Goal: Task Accomplishment & Management: Manage account settings

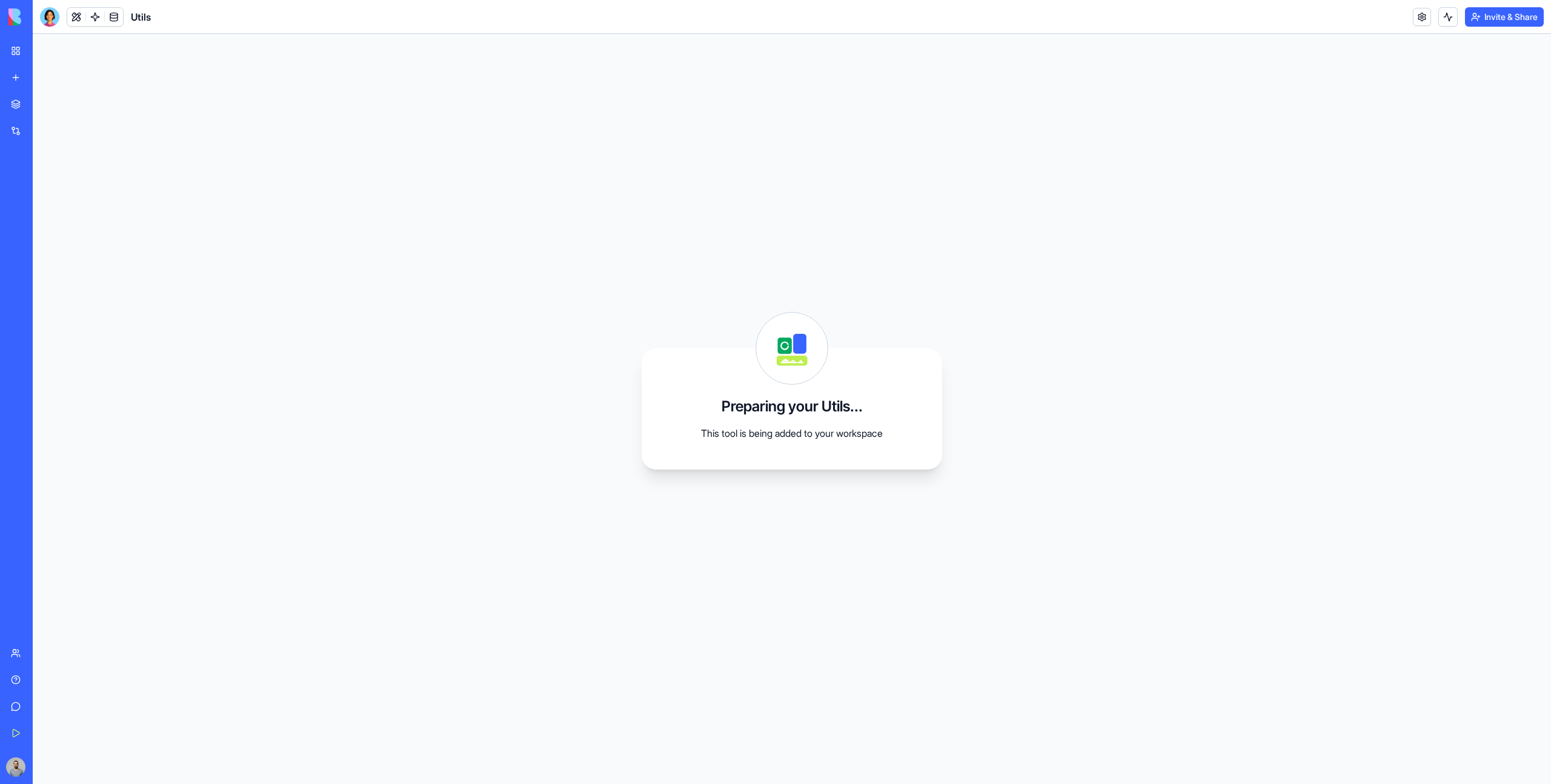
click at [45, 106] on div "Marketplace" at bounding box center [37, 104] width 15 height 12
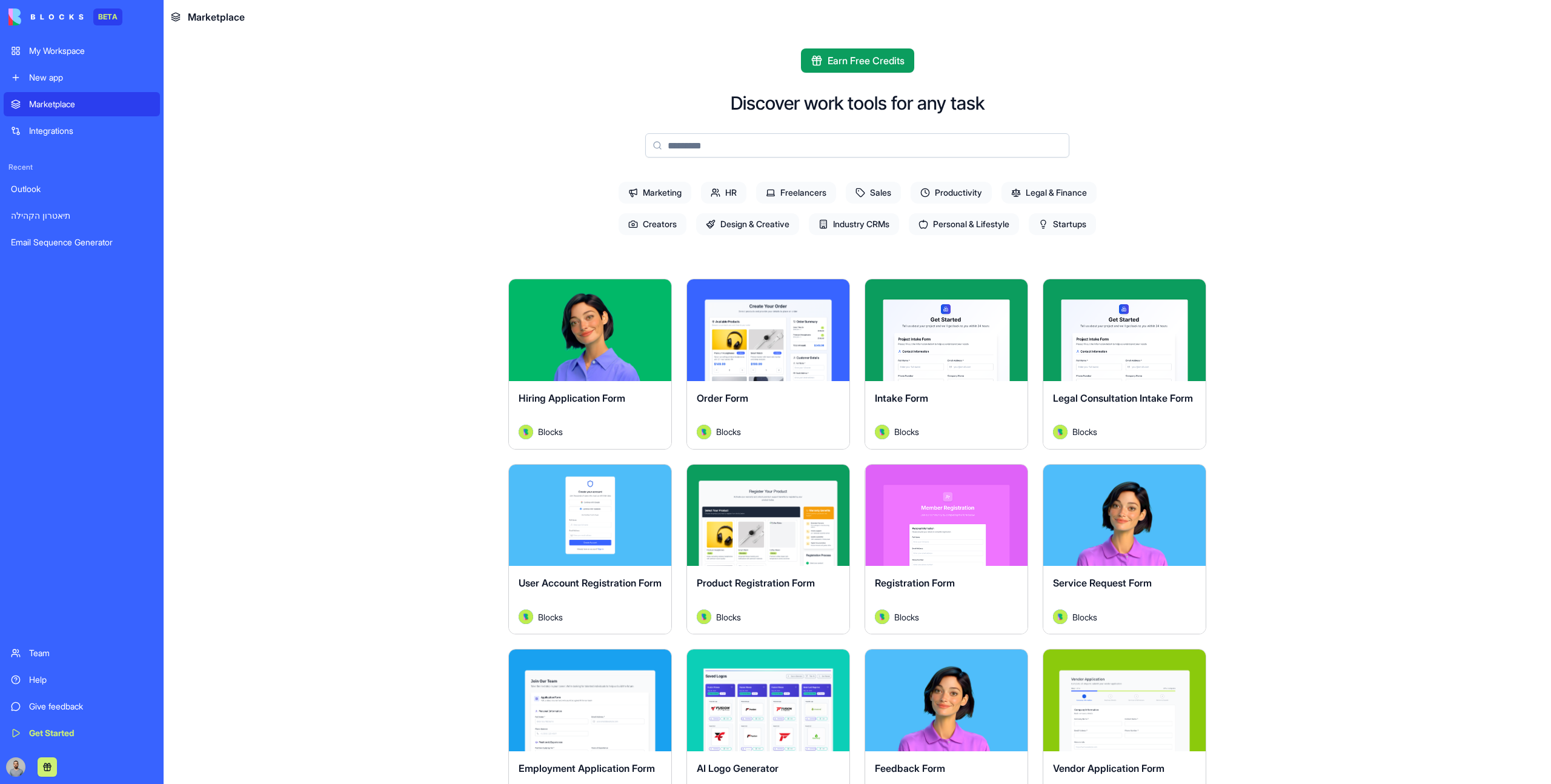
click at [736, 146] on input at bounding box center [857, 145] width 424 height 24
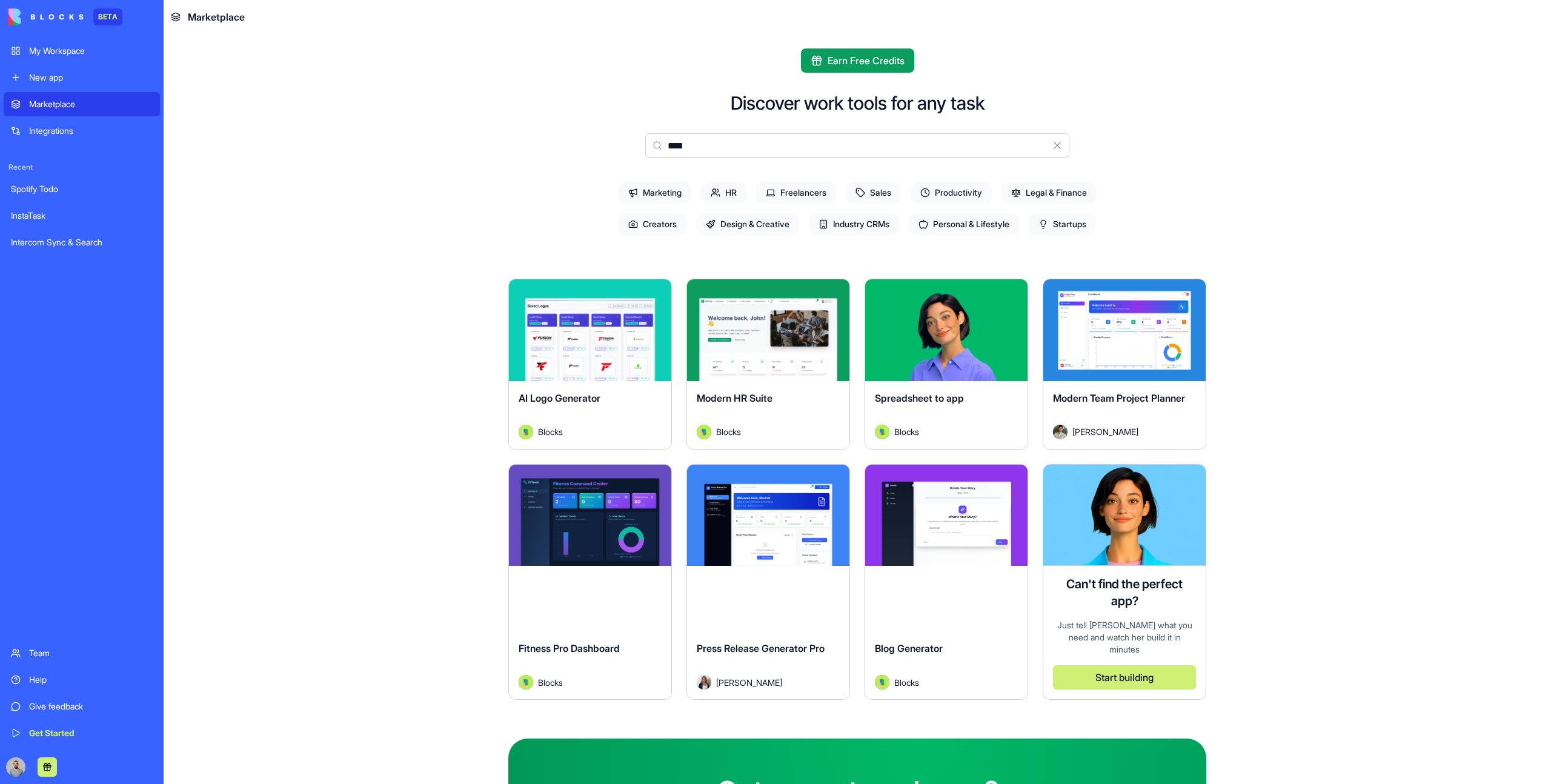
type input "****"
click at [765, 354] on div "Explore" at bounding box center [768, 330] width 162 height 102
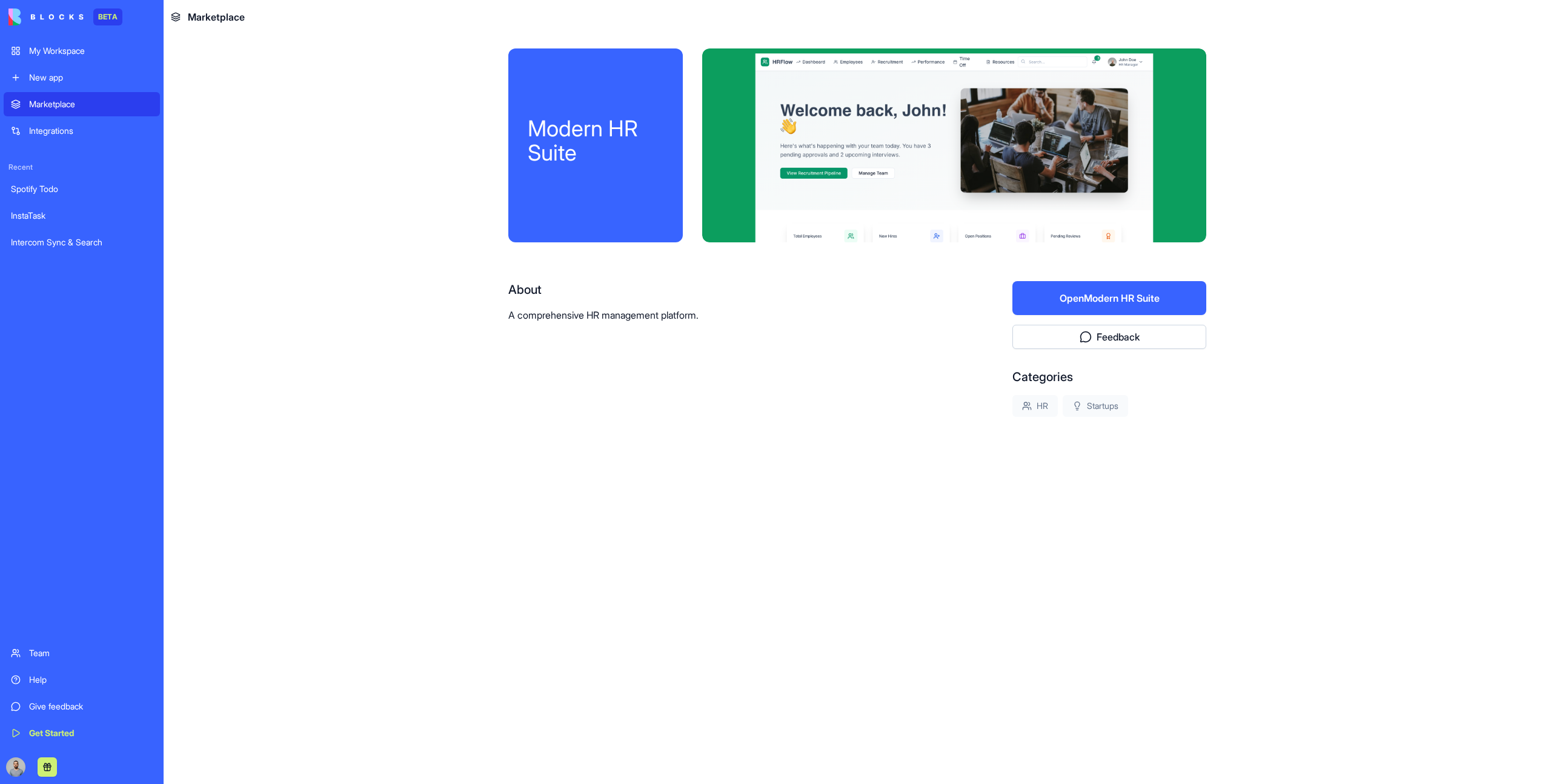
click at [1034, 304] on button "Open Modern HR Suite" at bounding box center [1109, 298] width 194 height 34
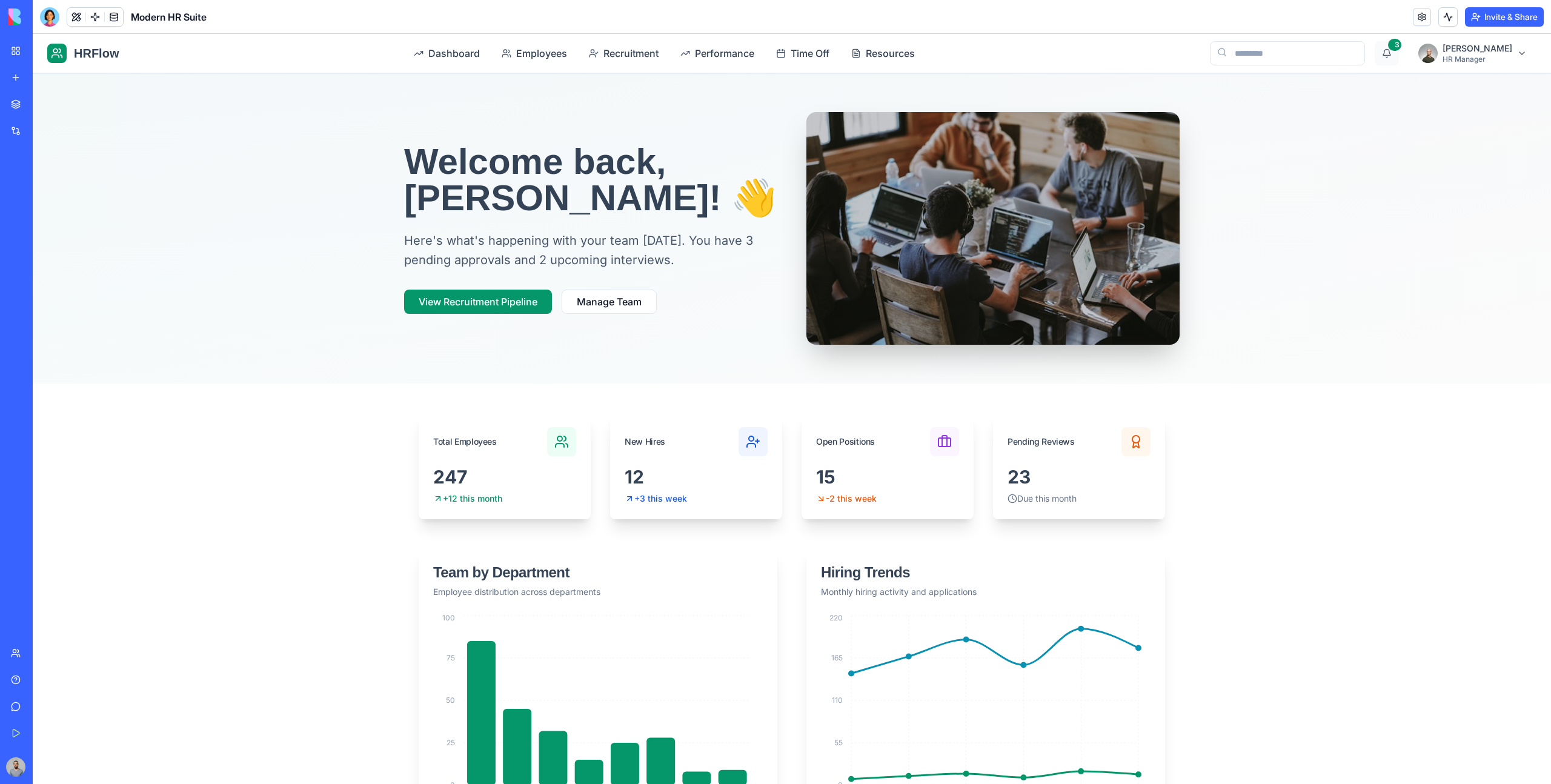
click at [1399, 51] on button "3" at bounding box center [1386, 53] width 24 height 24
click at [1339, 183] on div at bounding box center [792, 228] width 1519 height 310
click at [760, 264] on p "Here's what's happening with your team today. You have 3 pending approvals and …" at bounding box center [591, 250] width 374 height 39
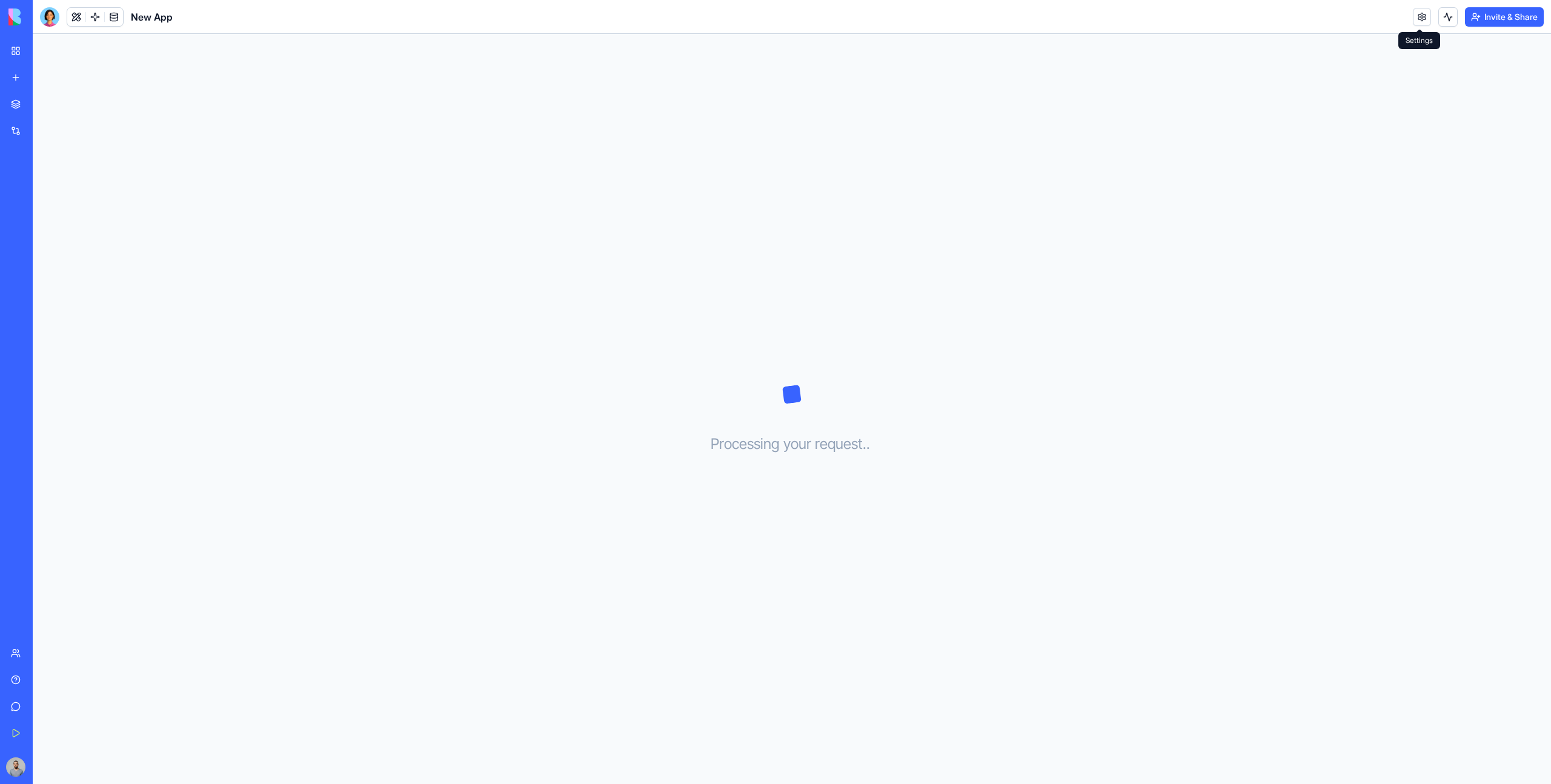
click at [1418, 16] on link at bounding box center [1422, 17] width 18 height 18
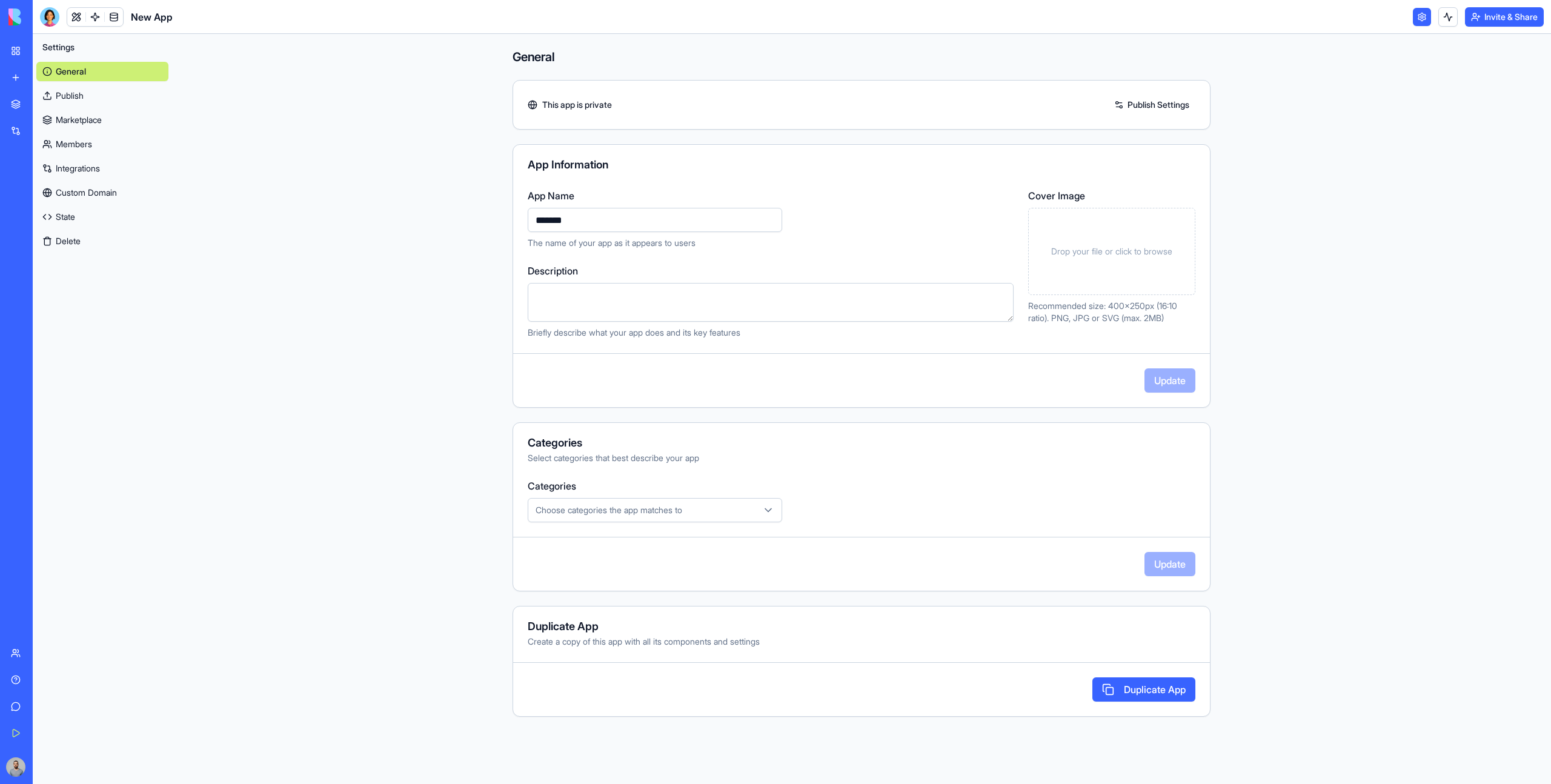
click at [540, 225] on input "*******" at bounding box center [655, 219] width 255 height 24
type input "********"
click at [1160, 387] on button "Update" at bounding box center [1170, 380] width 51 height 24
click at [98, 219] on link "State" at bounding box center [103, 217] width 132 height 20
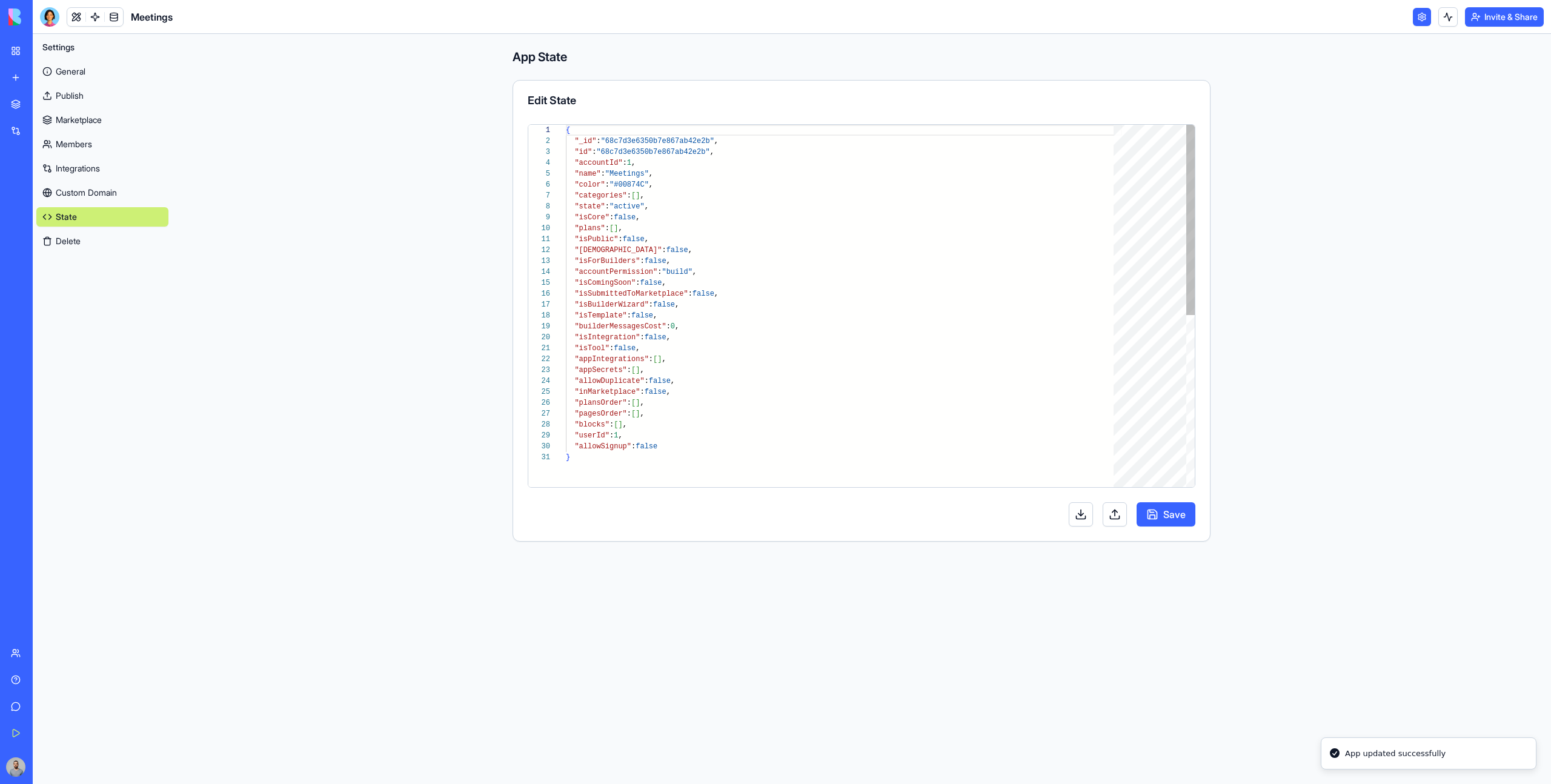
scroll to position [109, 0]
click at [727, 445] on div "{ "_id" : "68c7d3e6350b7e867ab42e2b" , "id" : "68c7d3e6350b7e867ab42e2b" , "acc…" at bounding box center [844, 469] width 556 height 689
type textarea "**********"
click at [1163, 513] on button "Save" at bounding box center [1166, 514] width 59 height 24
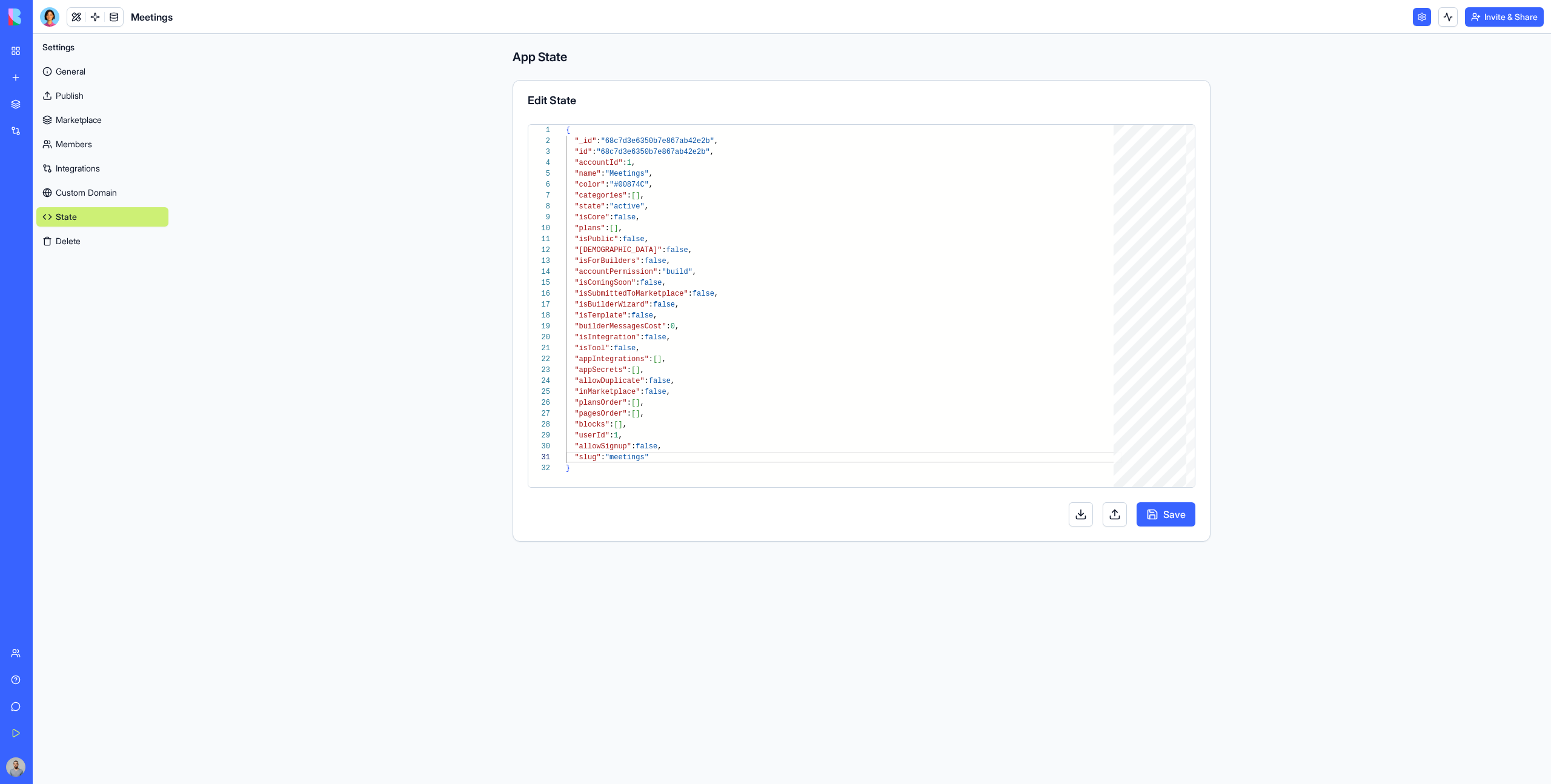
click at [1180, 515] on button "Save" at bounding box center [1166, 514] width 59 height 24
type textarea "**********"
click at [752, 412] on div ""_id" : "68c7d3e6350b7e867ab42e2b" , "id" : "68c7d3e6350b7e867ab42e2b" , "accou…" at bounding box center [844, 475] width 556 height 700
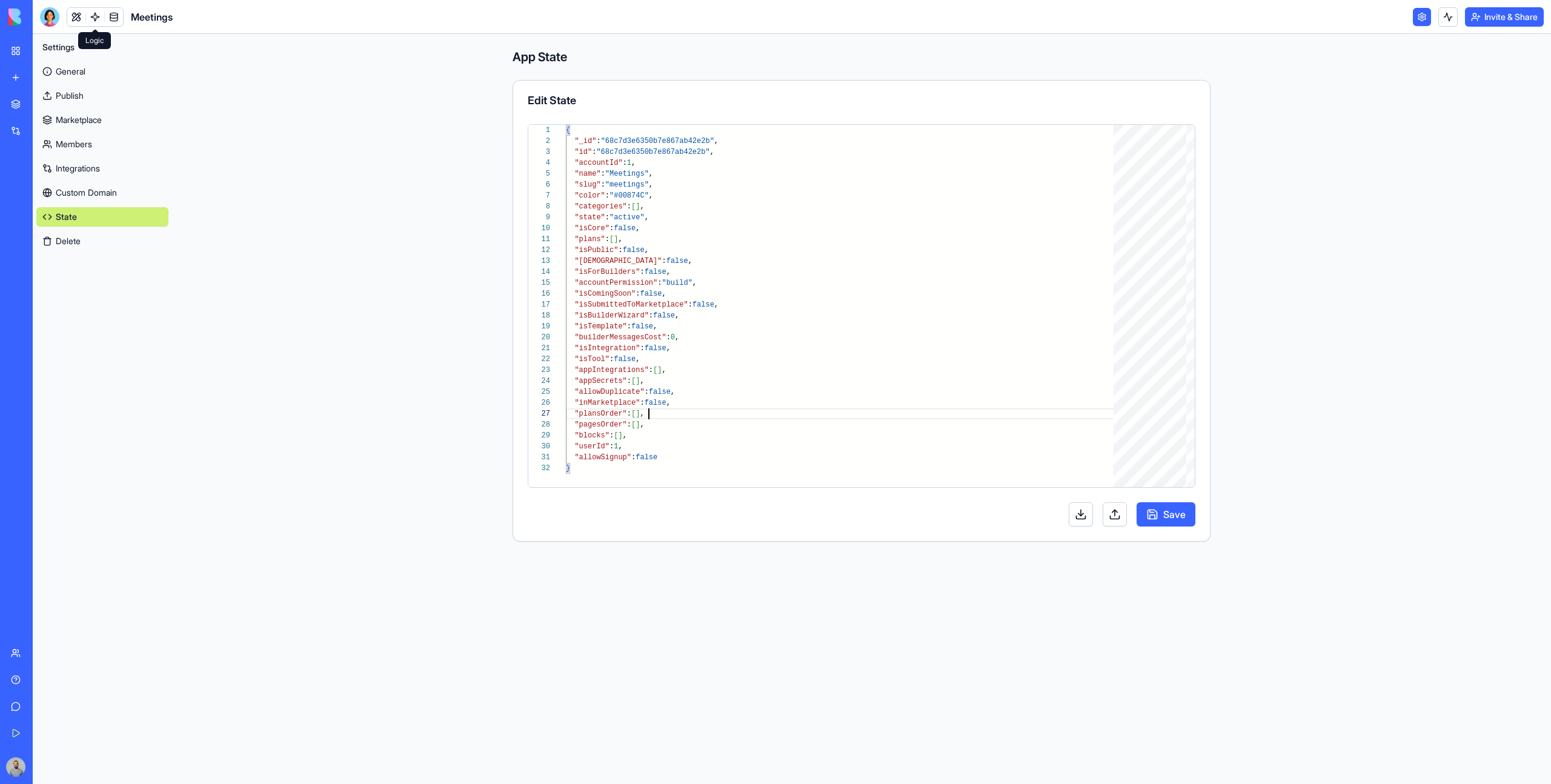
click at [90, 15] on link at bounding box center [95, 17] width 18 height 18
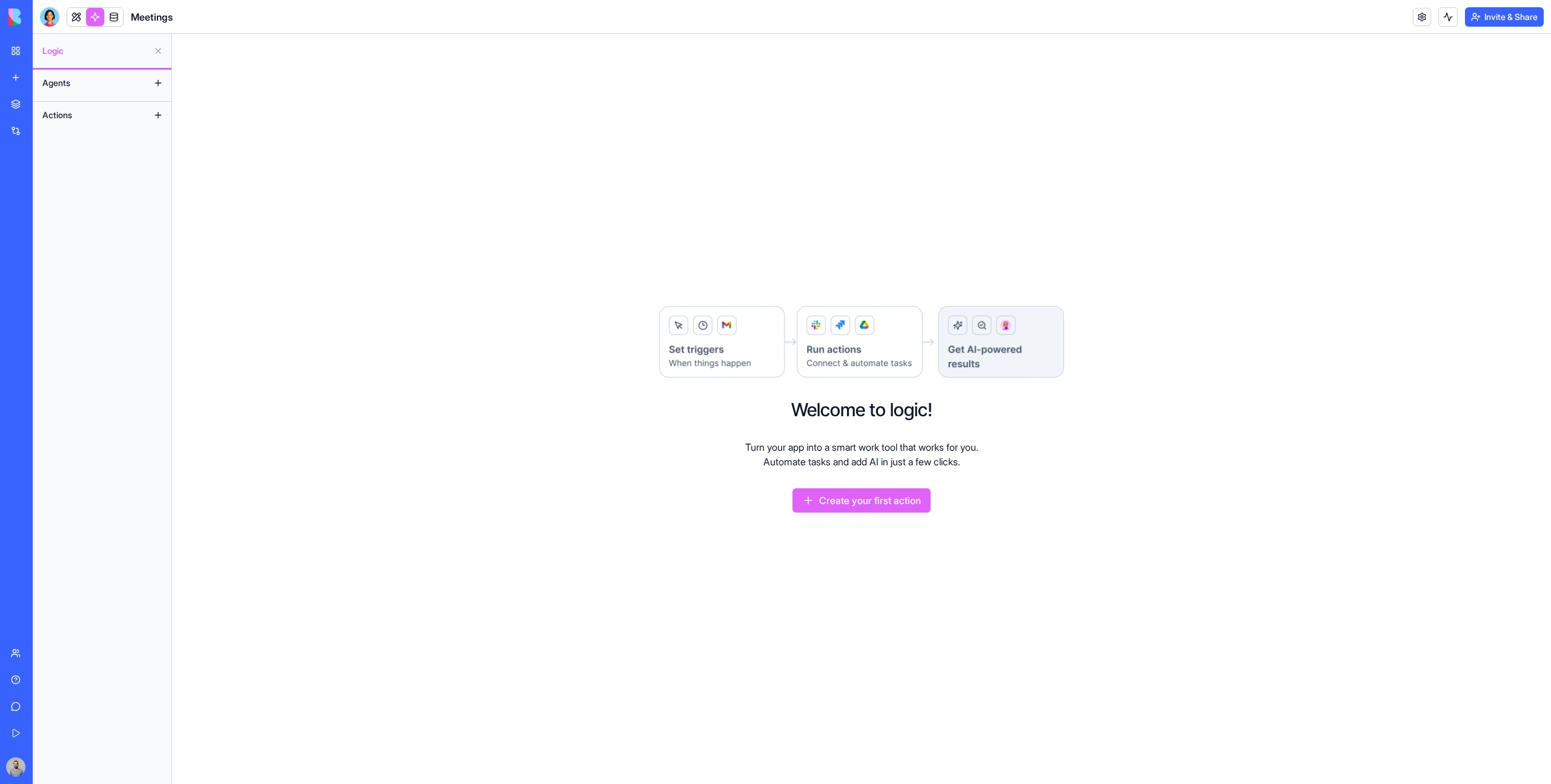
click at [160, 111] on button at bounding box center [158, 115] width 20 height 20
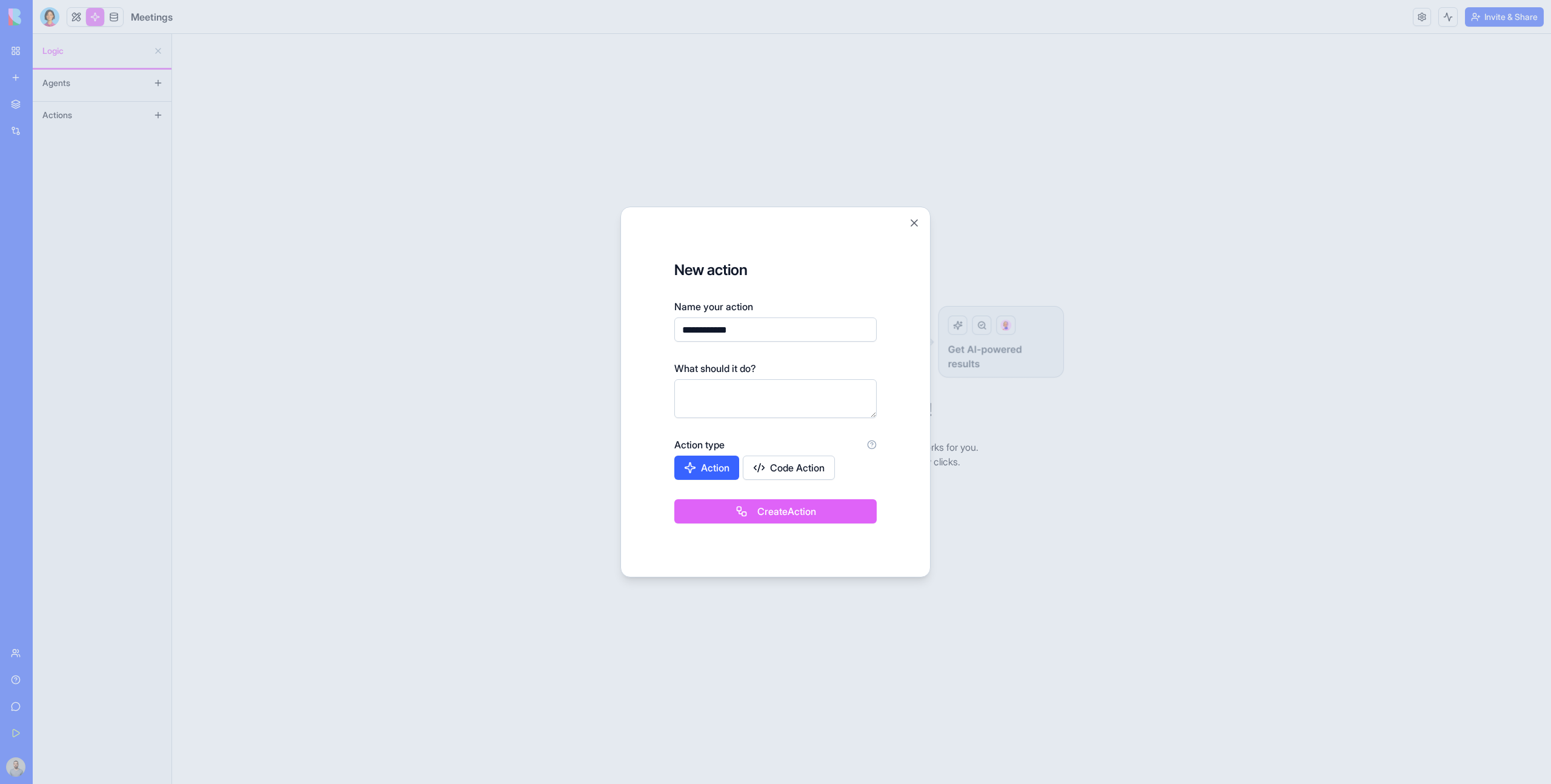
type input "**********"
click at [753, 517] on button "Create Action" at bounding box center [776, 511] width 203 height 24
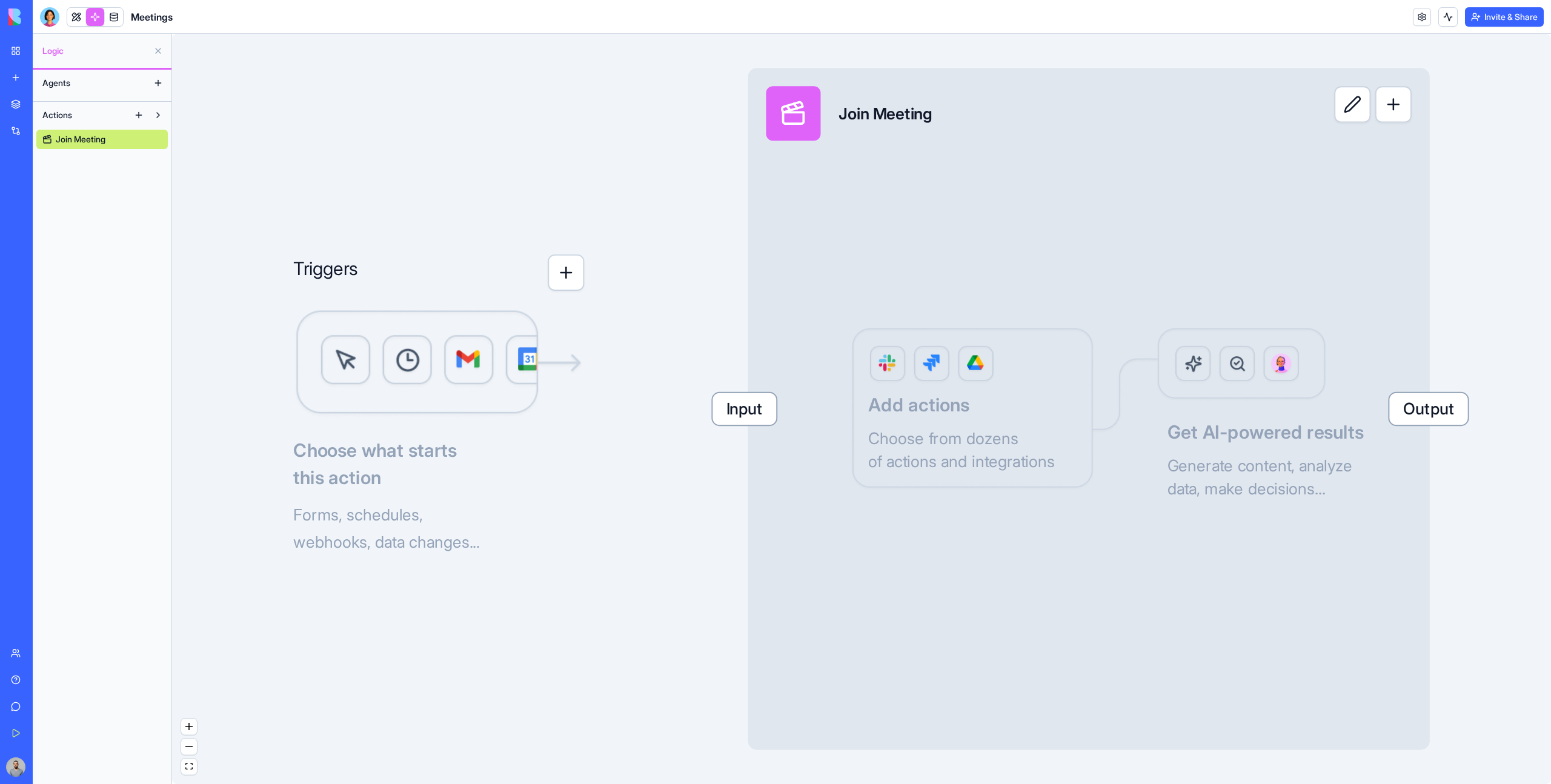
click at [1301, 200] on div "Input Join Meeting Output Add actions Choose from dozens of actions and integra…" at bounding box center [1088, 408] width 682 height 681
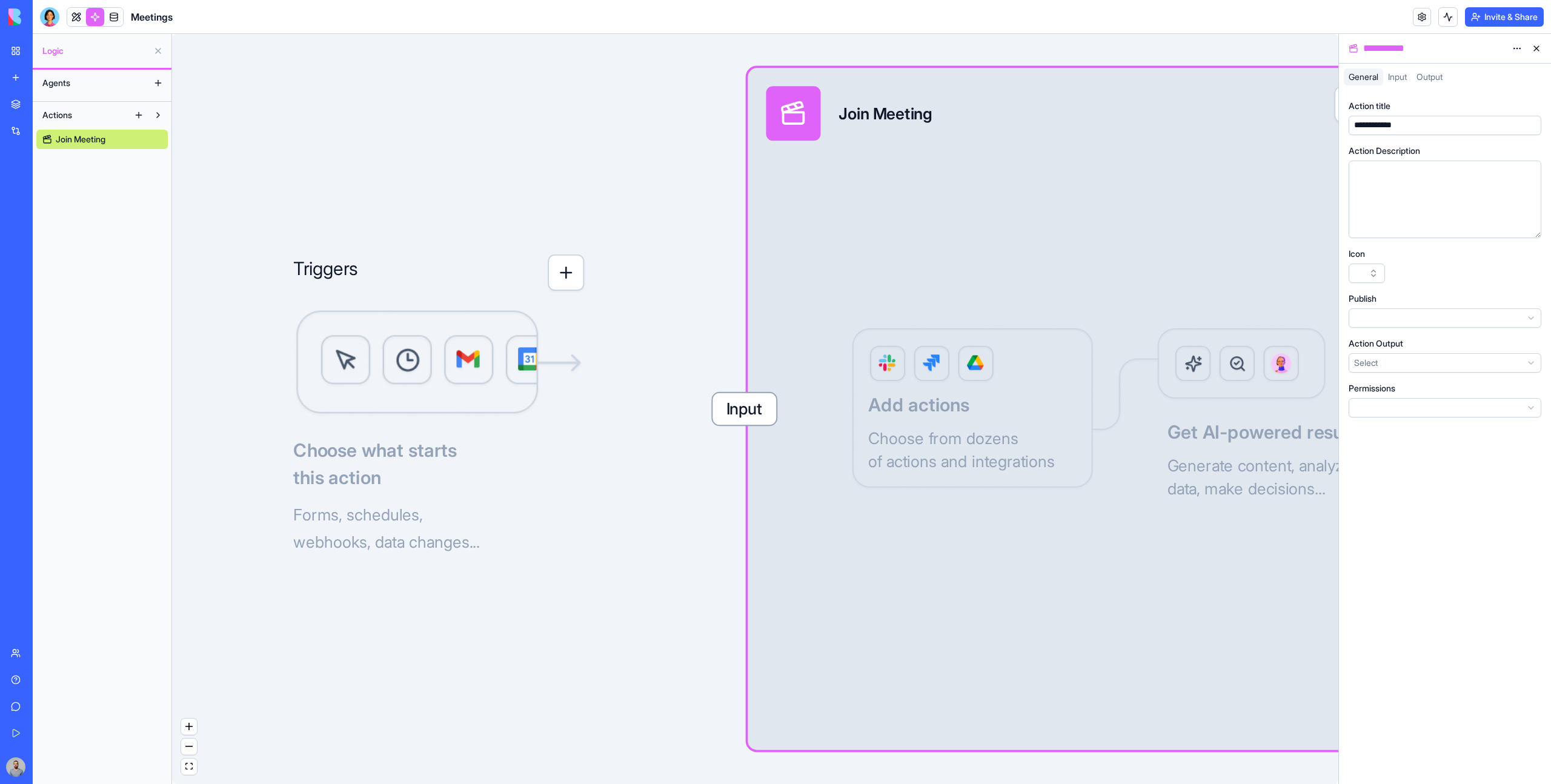
click at [136, 118] on button at bounding box center [139, 115] width 20 height 20
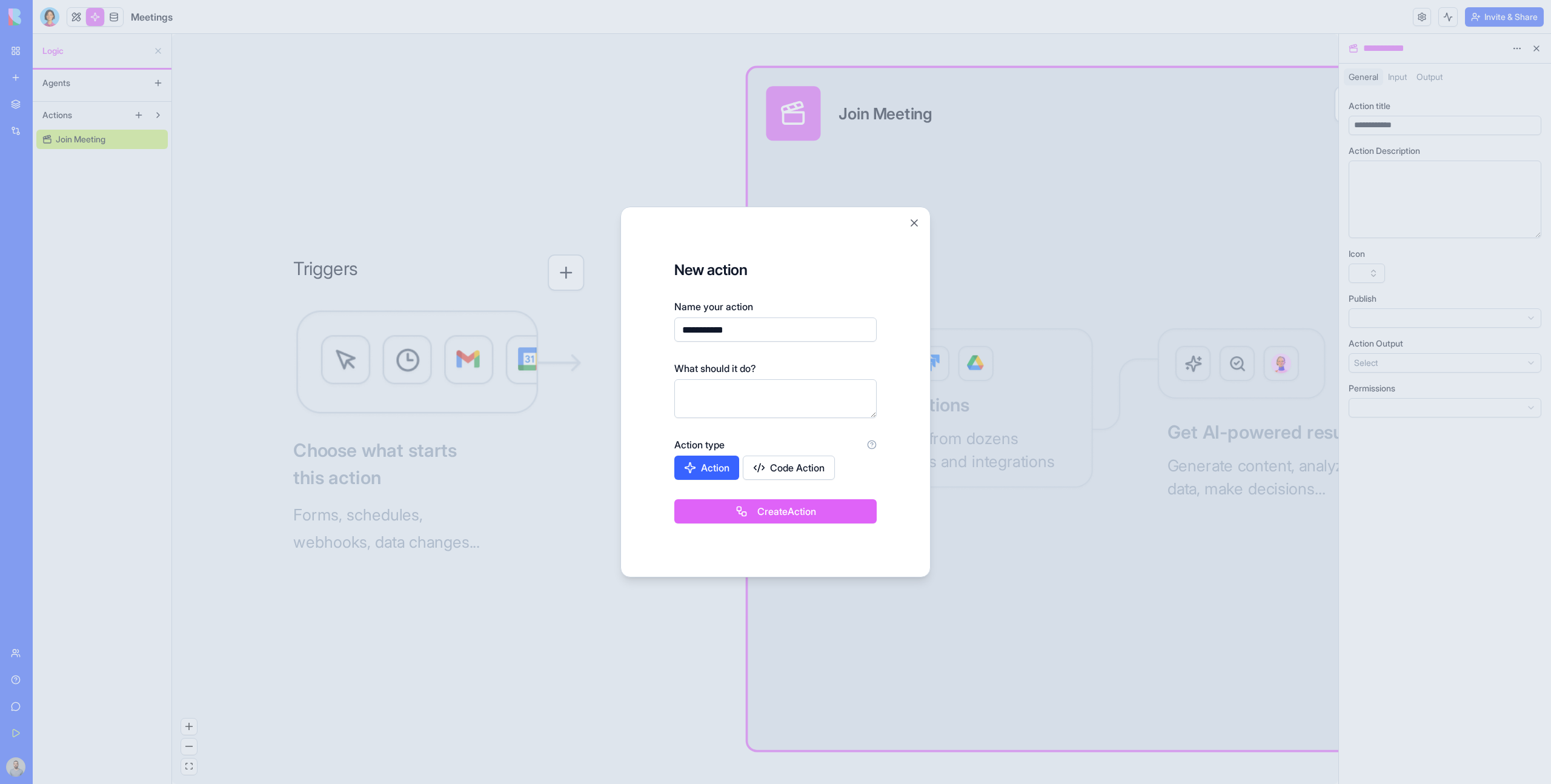
type input "**********"
click at [812, 525] on form "**********" at bounding box center [776, 392] width 280 height 340
click at [807, 516] on button "Create Action" at bounding box center [776, 511] width 203 height 24
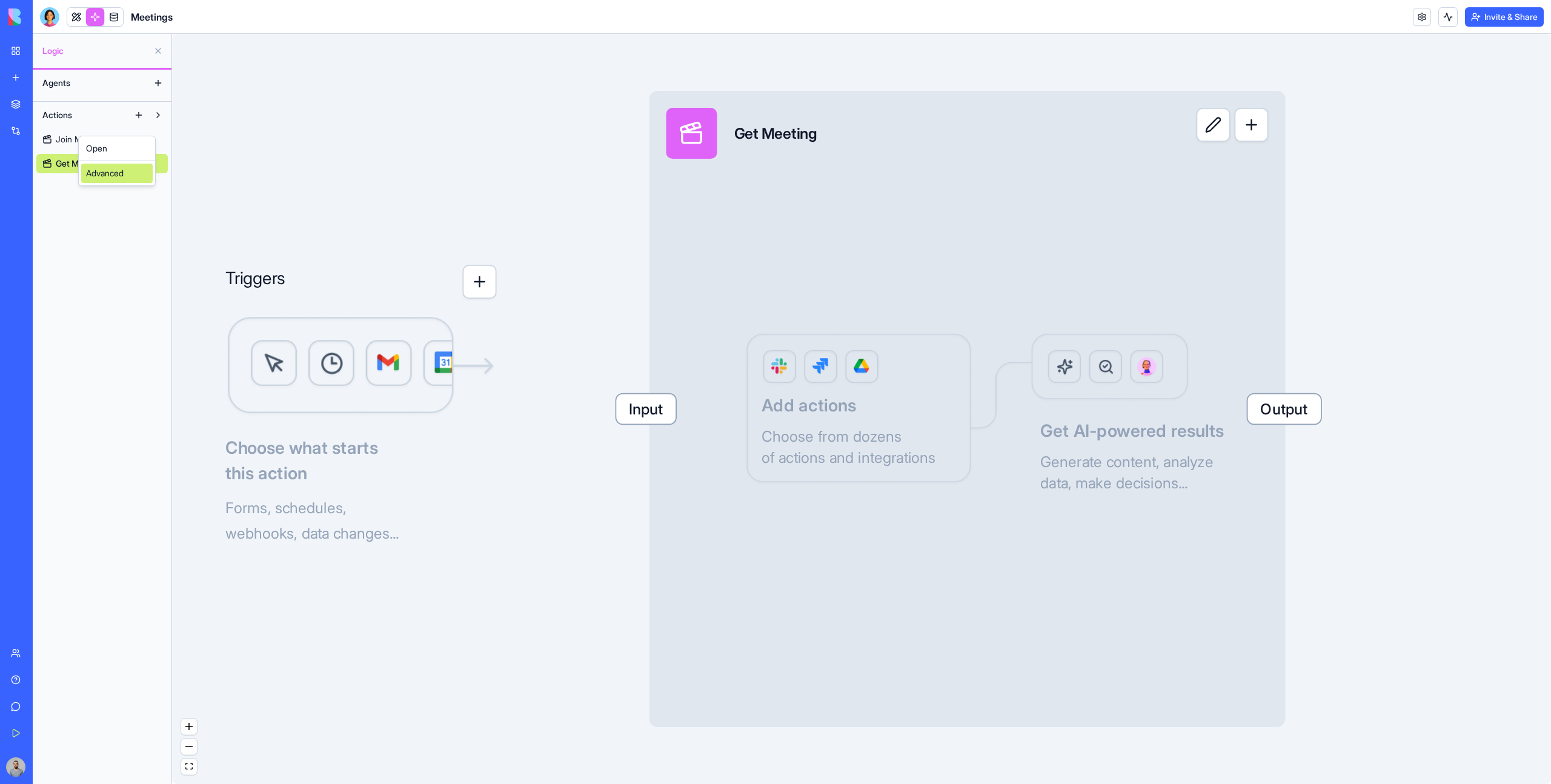
click at [120, 169] on div "Advanced" at bounding box center [117, 174] width 72 height 20
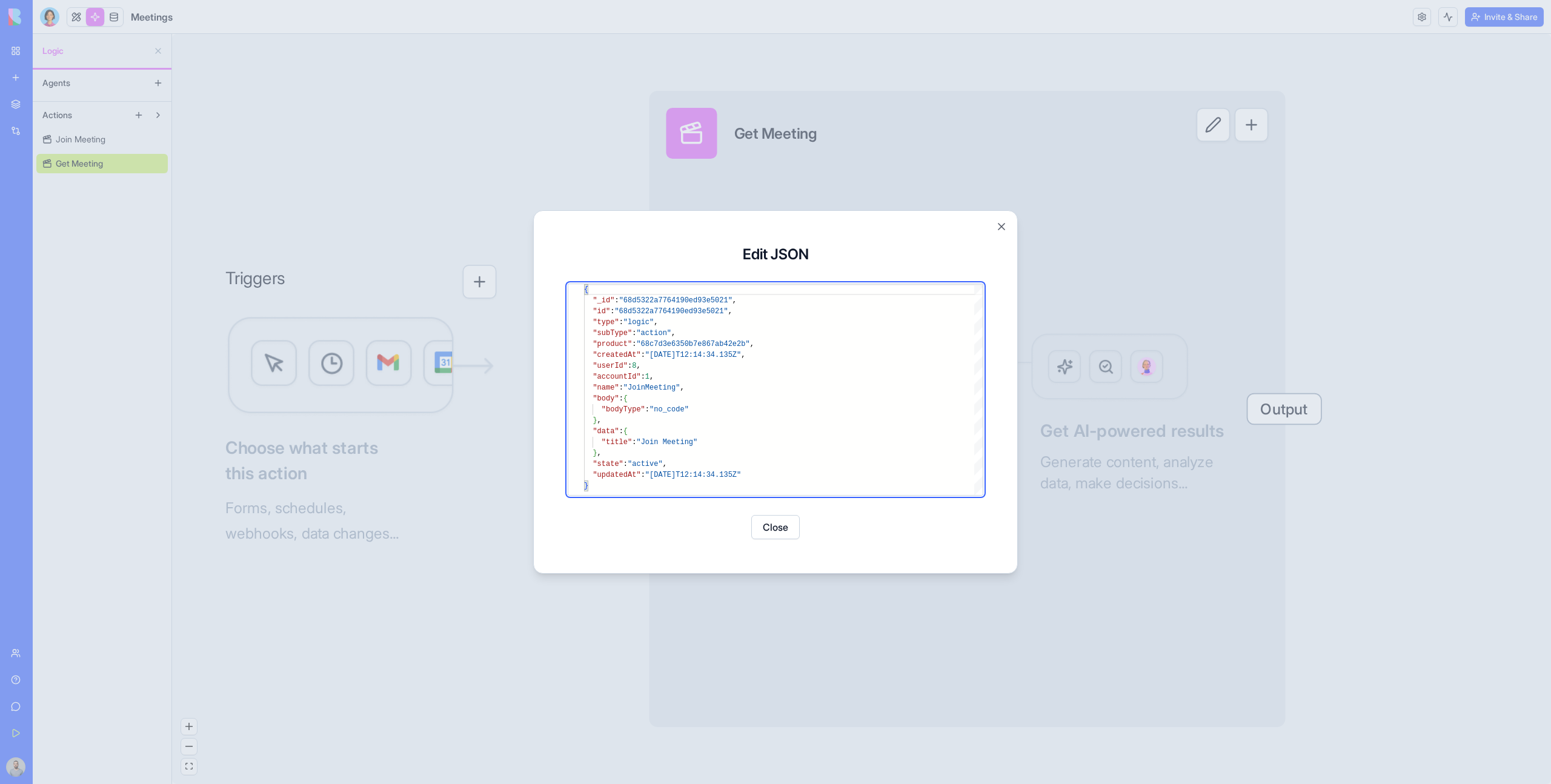
click at [206, 139] on div at bounding box center [775, 392] width 1551 height 784
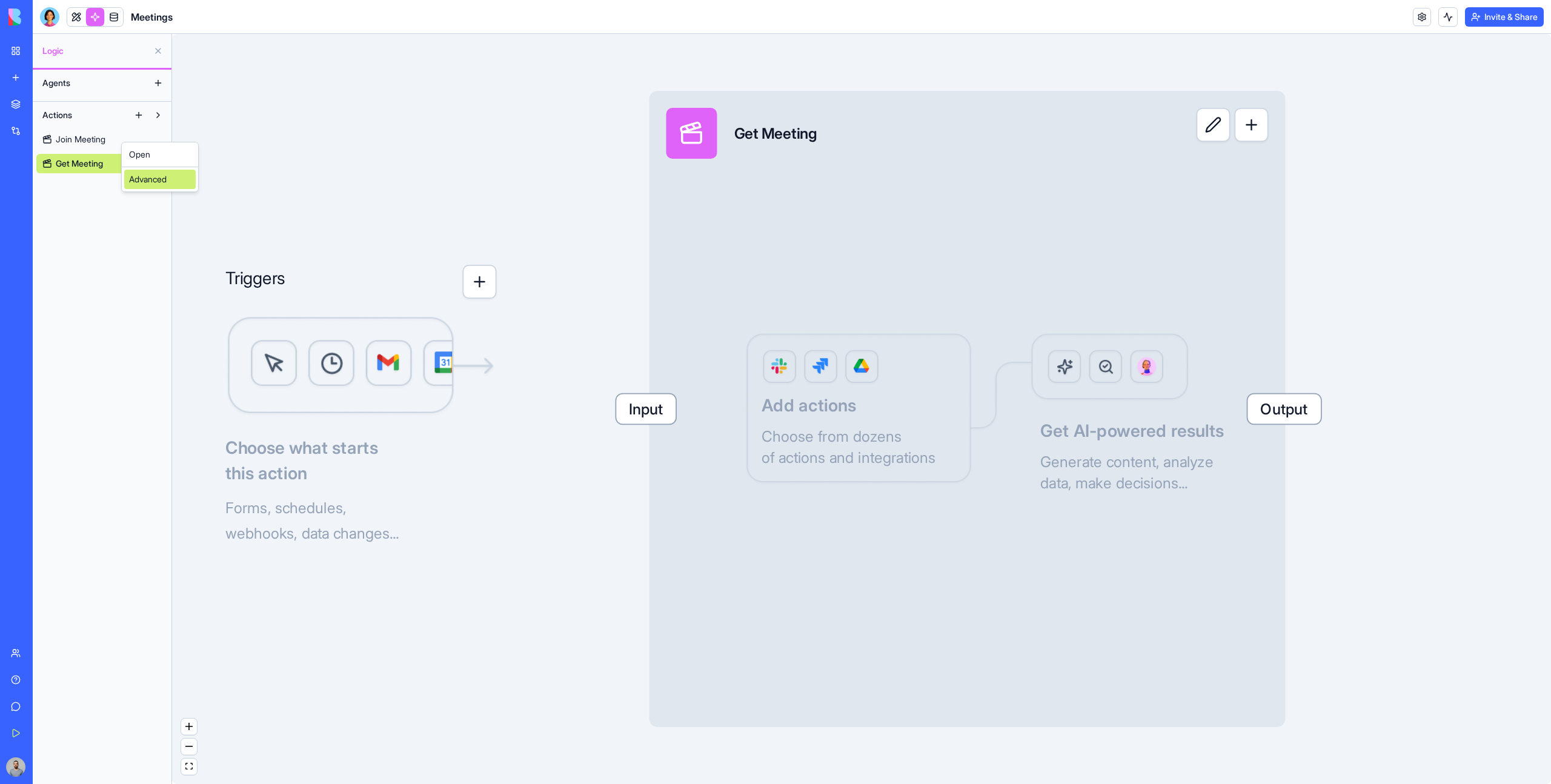
click at [164, 170] on div "Advanced" at bounding box center [160, 179] width 72 height 20
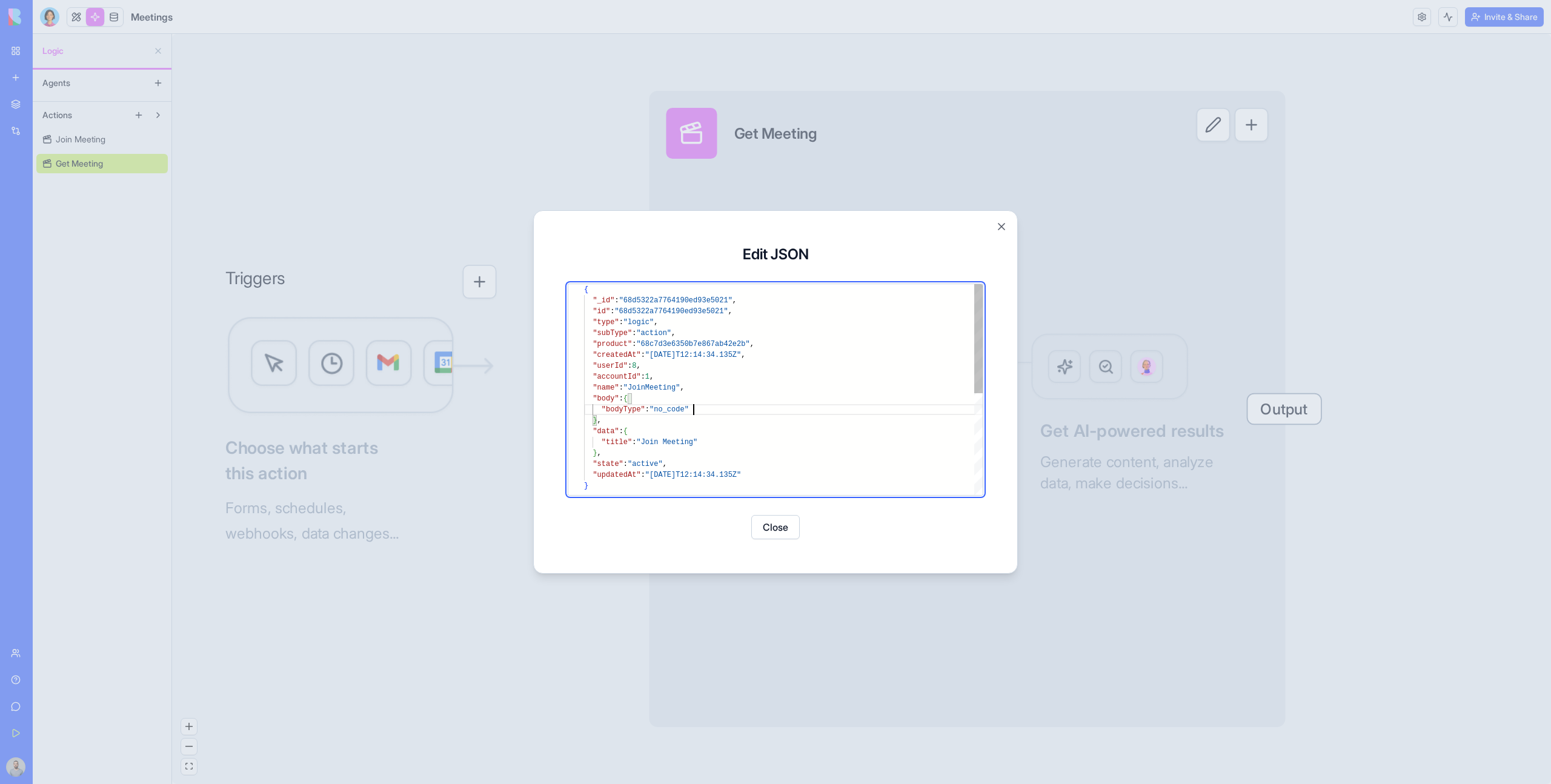
scroll to position [0, 48]
drag, startPoint x: 715, startPoint y: 412, endPoint x: 711, endPoint y: 397, distance: 15.5
click at [711, 397] on div "{ "_id" : "68d5322a7764190ed93e5021" , "id" : "68d5322a7764190ed93e5021" , "typ…" at bounding box center [783, 487] width 399 height 407
click at [732, 435] on div "{ "_id" : "68d5322a7764190ed93e5021" , "id" : "68d5322a7764190ed93e5021" , "typ…" at bounding box center [783, 482] width 399 height 396
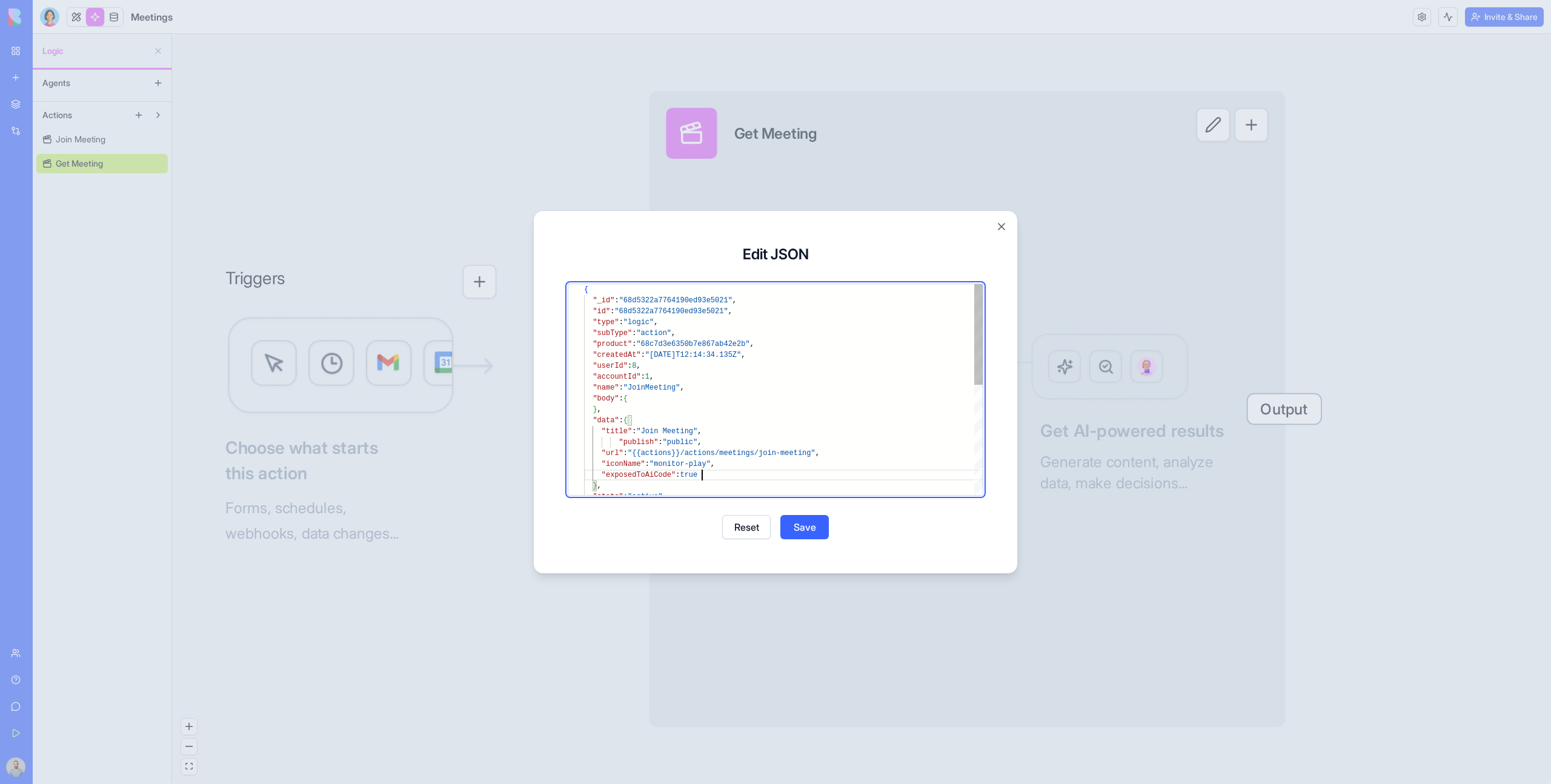
click at [780, 444] on div "{ "_id" : "68d5322a7764190ed93e5021" , "id" : "68d5322a7764190ed93e5021" , "typ…" at bounding box center [783, 503] width 399 height 439
type textarea "**********"
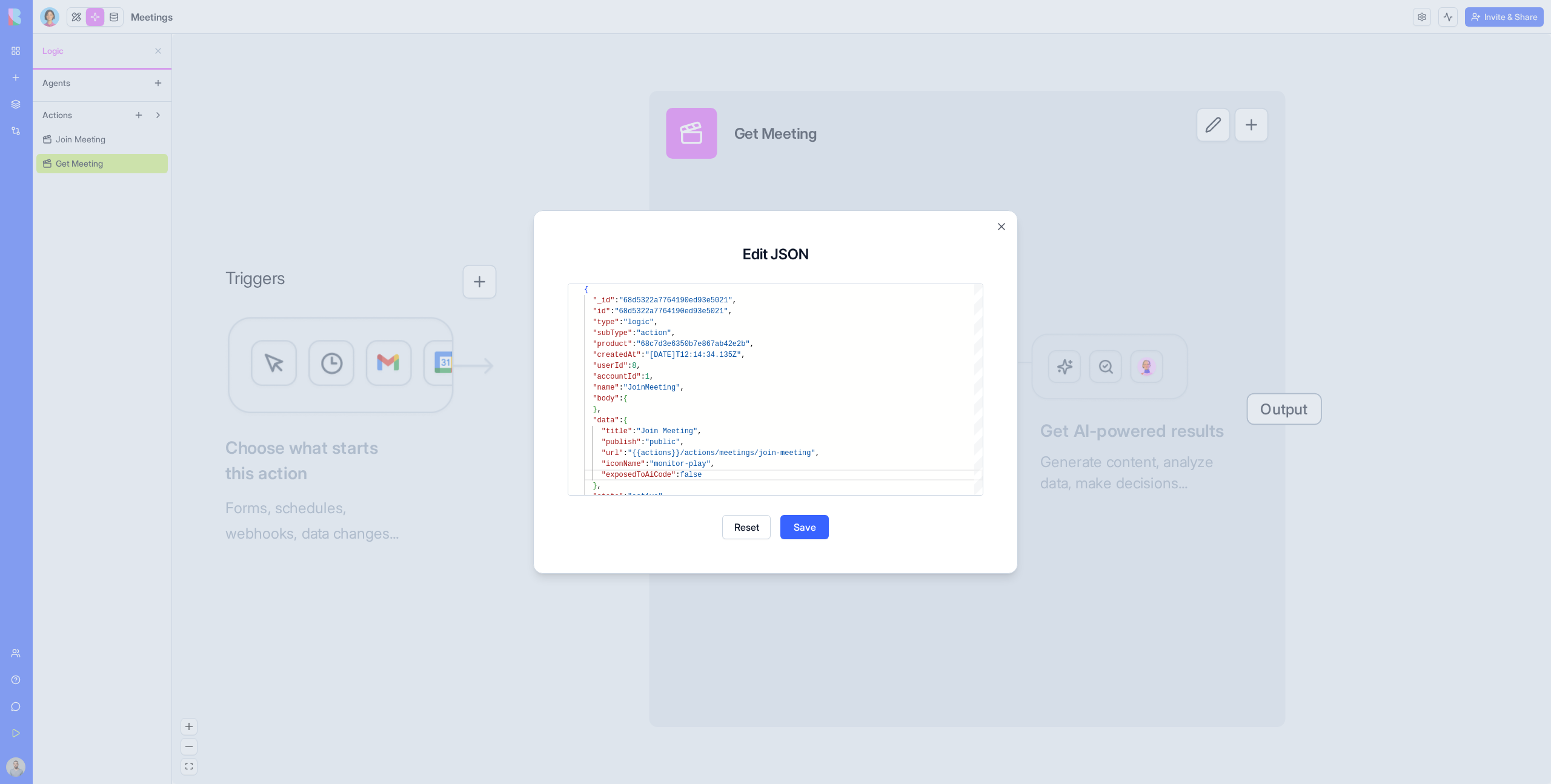
click at [810, 530] on button "Save" at bounding box center [804, 527] width 49 height 24
click at [777, 527] on button "Close" at bounding box center [775, 527] width 49 height 24
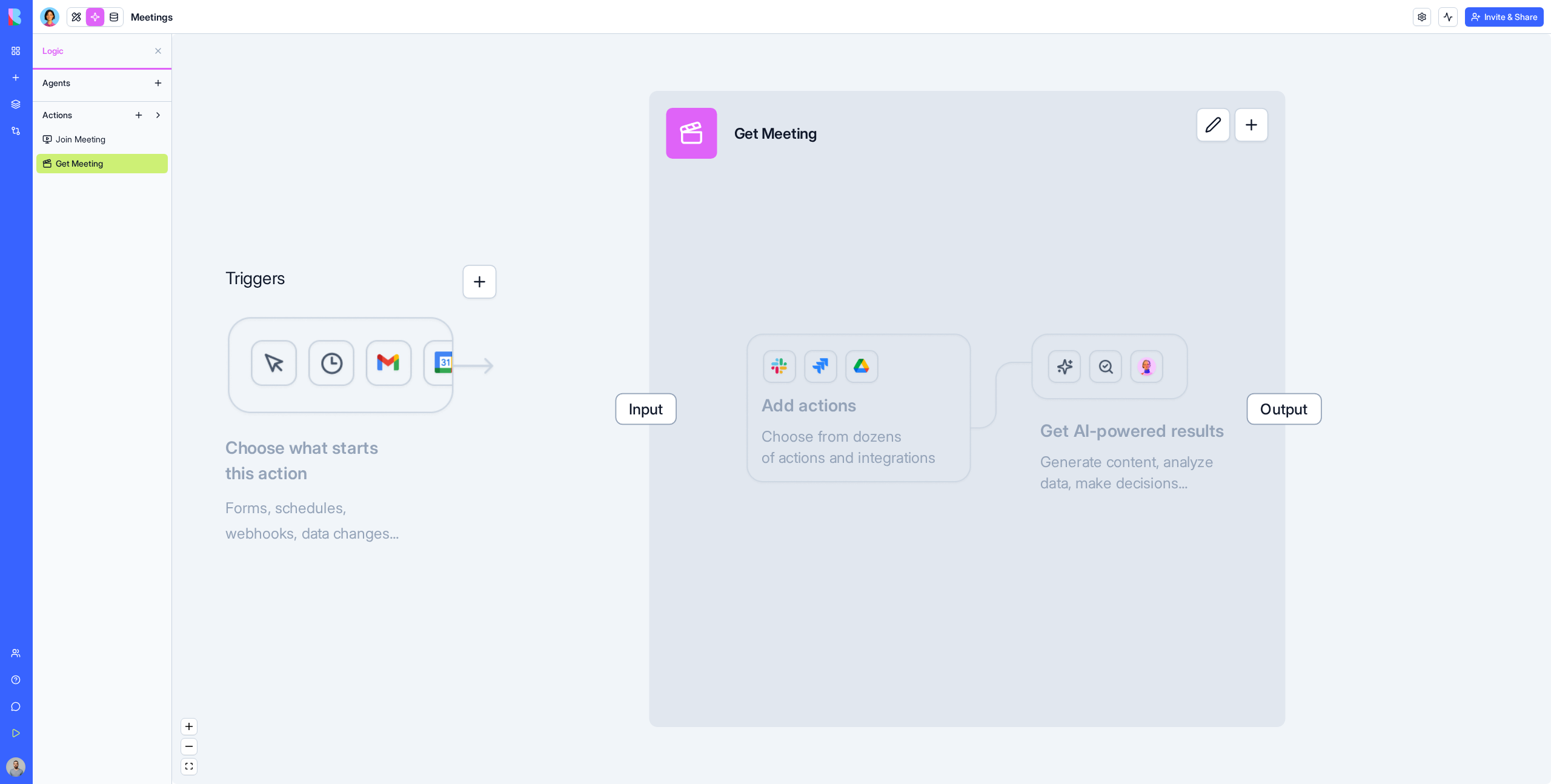
click at [111, 141] on link "Join Meeting" at bounding box center [102, 139] width 132 height 20
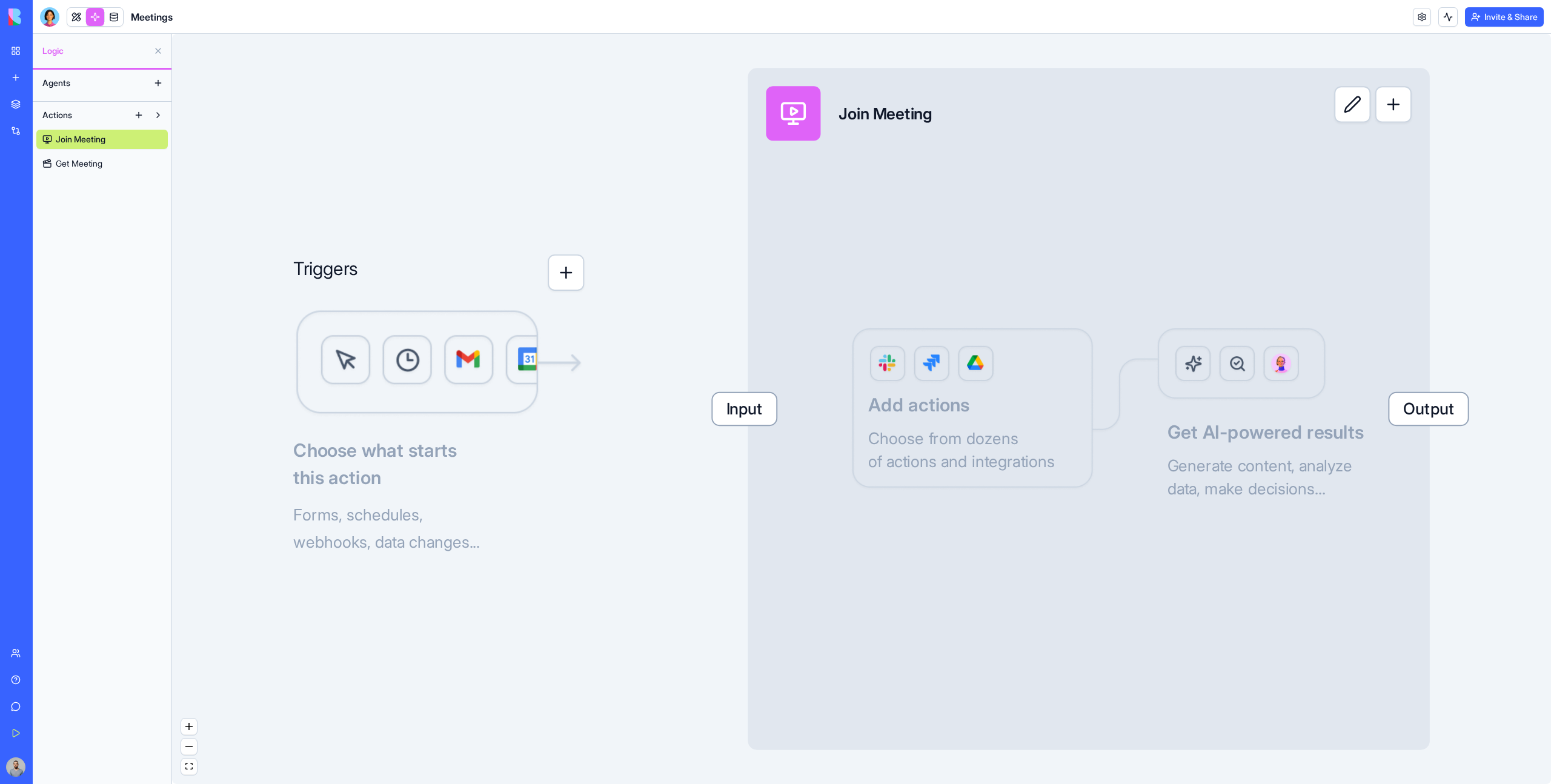
click at [120, 165] on link "Get Meeting" at bounding box center [102, 164] width 132 height 20
click at [152, 205] on div "Advanced" at bounding box center [145, 203] width 72 height 20
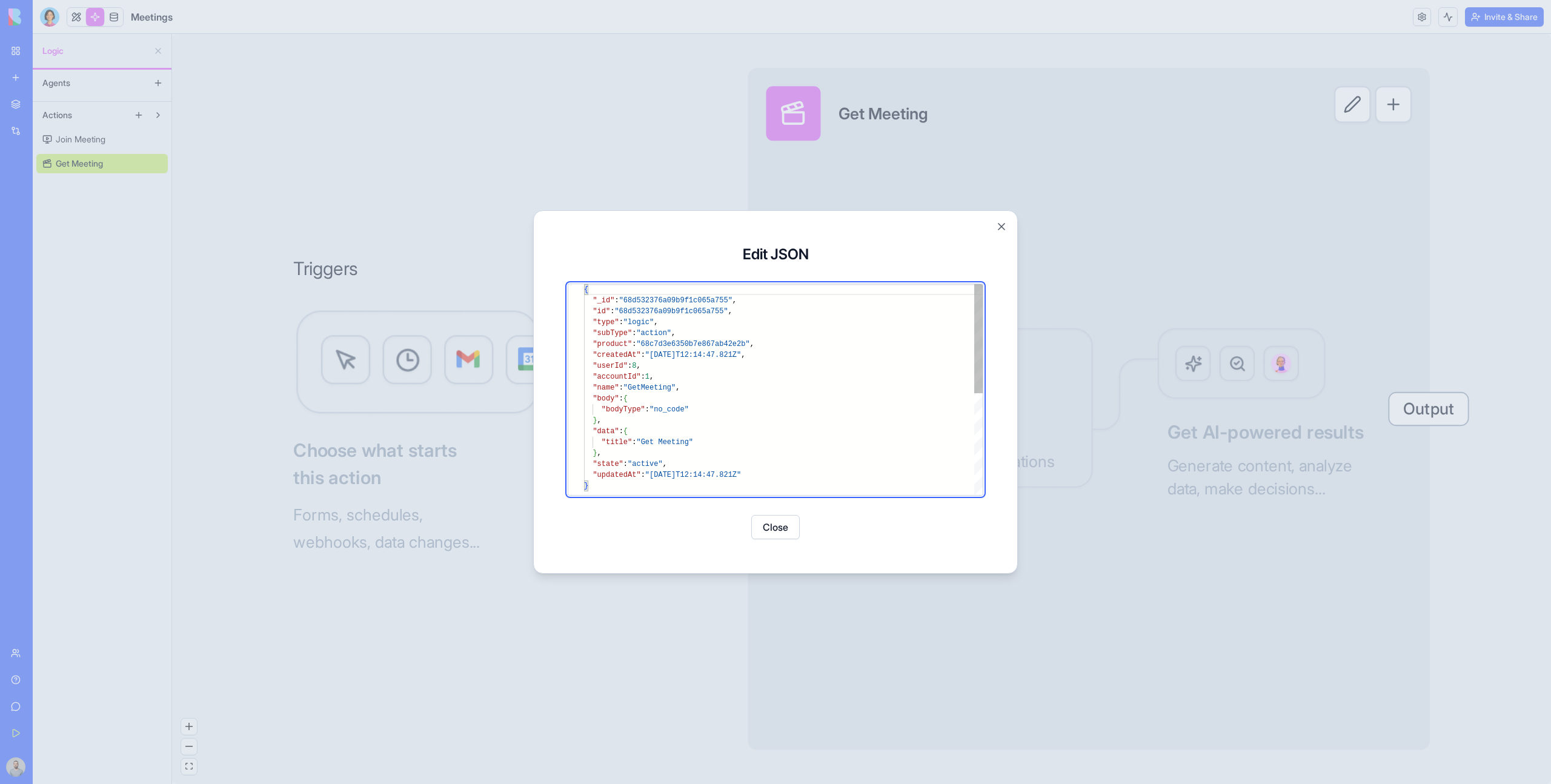
scroll to position [11, 110]
click at [729, 406] on div "{ "_id" : "68d532376a09b9f1c065a755" , "id" : "68d532376a09b9f1c065a755" , "typ…" at bounding box center [783, 487] width 399 height 407
type textarea "**********"
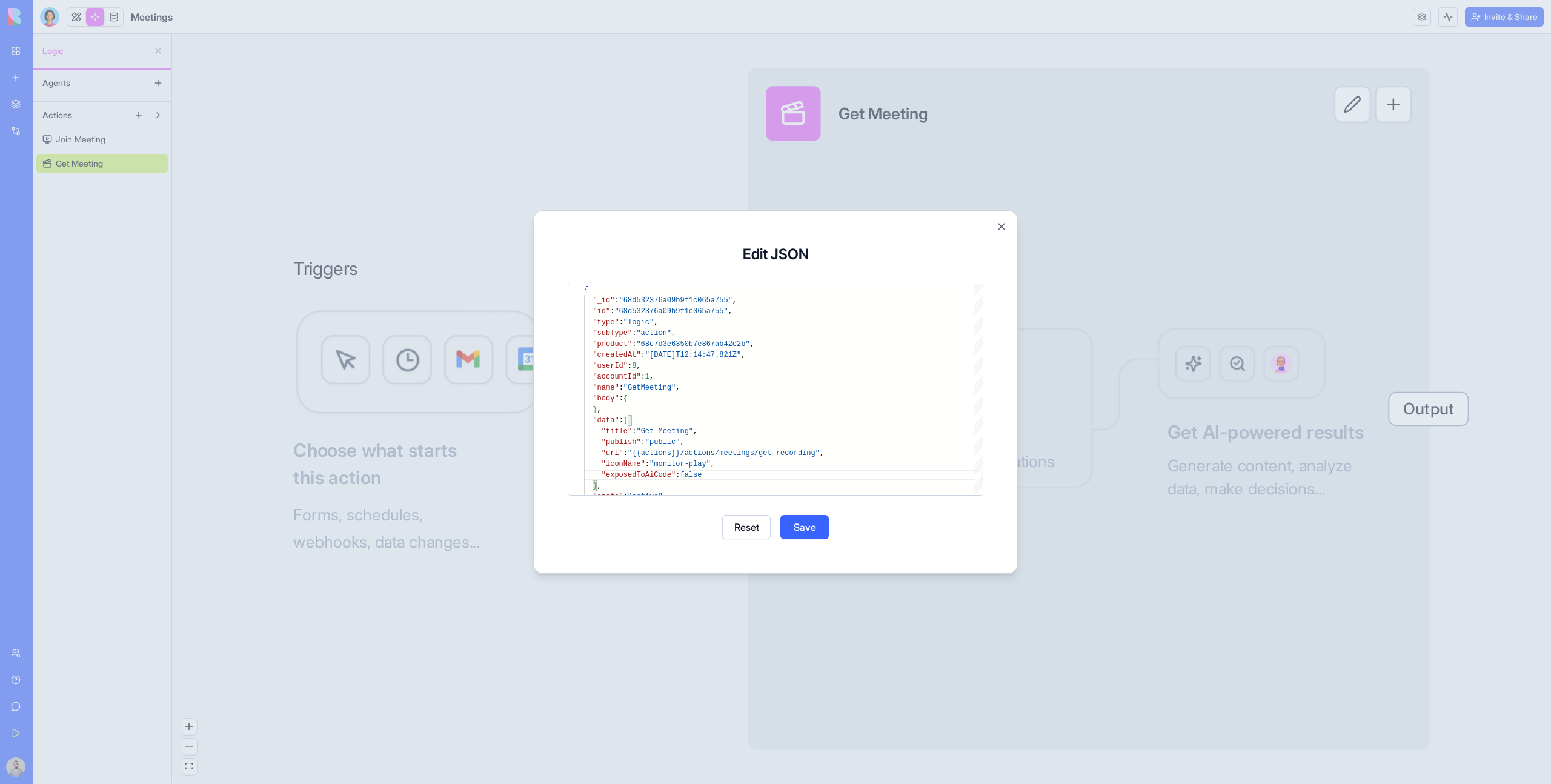
click at [812, 536] on button "Save" at bounding box center [804, 527] width 49 height 24
click at [791, 528] on button "Close" at bounding box center [775, 527] width 49 height 24
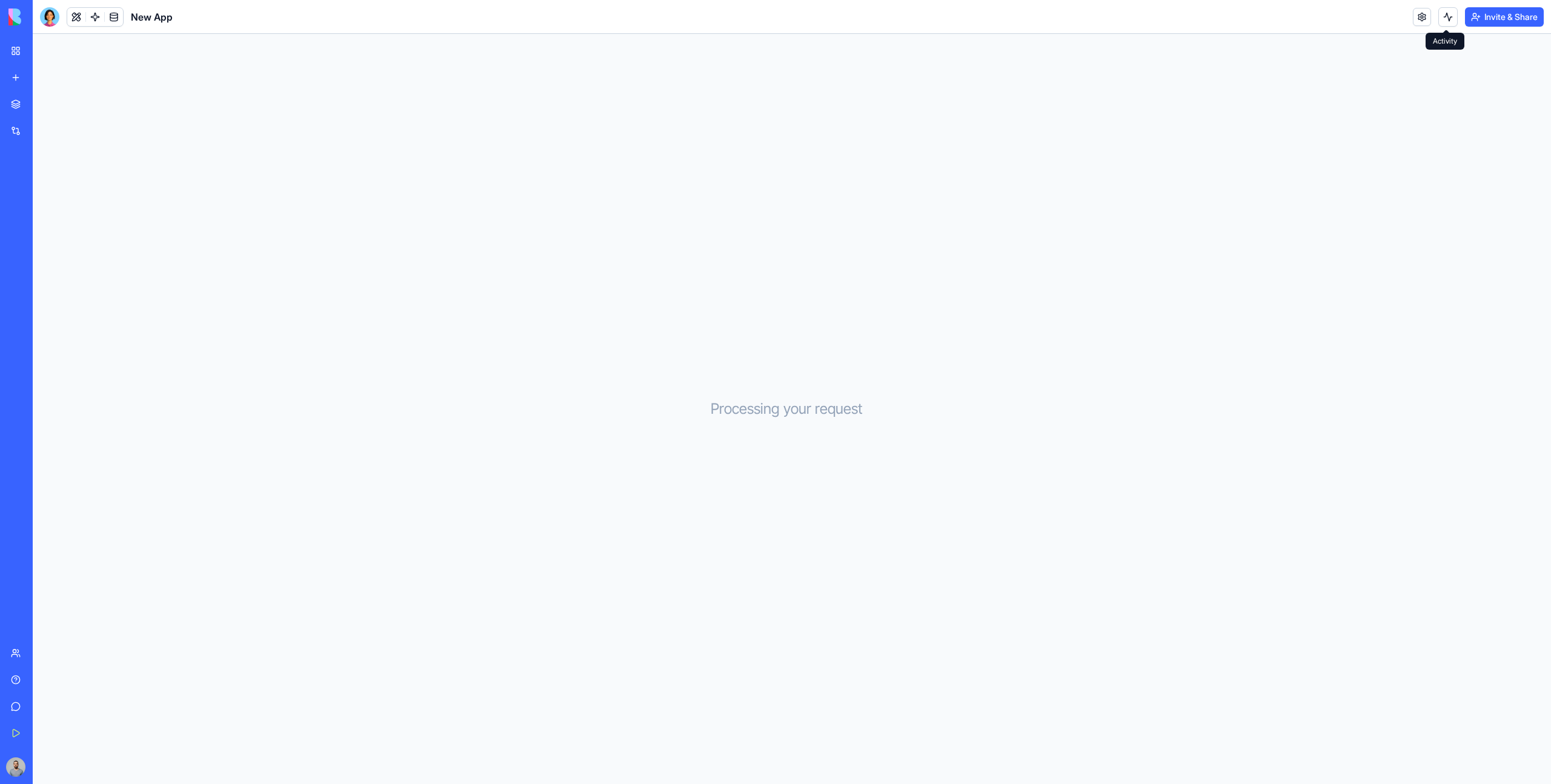
click at [1422, 15] on link at bounding box center [1422, 17] width 18 height 18
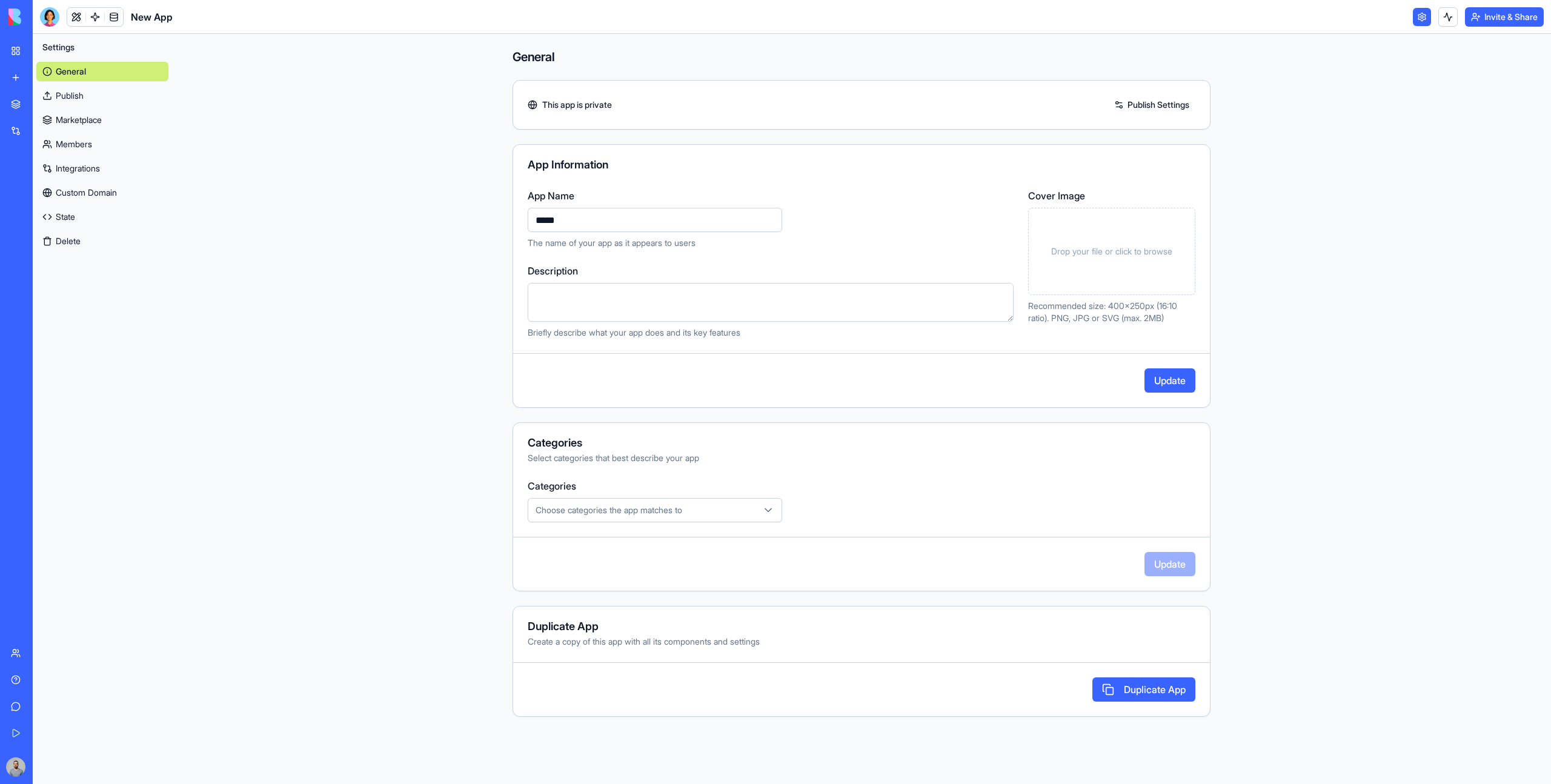
type input "*****"
click at [1192, 384] on button "Update" at bounding box center [1170, 380] width 51 height 24
click at [87, 212] on link "State" at bounding box center [103, 217] width 132 height 20
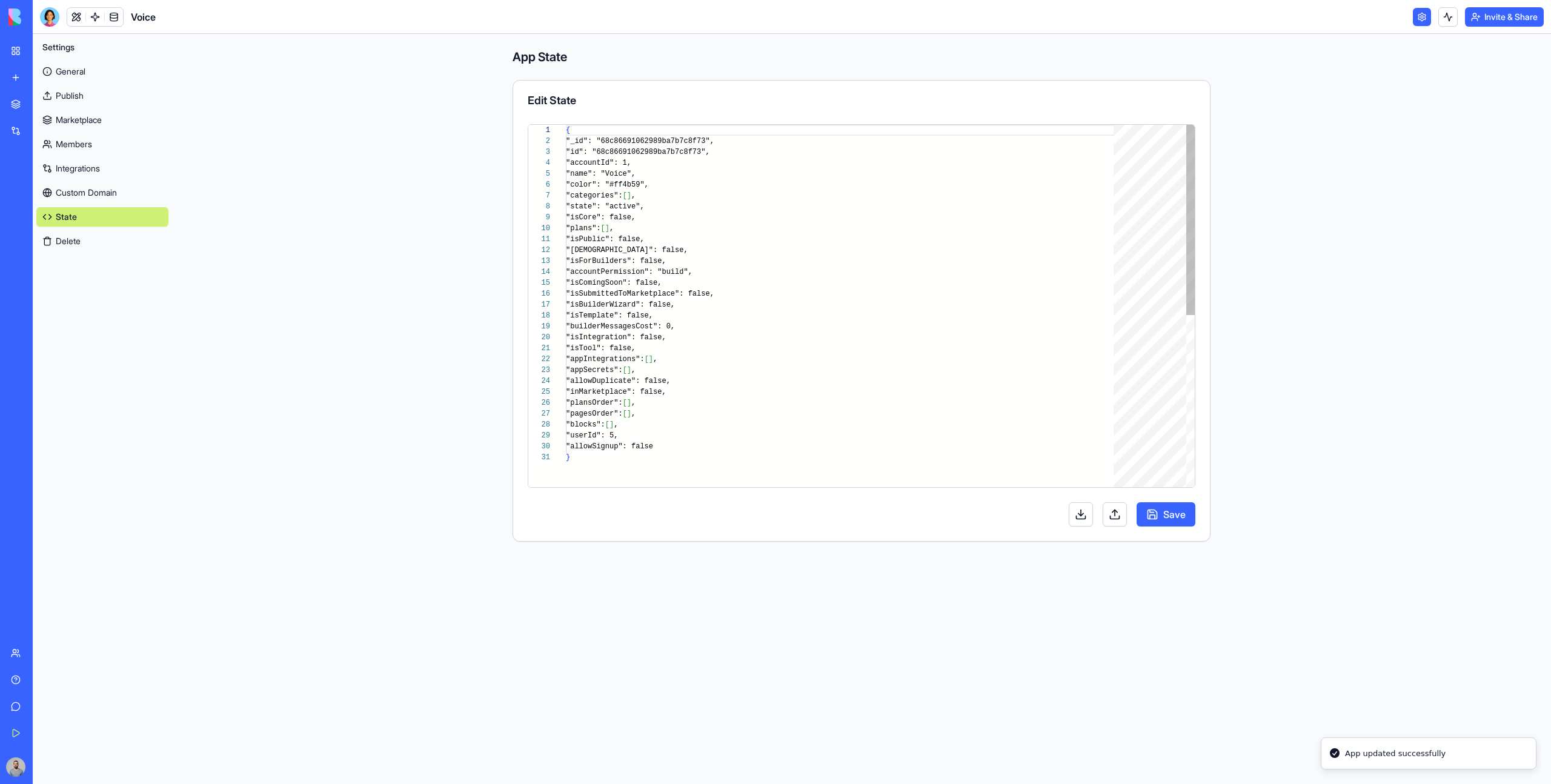
scroll to position [109, 0]
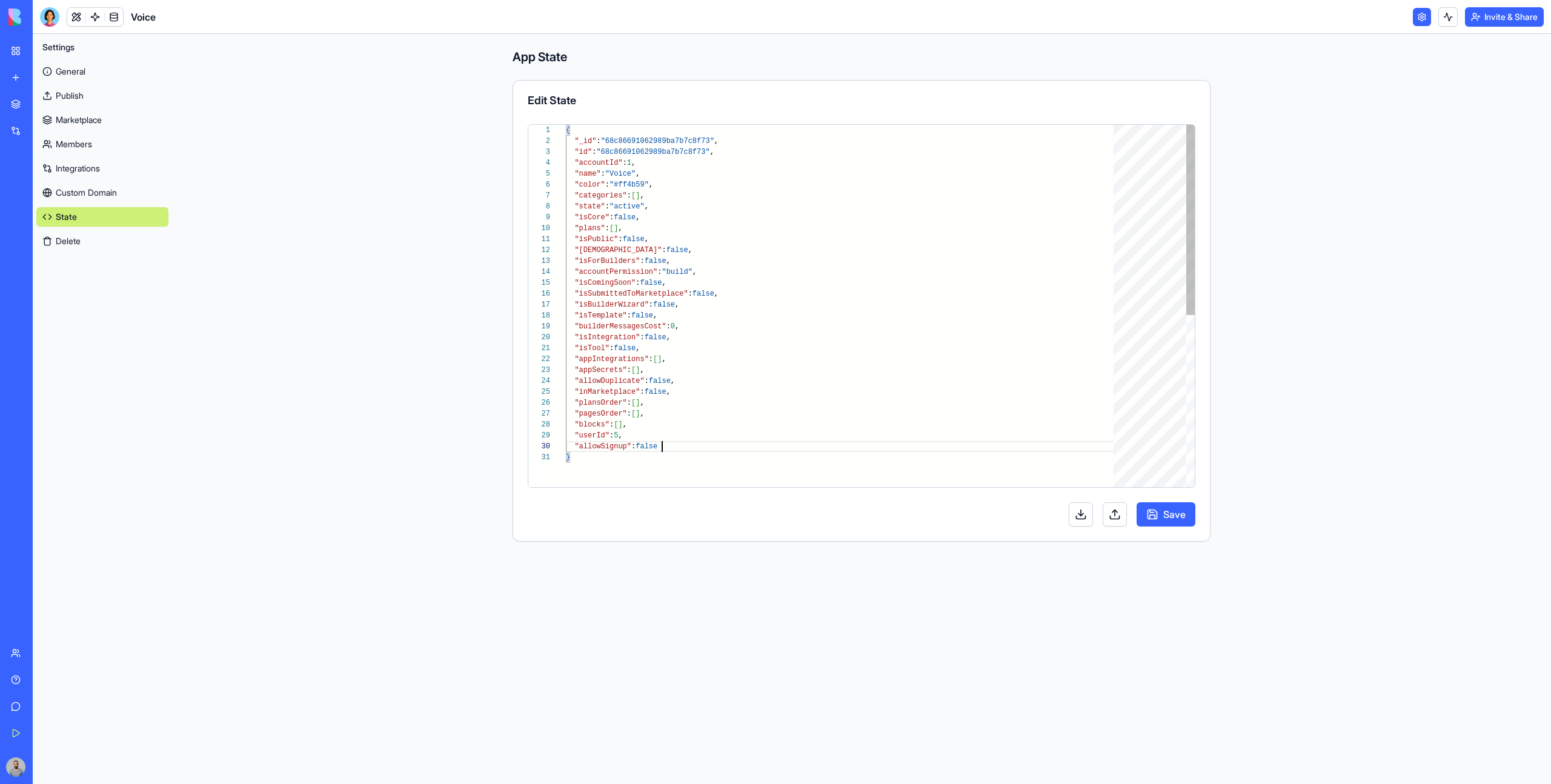
click at [746, 451] on div "{ "_id" : "68c86691062989ba7b7c8f73" , "id" : "68c86691062989ba7b7c8f73" , "acc…" at bounding box center [844, 469] width 556 height 689
type textarea "**********"
click at [1159, 514] on button "Save" at bounding box center [1166, 514] width 59 height 24
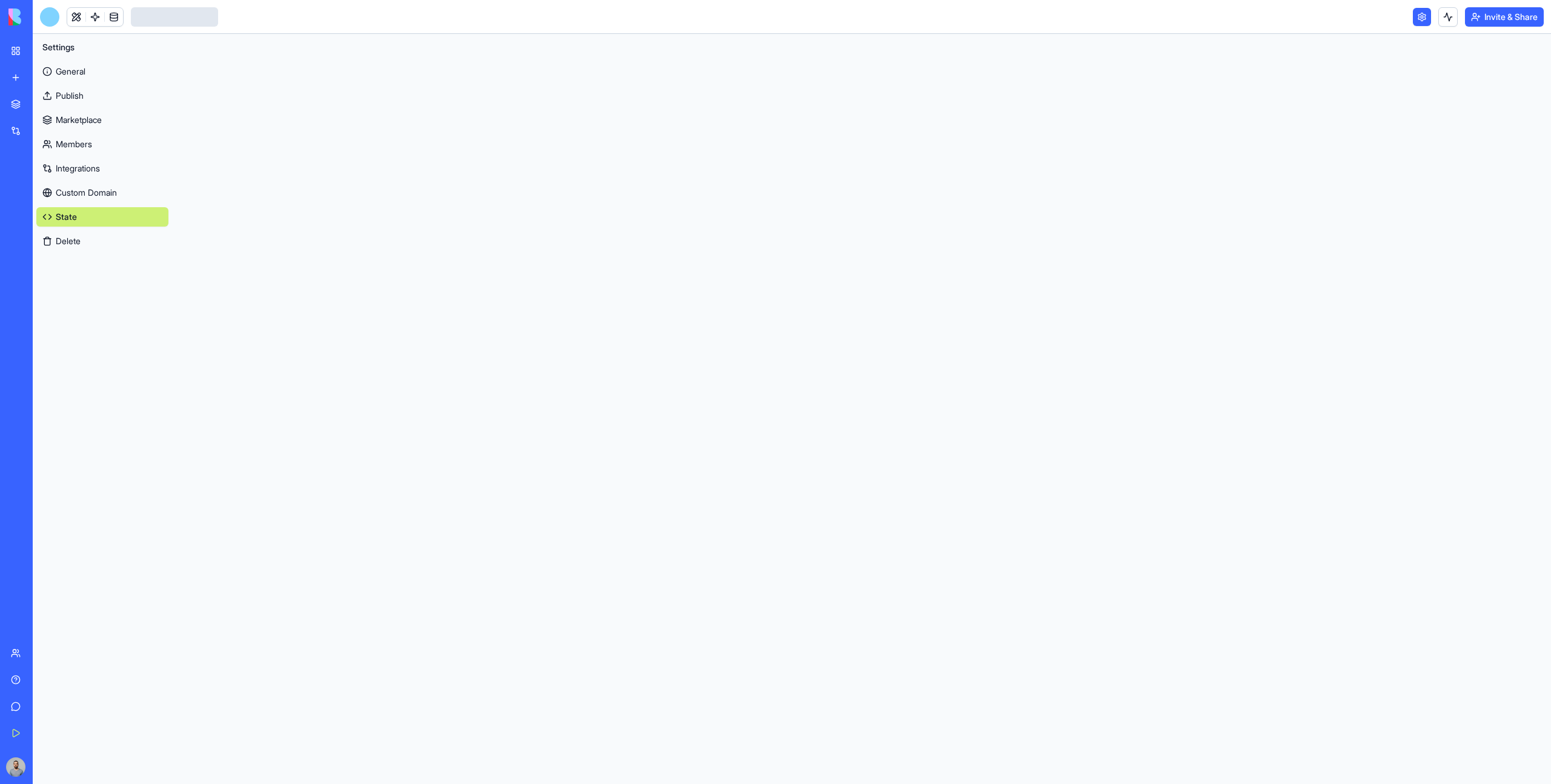
click at [689, 309] on main at bounding box center [862, 409] width 1379 height 750
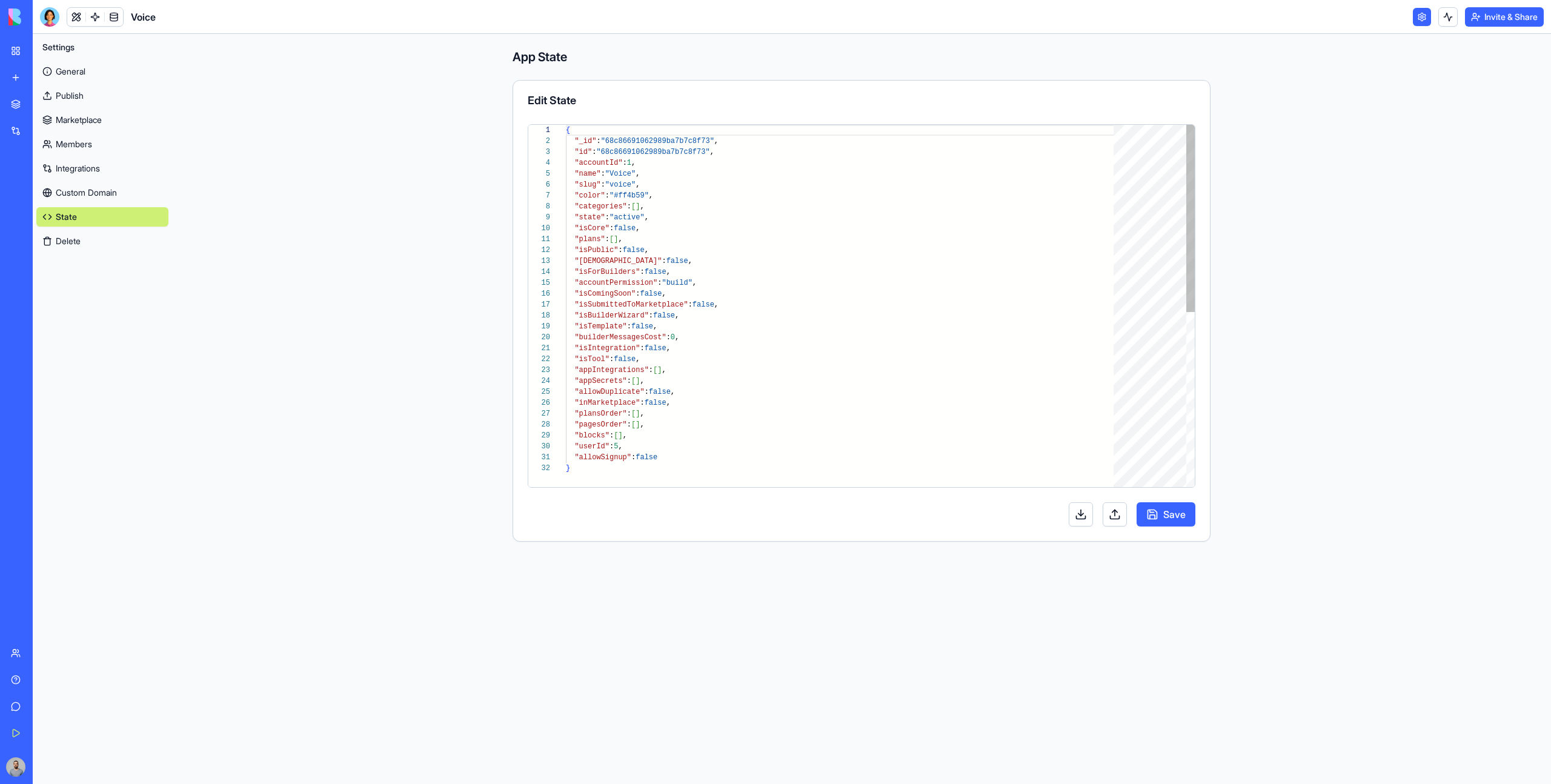
type textarea "**********"
click at [689, 309] on div "{ "_id" : "68c86691062989ba7b7c8f73" , "id" : "68c86691062989ba7b7c8f73" , "acc…" at bounding box center [844, 475] width 556 height 700
type textarea "*"
type textarea "**********"
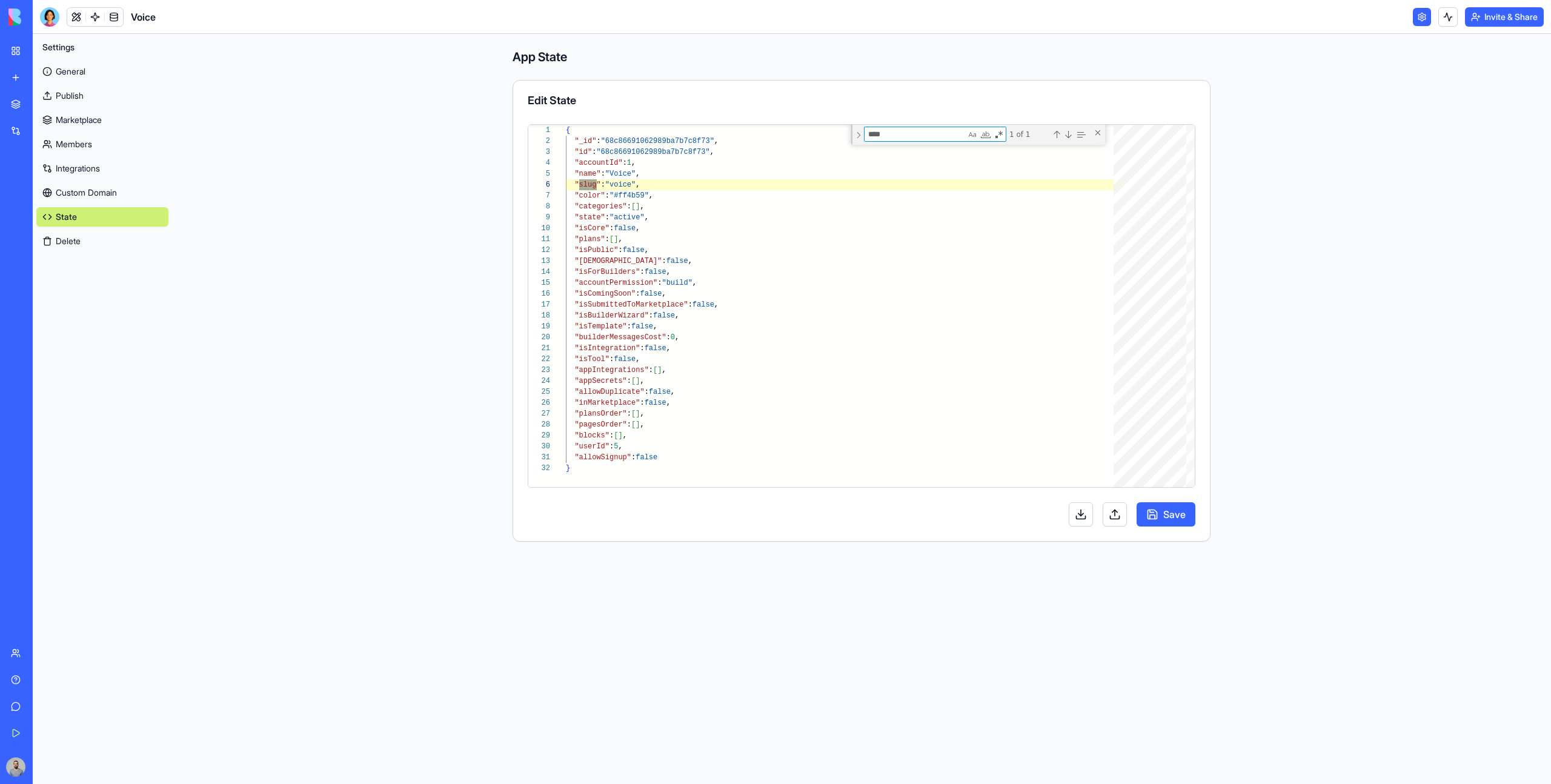
type textarea "****"
click at [89, 25] on div at bounding box center [95, 17] width 57 height 20
click at [94, 17] on link at bounding box center [95, 17] width 18 height 18
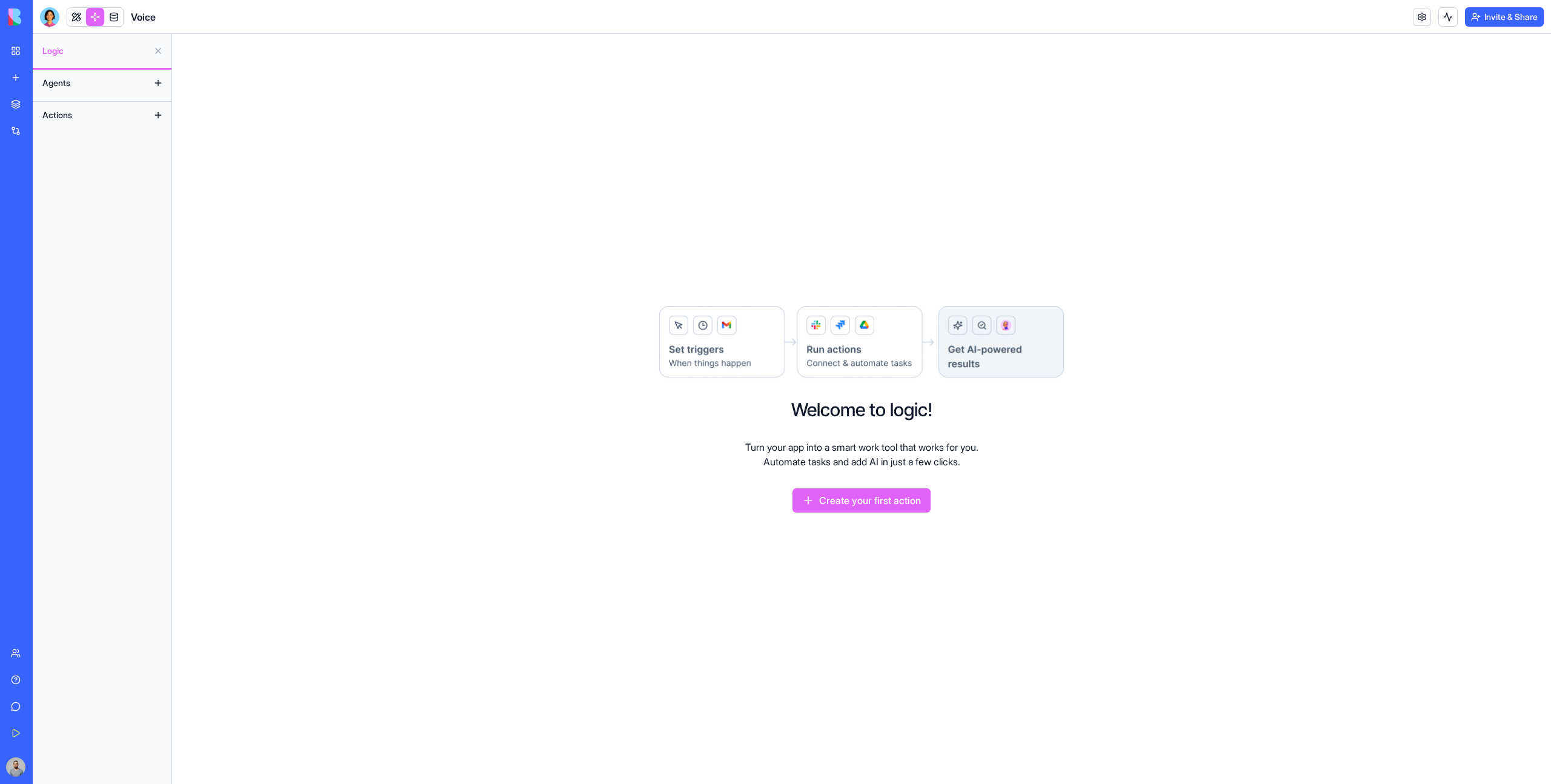
click at [153, 112] on button at bounding box center [158, 115] width 20 height 20
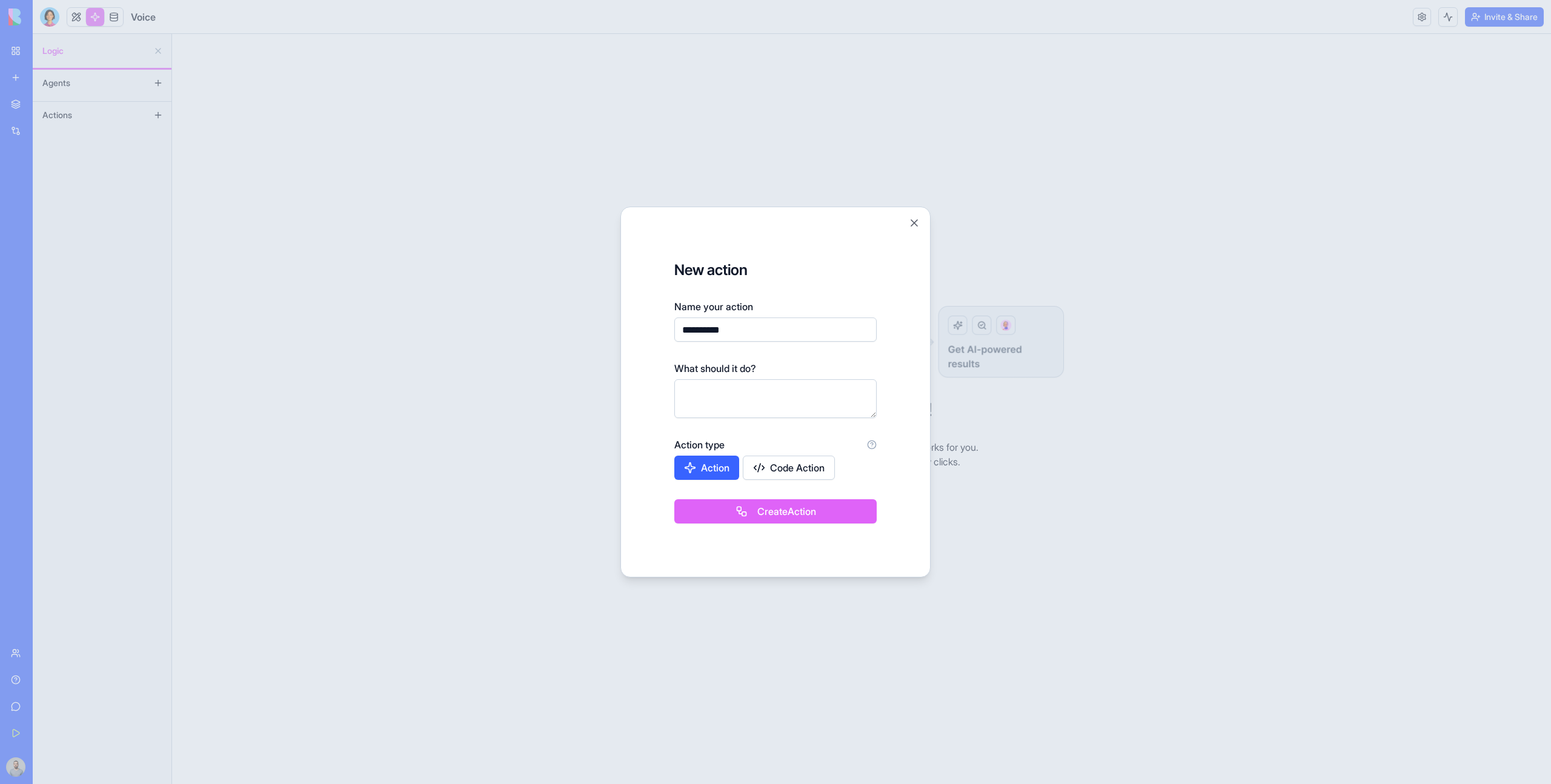
type input "**********"
click at [784, 516] on button "Create Action" at bounding box center [776, 511] width 203 height 24
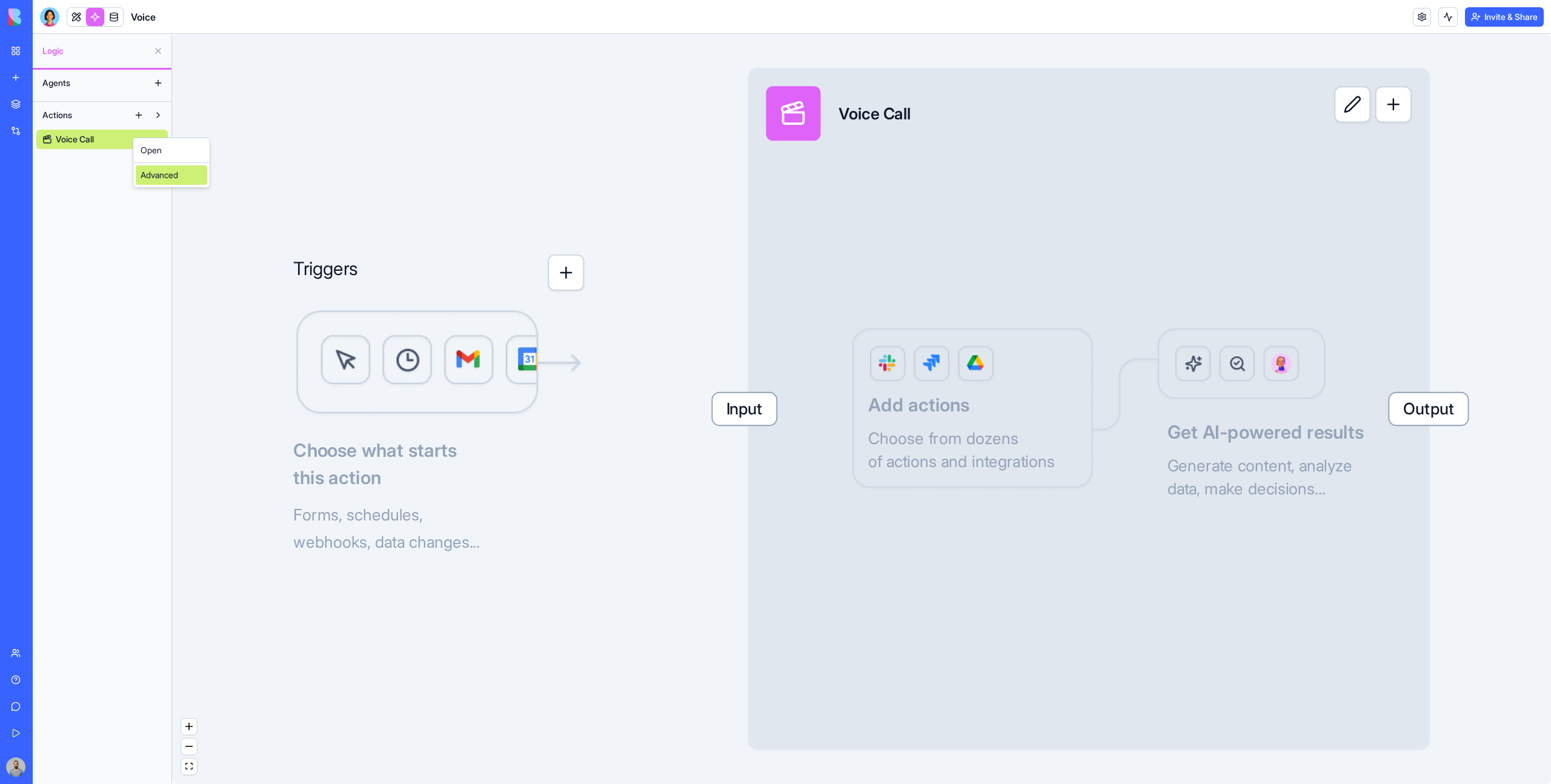
click at [172, 174] on div "Advanced" at bounding box center [172, 175] width 72 height 20
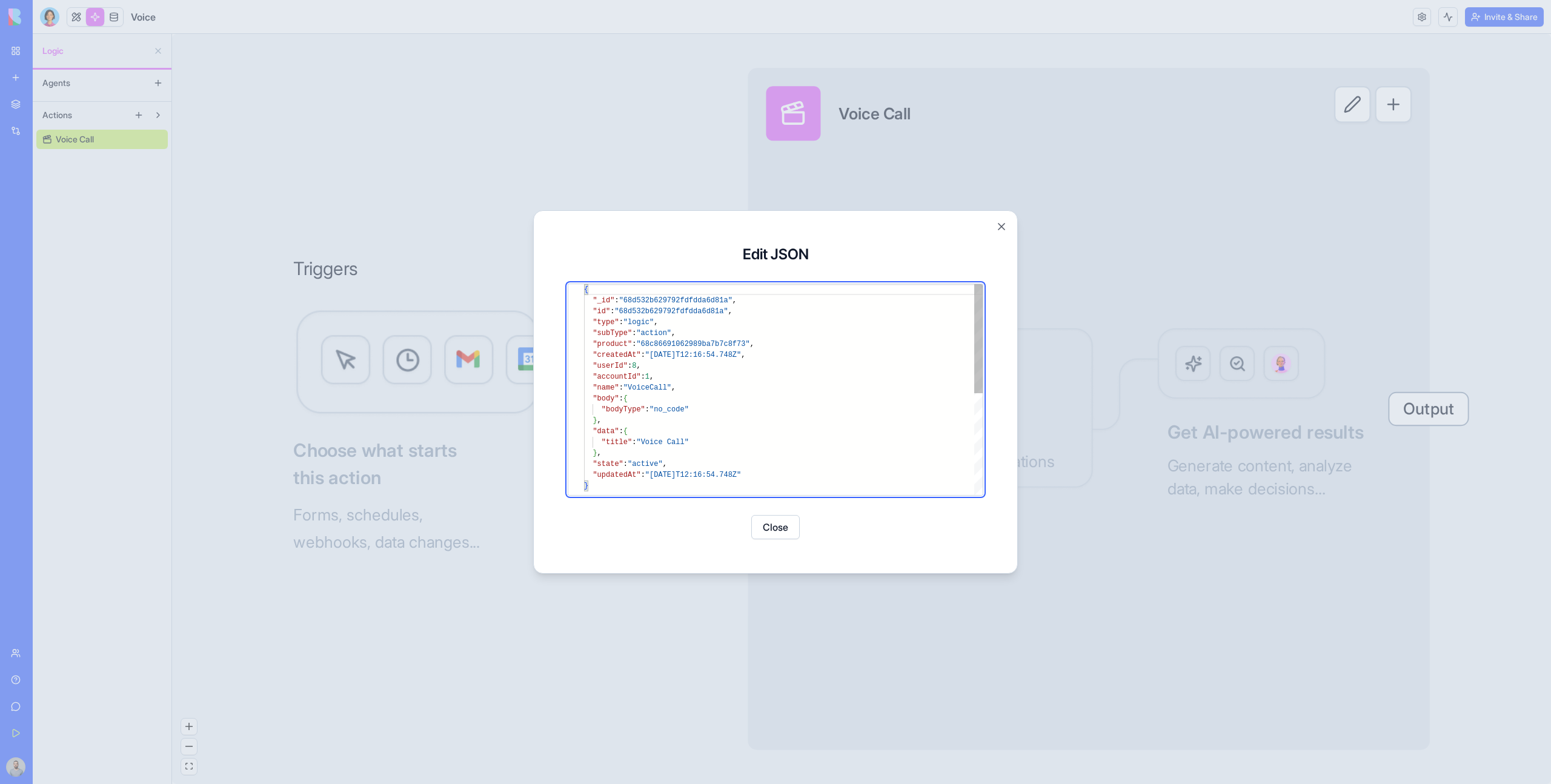
scroll to position [11, 110]
click at [717, 409] on div "{ "_id" : "68d532b629792fdfdda6d81a" , "id" : "68d532b629792fdfdda6d81a" , "typ…" at bounding box center [783, 487] width 399 height 407
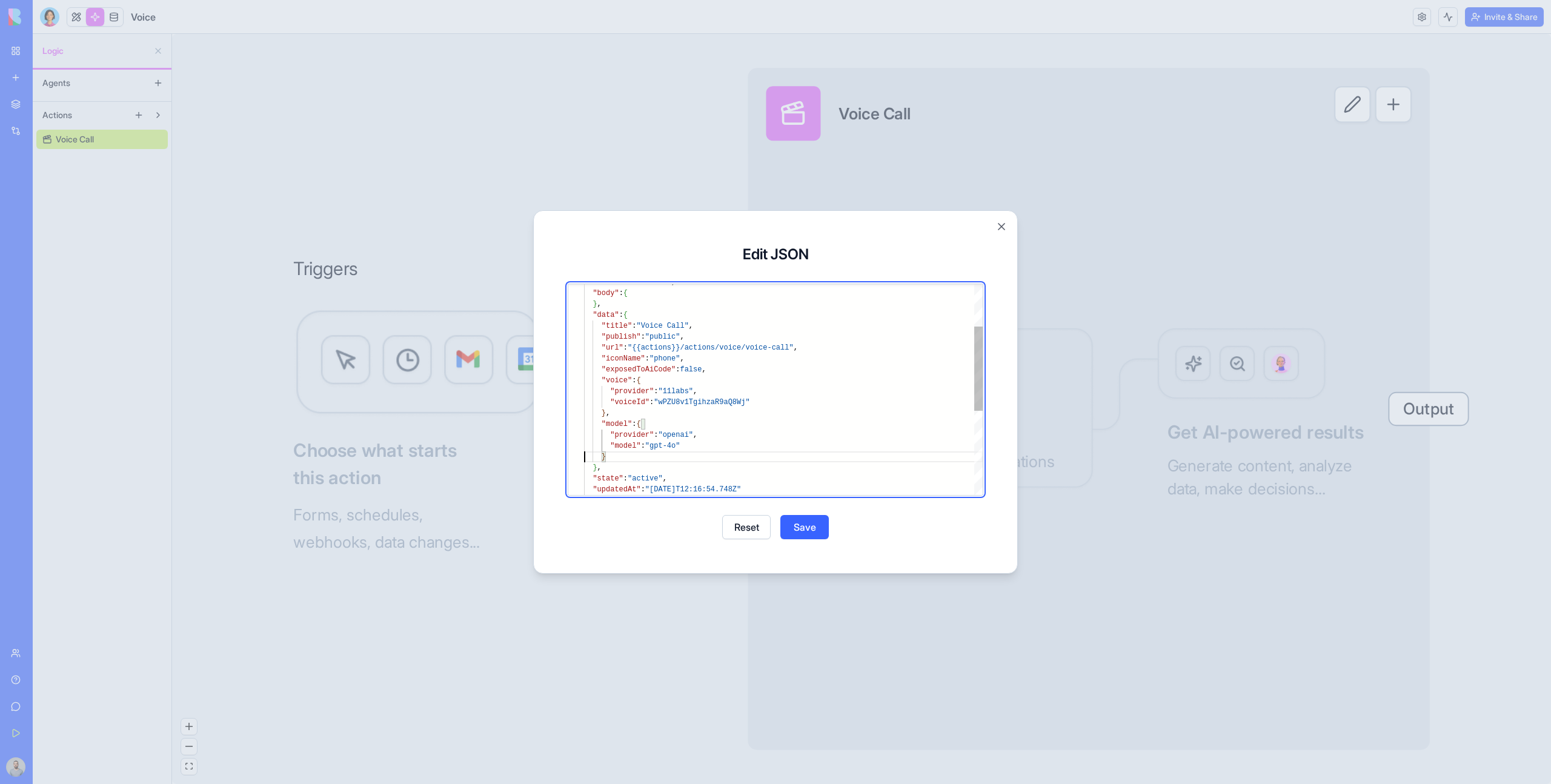
scroll to position [55, 0]
type textarea "**********"
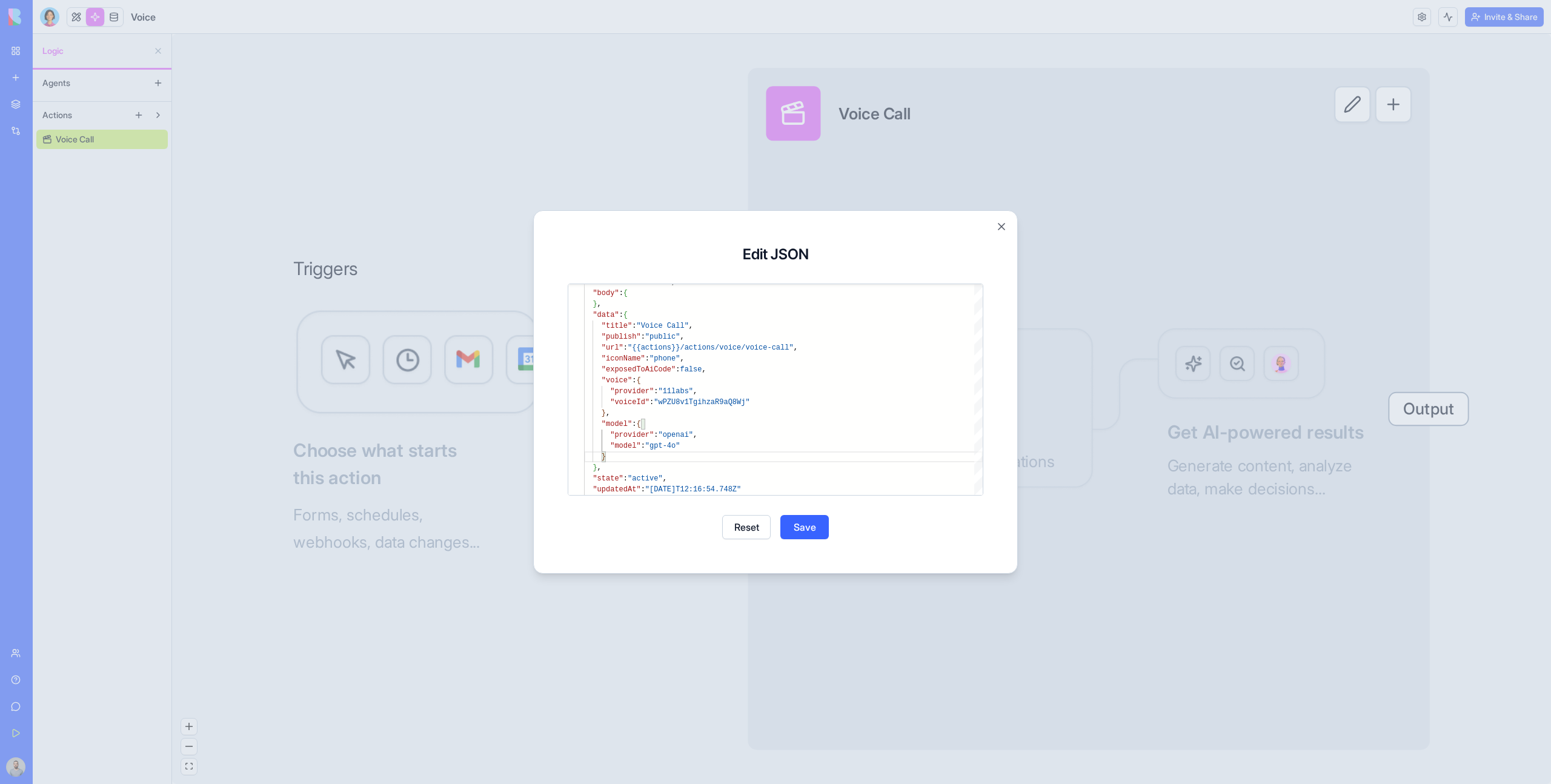
click at [805, 527] on button "Save" at bounding box center [804, 527] width 49 height 24
click at [785, 528] on button "Close" at bounding box center [775, 527] width 49 height 24
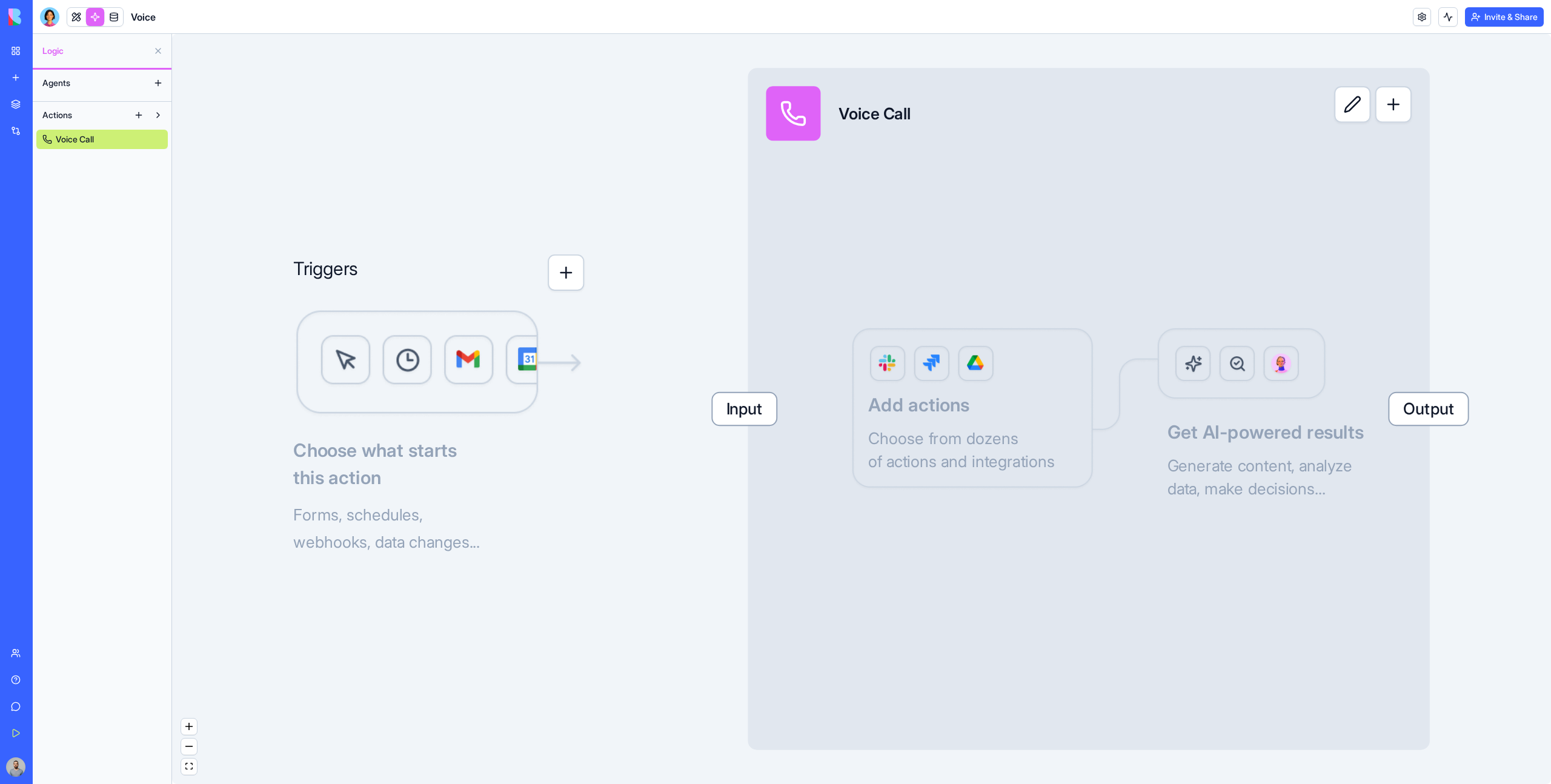
click at [754, 407] on span "Input" at bounding box center [744, 409] width 63 height 32
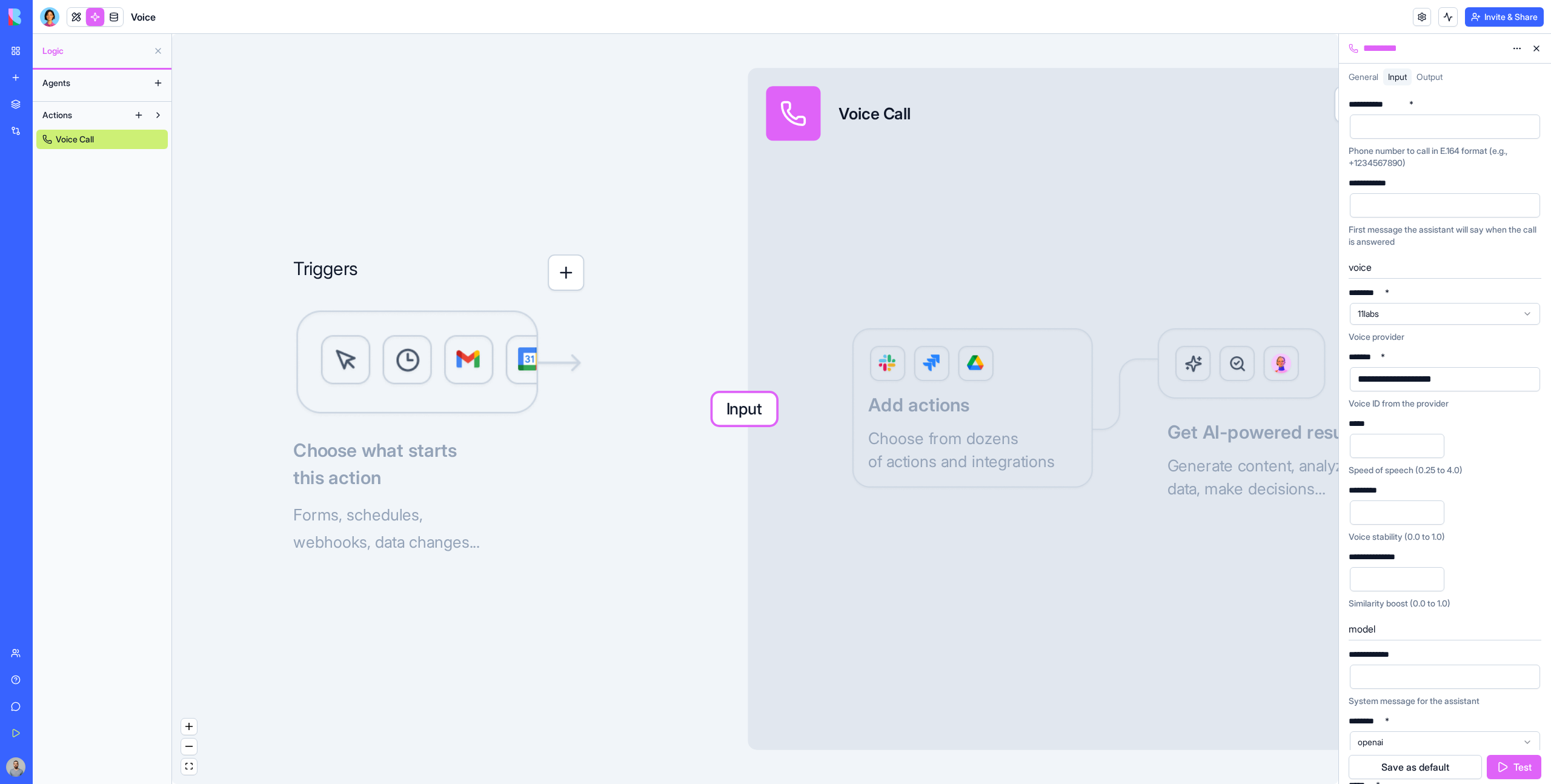
click at [1367, 118] on div at bounding box center [1434, 127] width 161 height 18
click at [1508, 765] on button "Test" at bounding box center [1514, 766] width 55 height 24
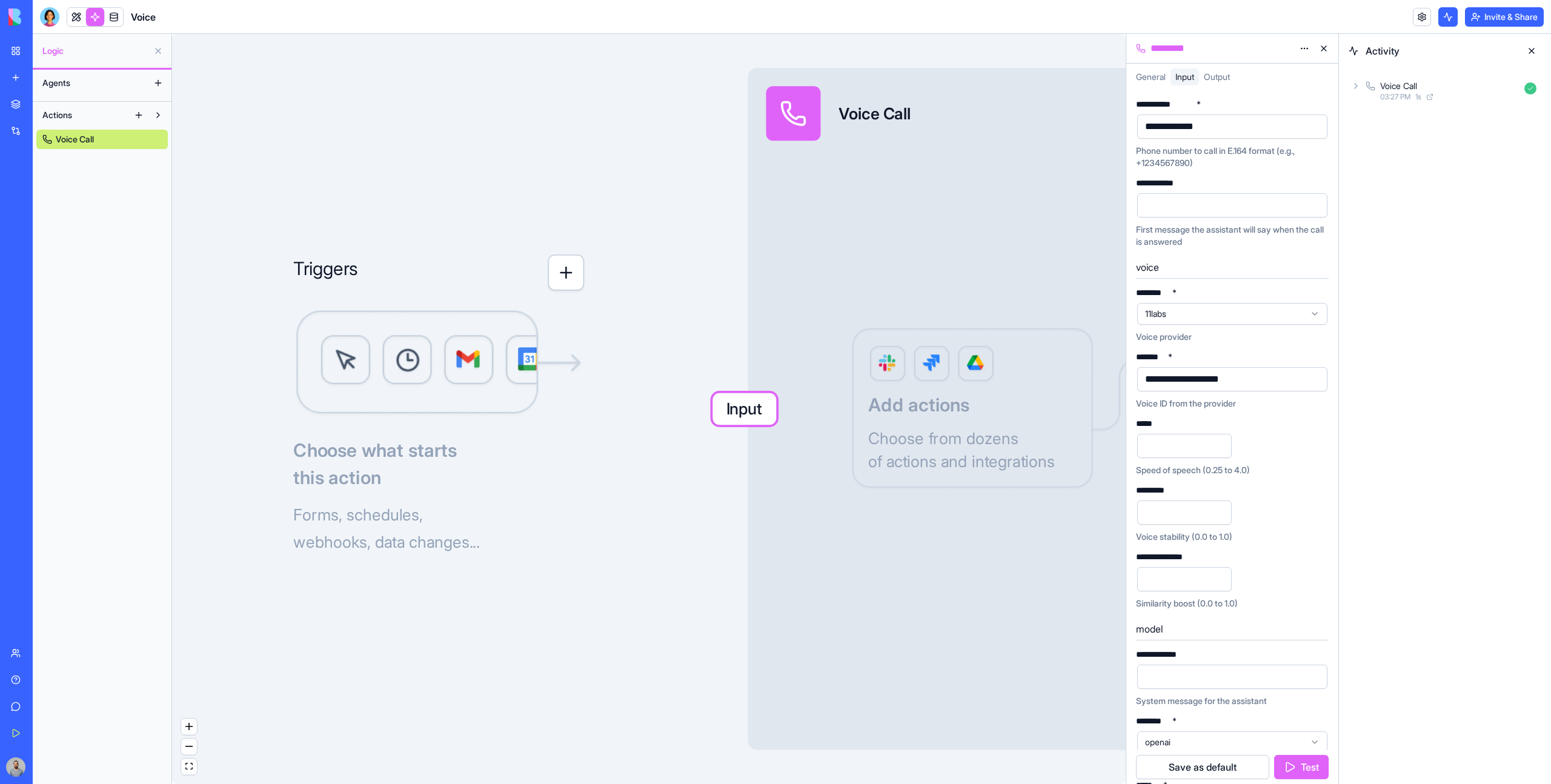
click at [24, 51] on link "My Workspace" at bounding box center [27, 51] width 49 height 24
click at [52, 58] on link "My Workspace" at bounding box center [27, 51] width 49 height 24
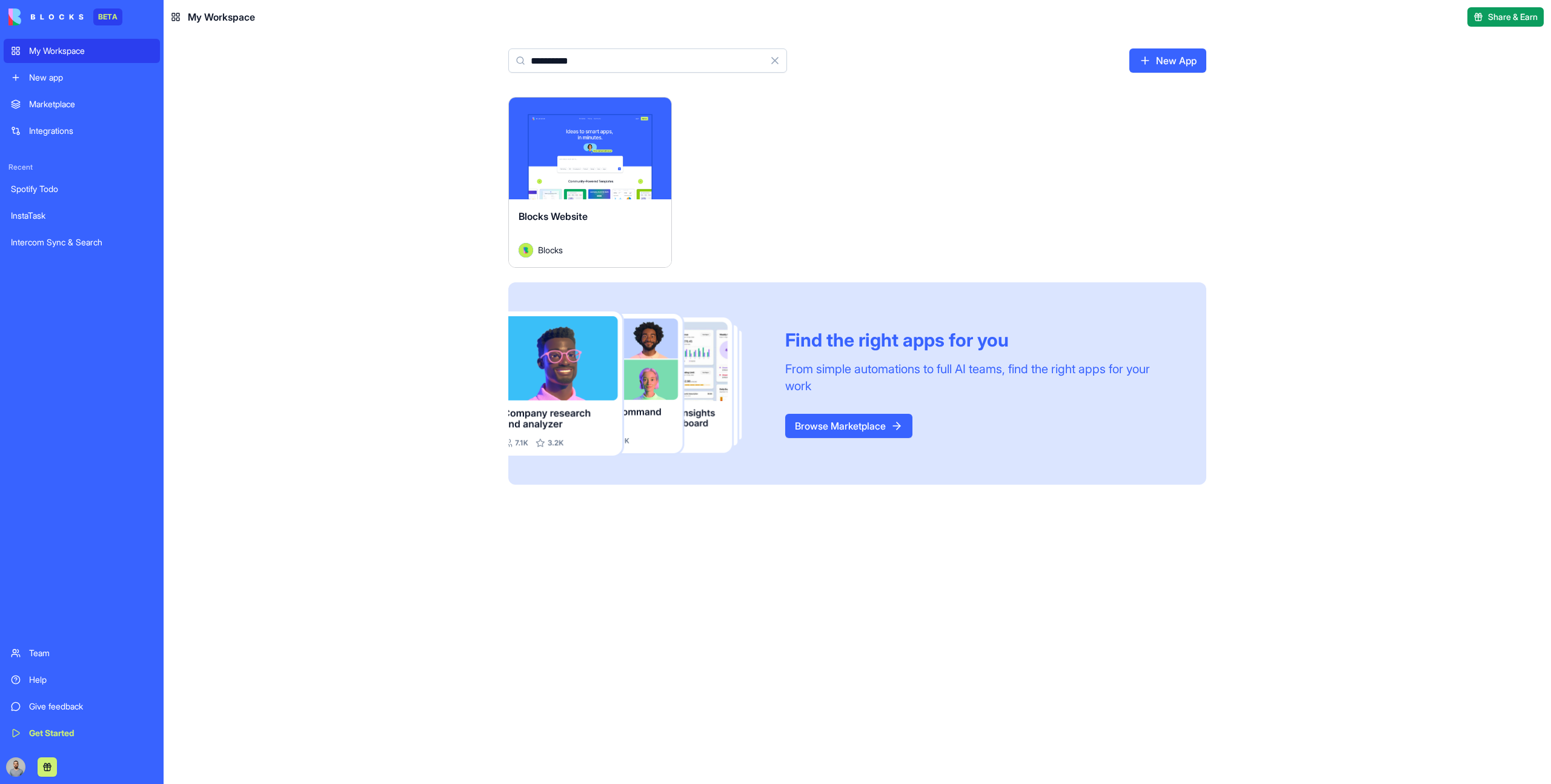
type input "**********"
click at [623, 143] on button "Launch" at bounding box center [589, 148] width 91 height 24
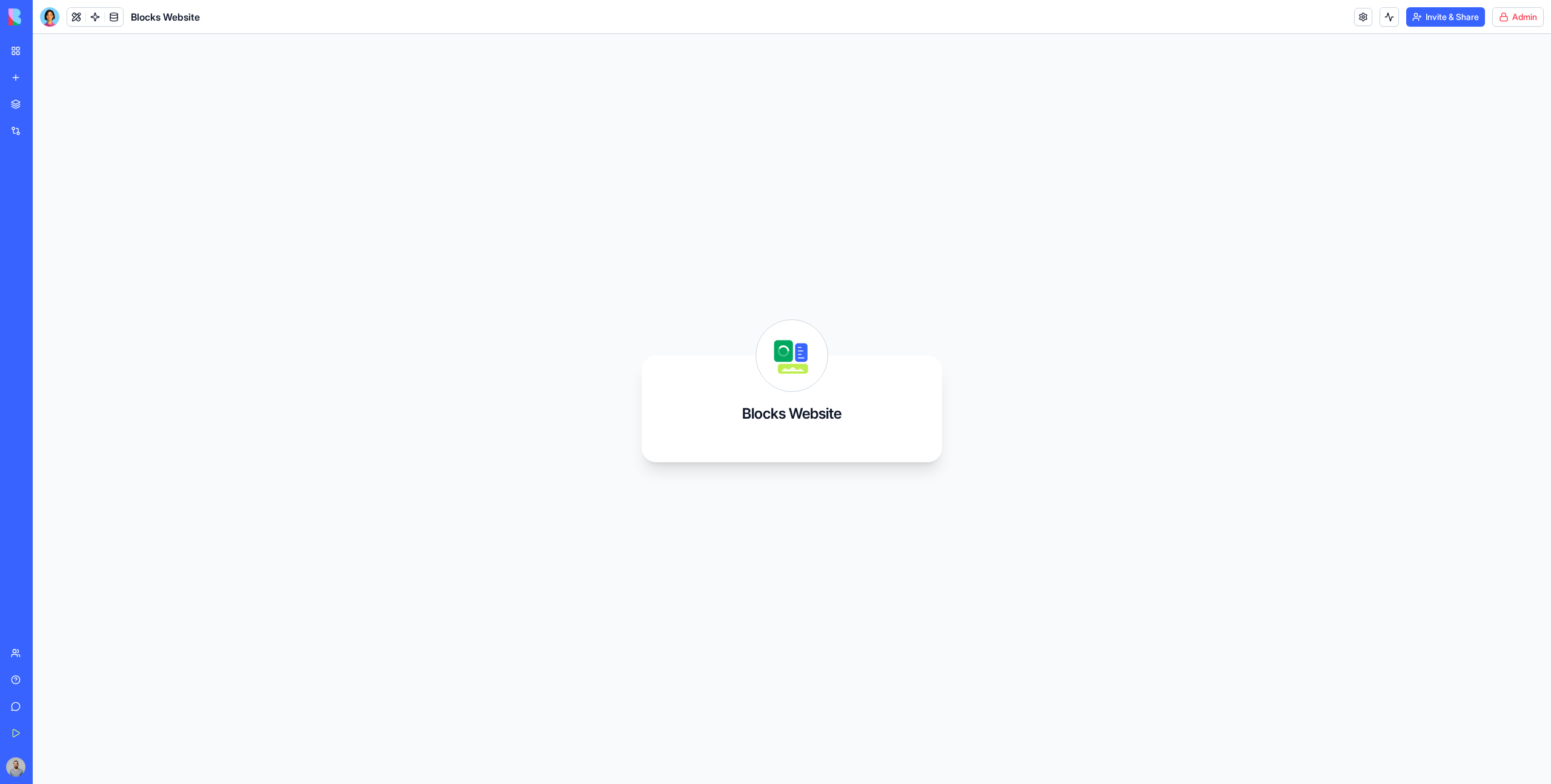
click at [1531, 8] on html "BETA My Workspace New app Marketplace Integrations Recent Spotify Todo InstaTas…" at bounding box center [775, 392] width 1551 height 784
click at [1514, 111] on span "Switch to old builder" at bounding box center [1493, 108] width 77 height 12
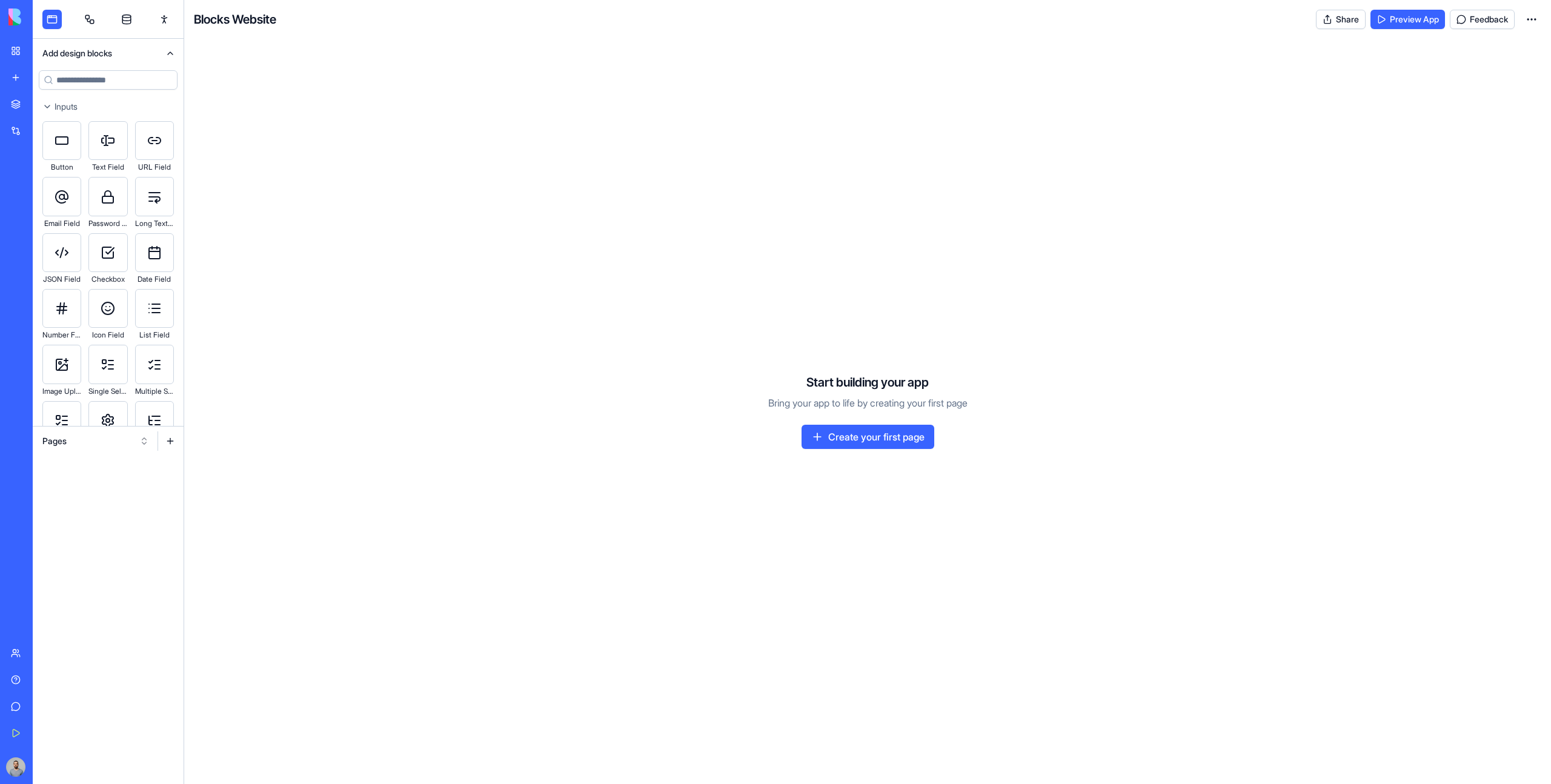
click at [107, 444] on button "Pages" at bounding box center [96, 441] width 119 height 20
click at [116, 510] on div "Websites" at bounding box center [96, 505] width 115 height 20
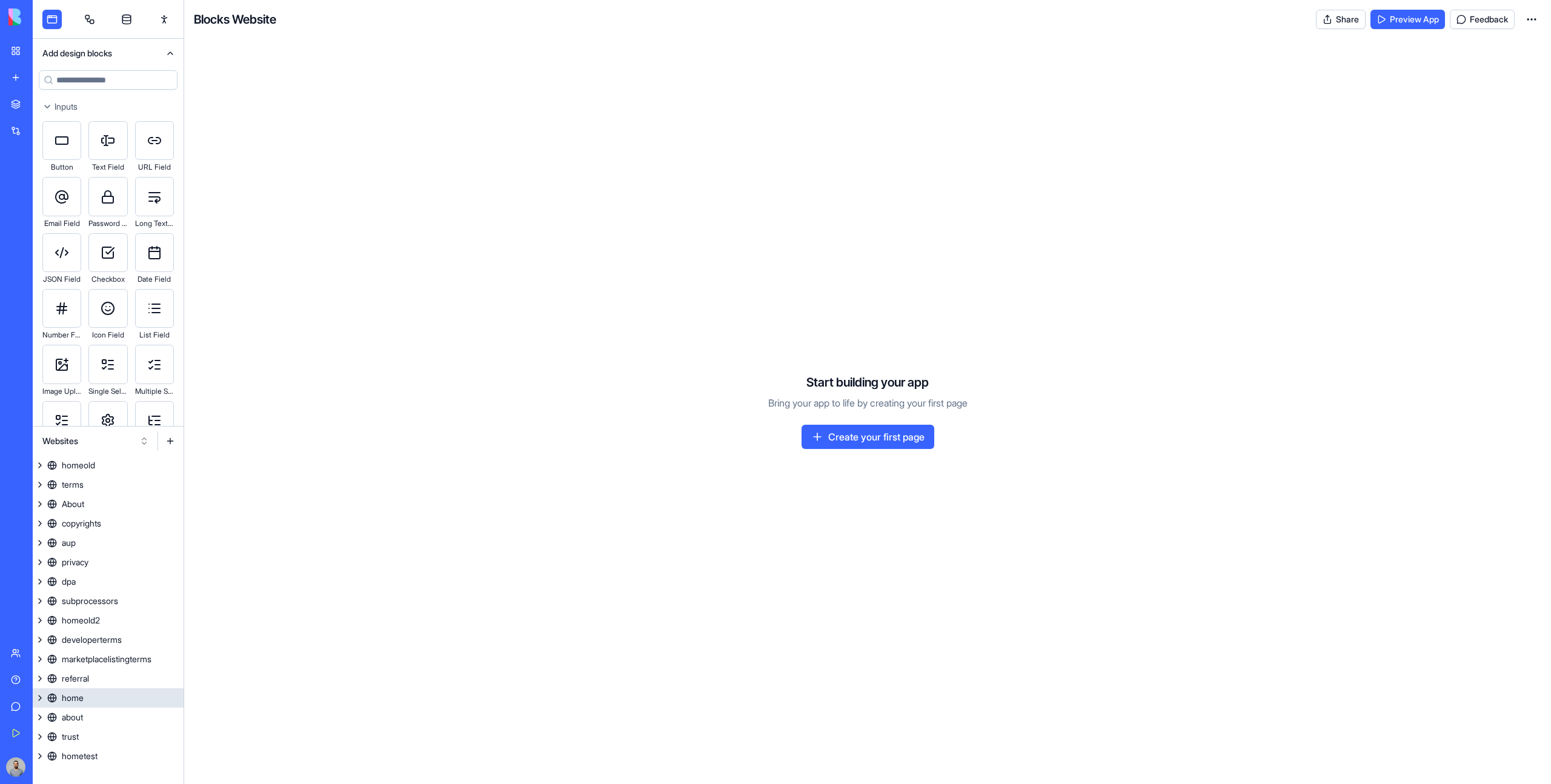
click at [109, 694] on link "home" at bounding box center [108, 698] width 151 height 20
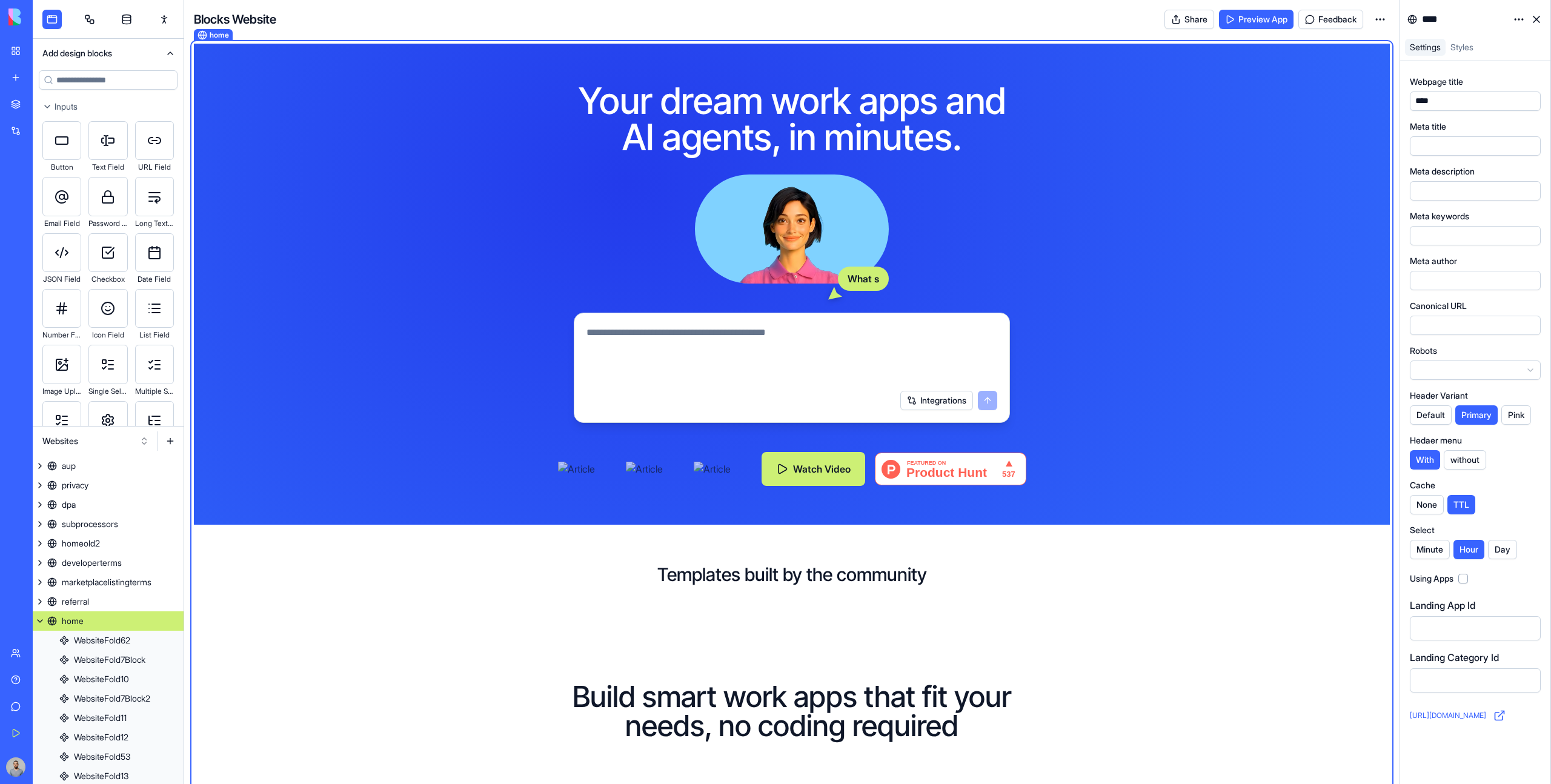
scroll to position [78, 0]
click at [1285, 544] on div "Templates built by the community" at bounding box center [791, 574] width 1157 height 99
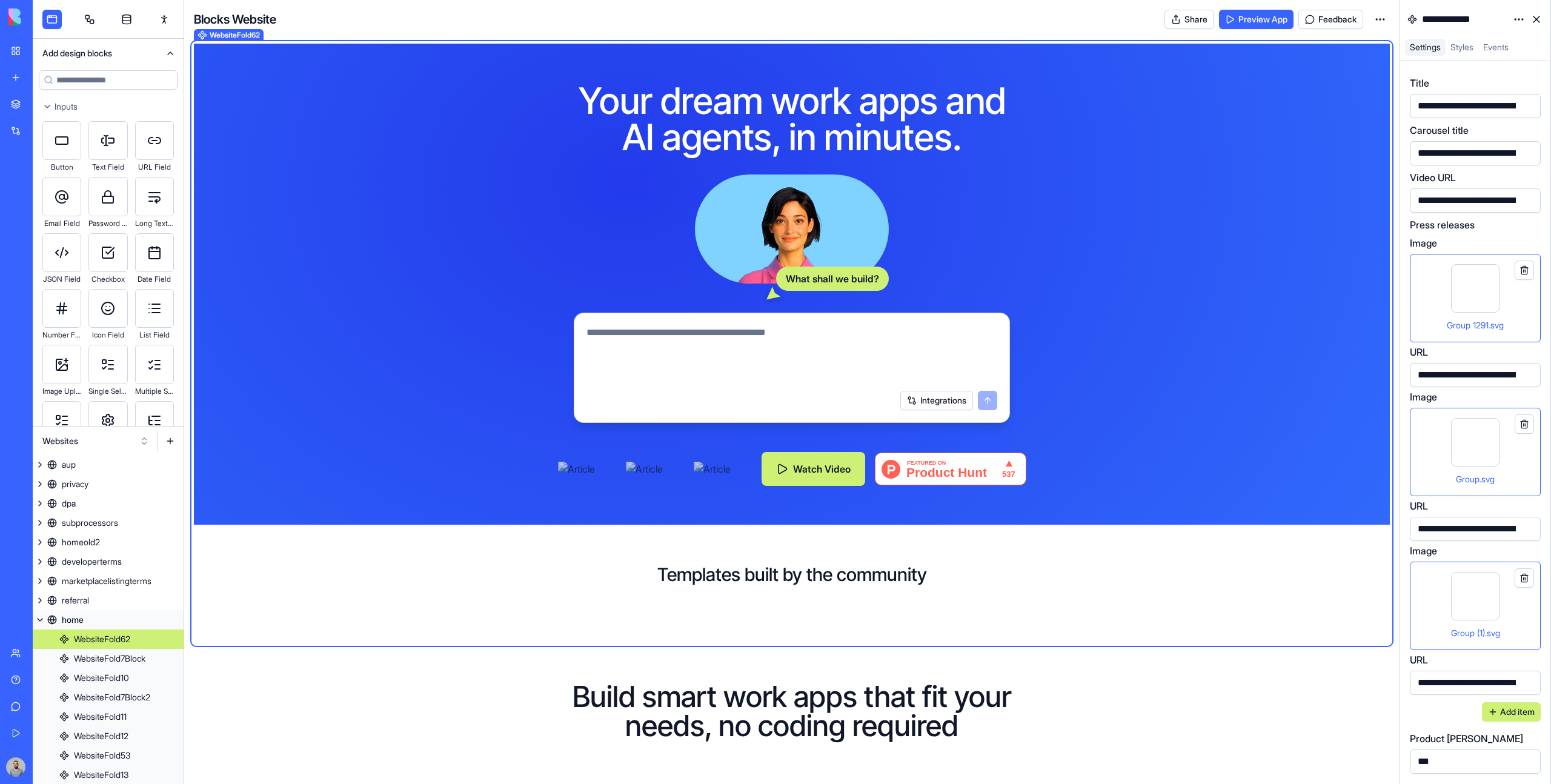
scroll to position [98, 0]
click at [1455, 769] on div "***" at bounding box center [1464, 761] width 102 height 18
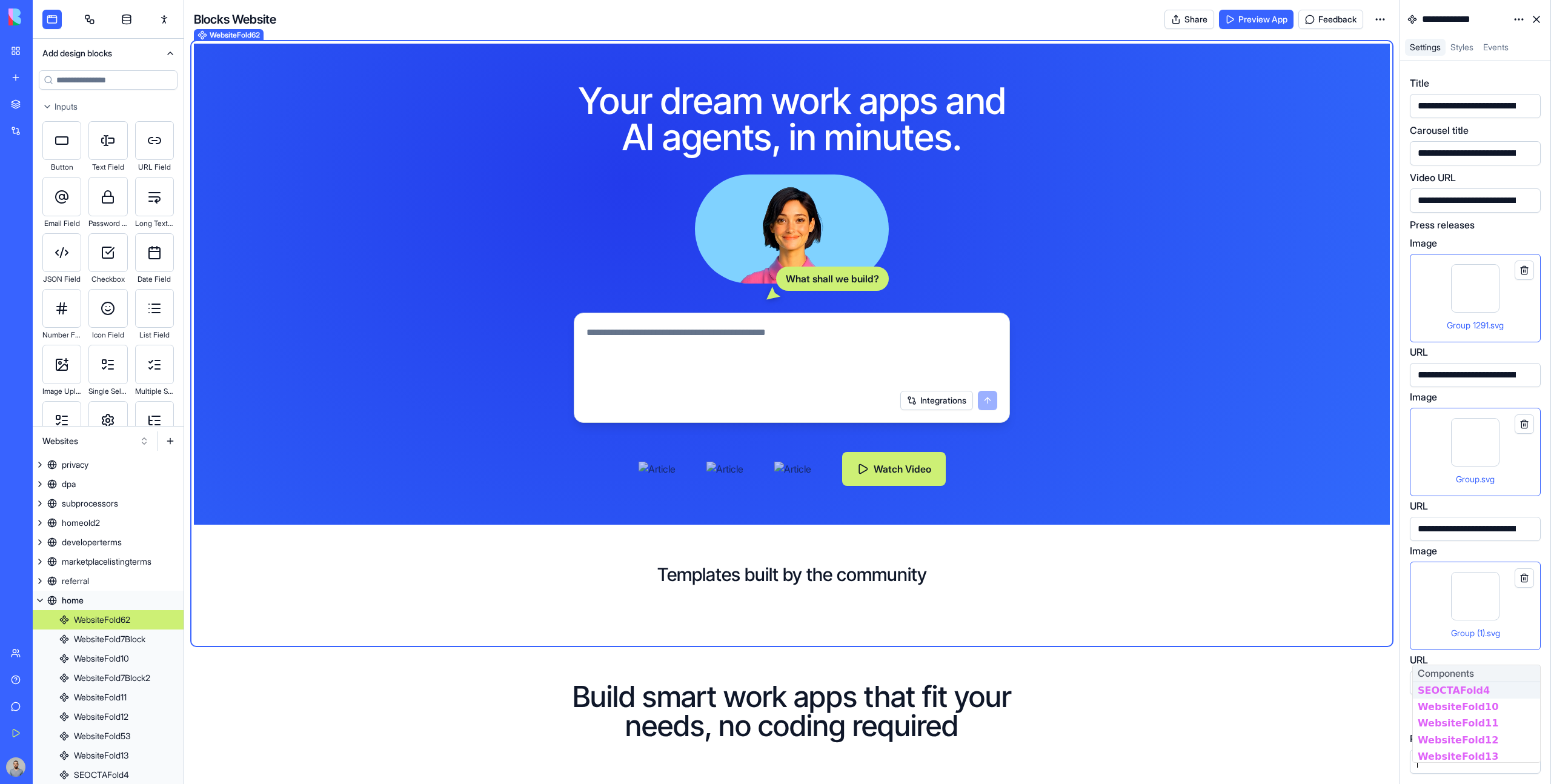
click at [1436, 85] on div "Title" at bounding box center [1475, 83] width 131 height 15
click at [1462, 226] on label "Press releases" at bounding box center [1442, 224] width 65 height 15
drag, startPoint x: 1462, startPoint y: 226, endPoint x: 1483, endPoint y: 230, distance: 21.4
click at [1483, 231] on div "Press releases" at bounding box center [1475, 224] width 131 height 15
click at [12, 59] on link "My Workspace" at bounding box center [27, 51] width 49 height 24
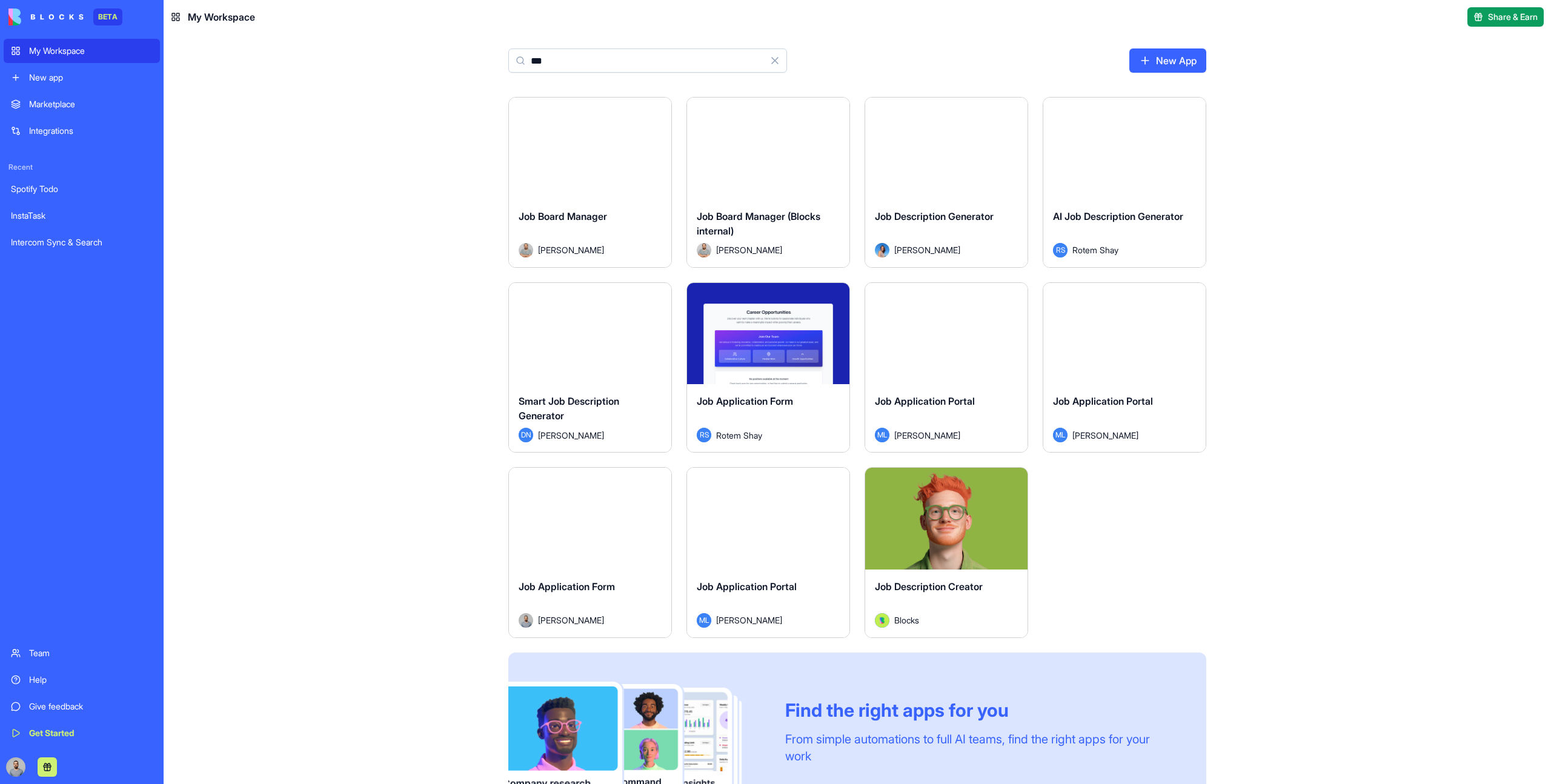
type input "***"
click at [729, 199] on div "Job Board Manager (Blocks internal) Ouriel Weisz" at bounding box center [768, 233] width 162 height 68
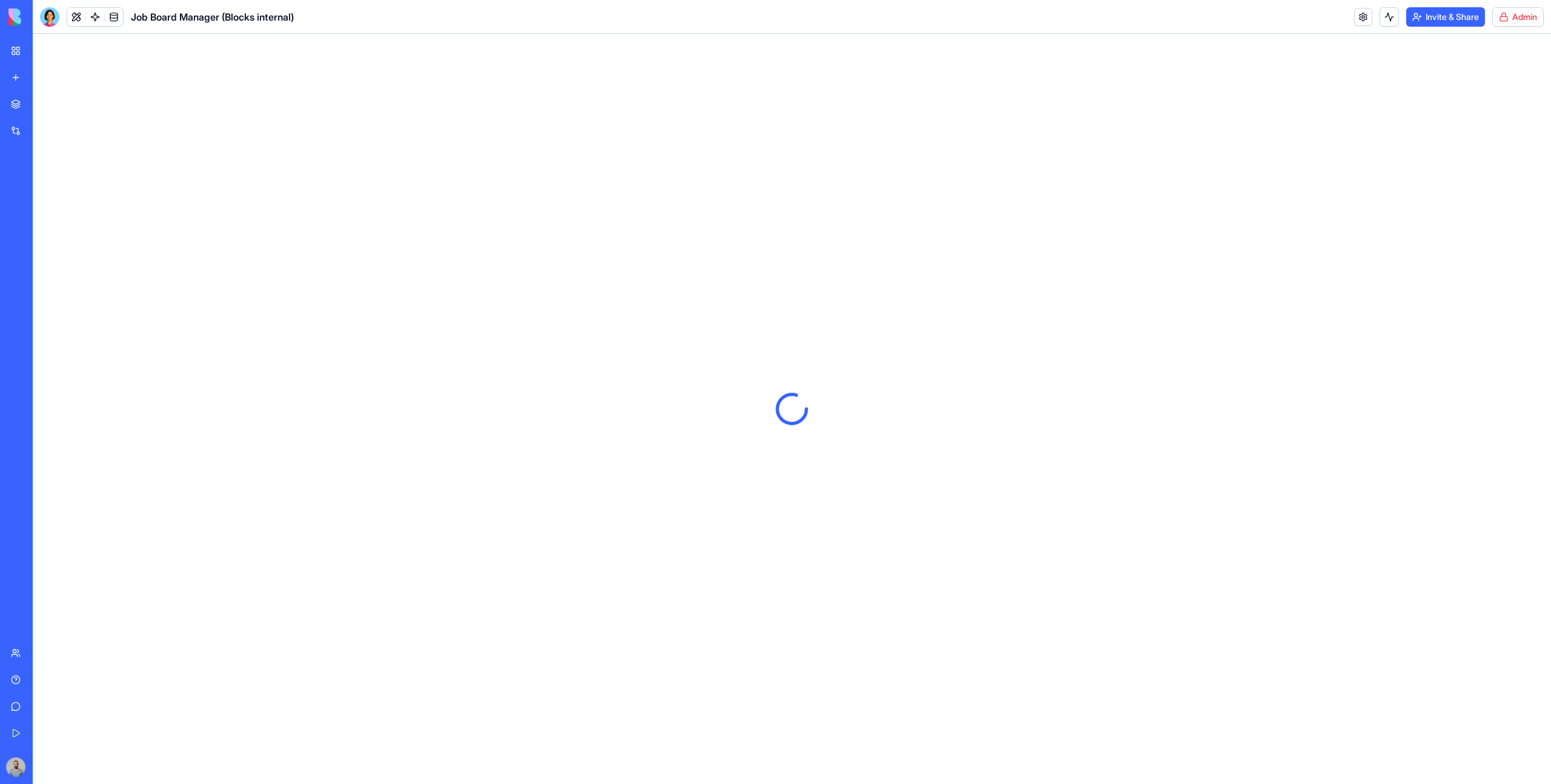
click at [1422, 18] on button "Invite & Share" at bounding box center [1445, 17] width 79 height 20
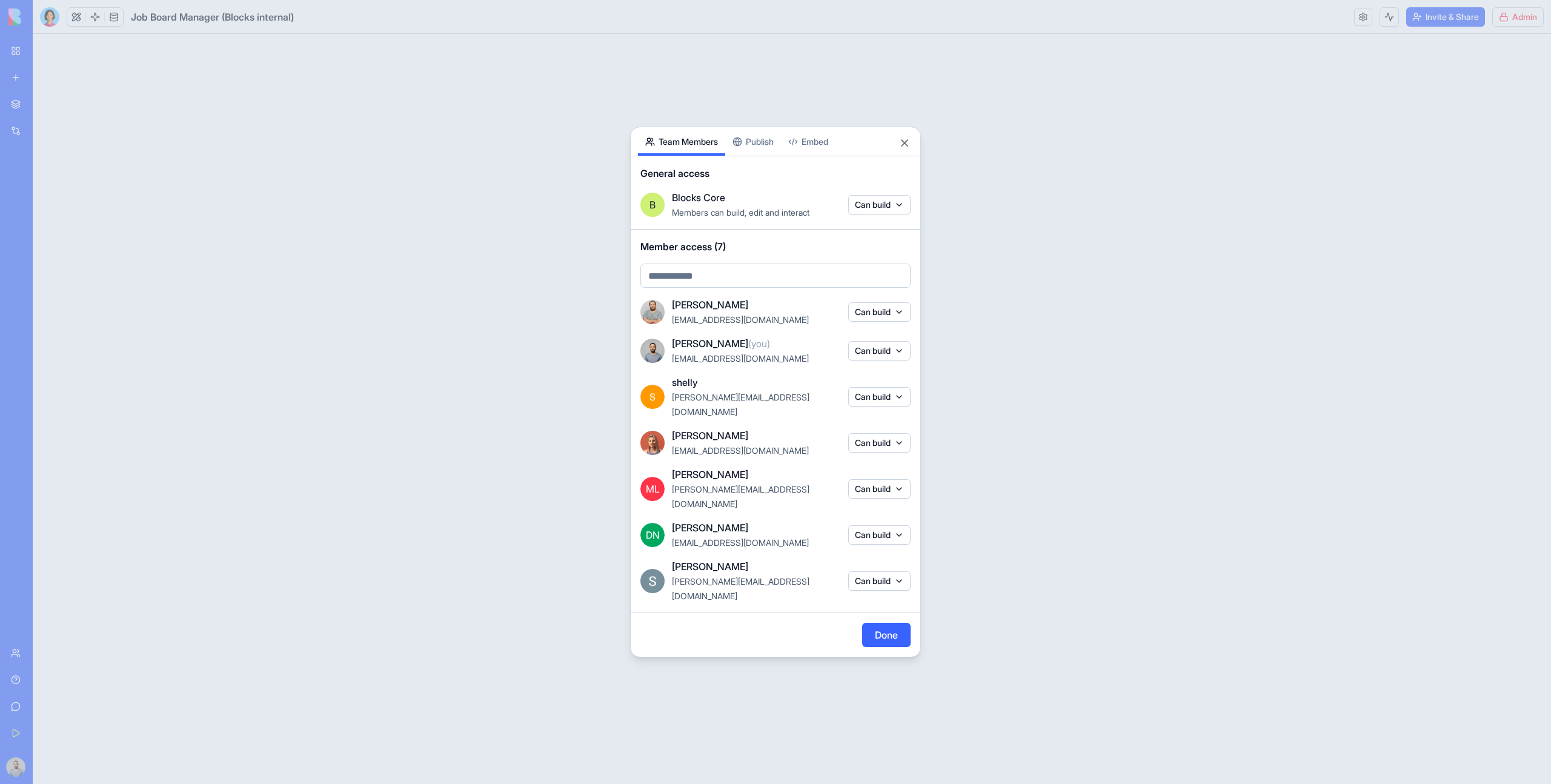
click at [747, 166] on body "BETA My Workspace New app Marketplace Integrations Recent Spotify Todo InstaTas…" at bounding box center [775, 392] width 1551 height 784
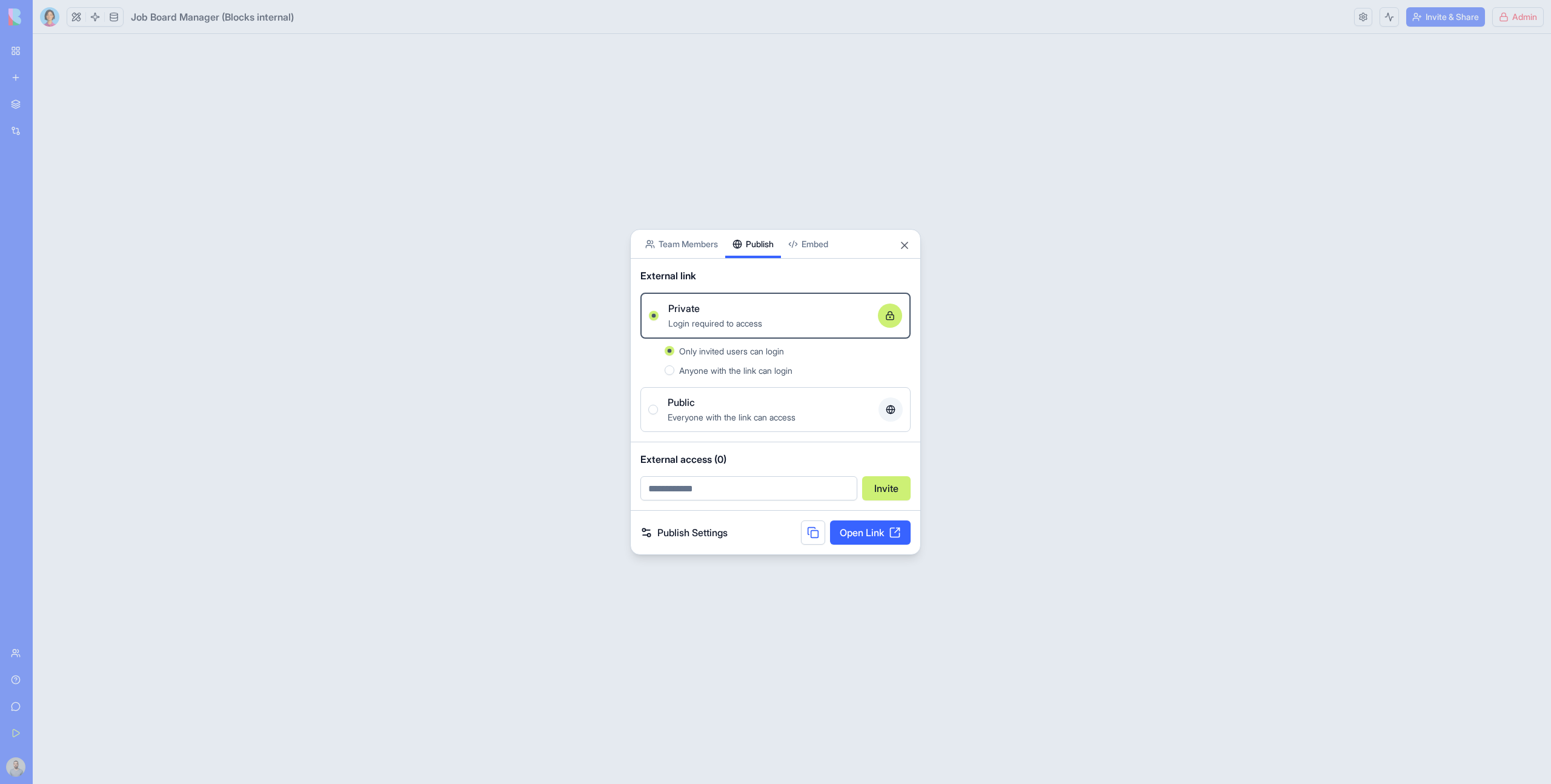
click at [740, 404] on div "Public" at bounding box center [768, 402] width 201 height 15
click at [658, 404] on button "Public Everyone with the link can access" at bounding box center [653, 409] width 10 height 10
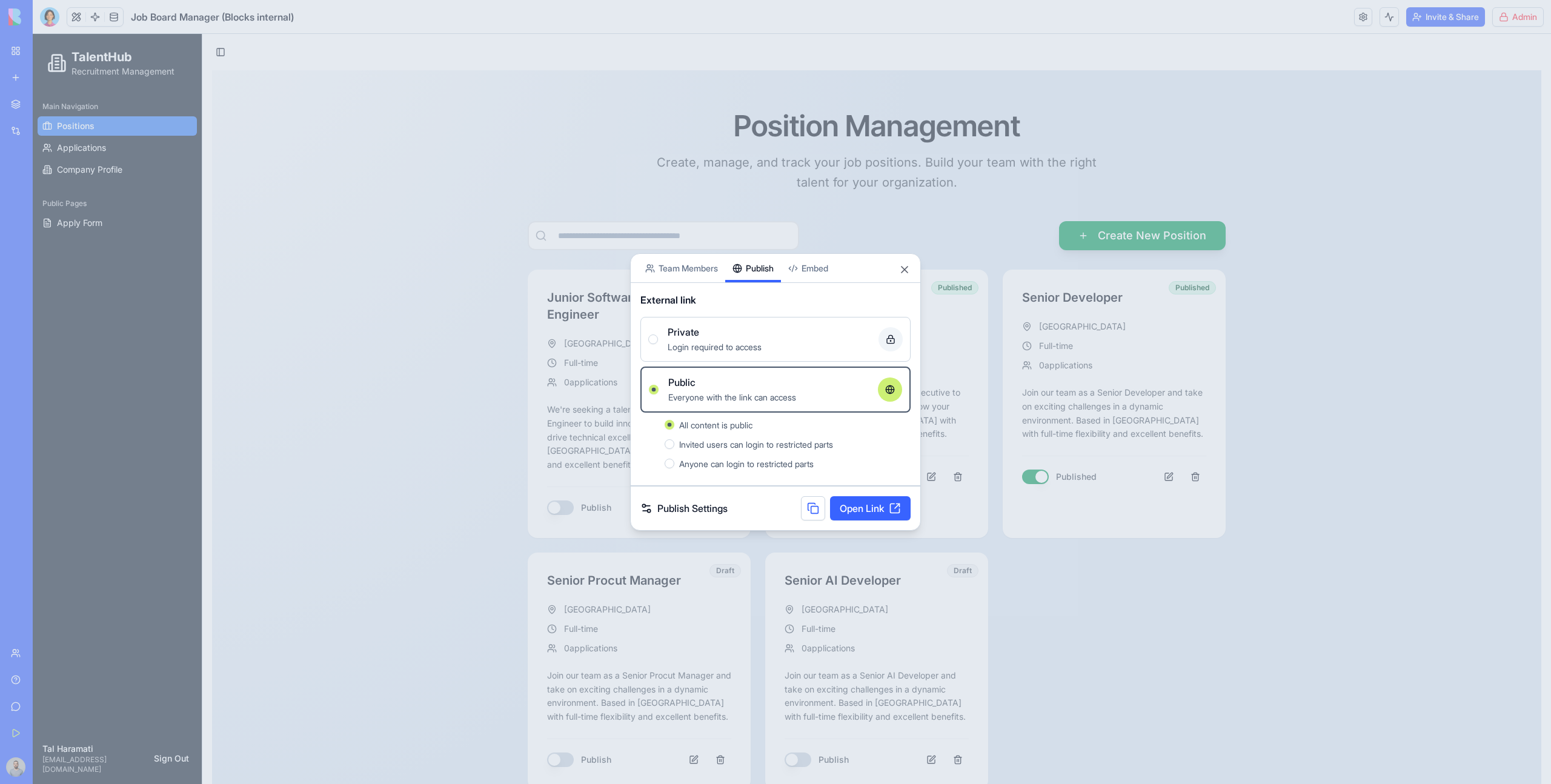
type button "true"
click at [365, 343] on div at bounding box center [775, 392] width 1551 height 784
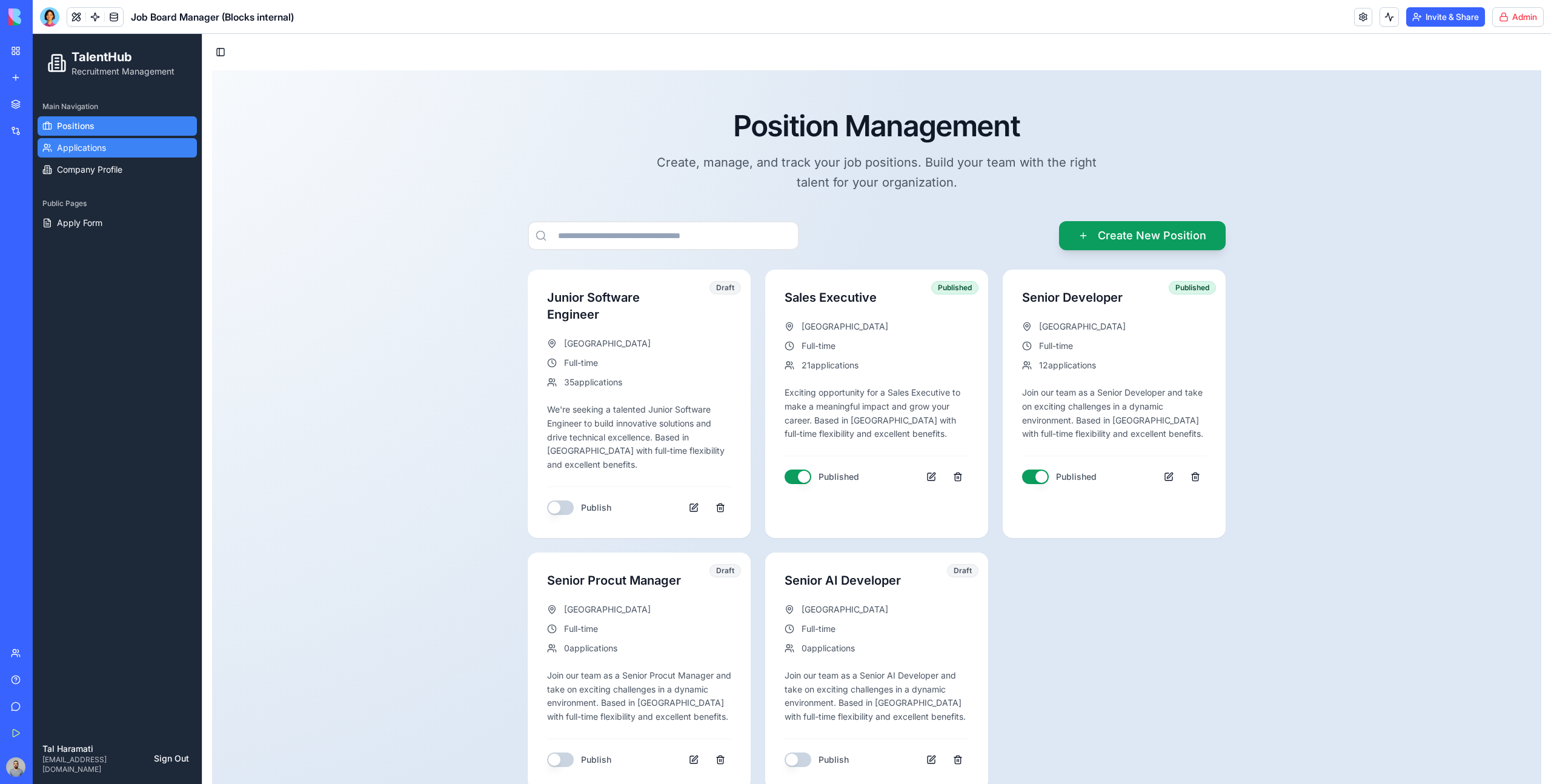
click at [107, 150] on link "Applications" at bounding box center [117, 148] width 160 height 20
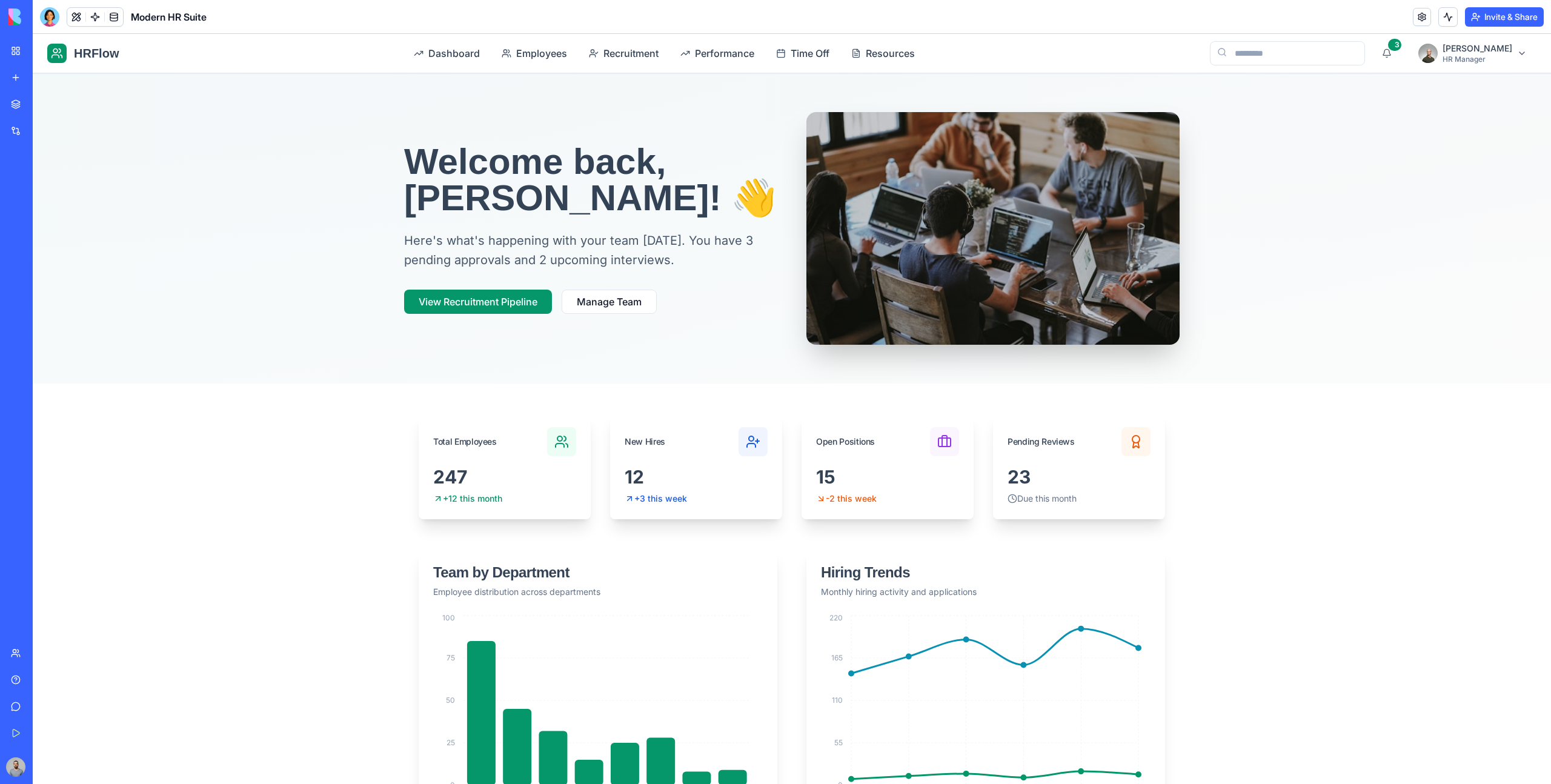
click at [33, 47] on div "My Workspace" at bounding box center [37, 51] width 15 height 12
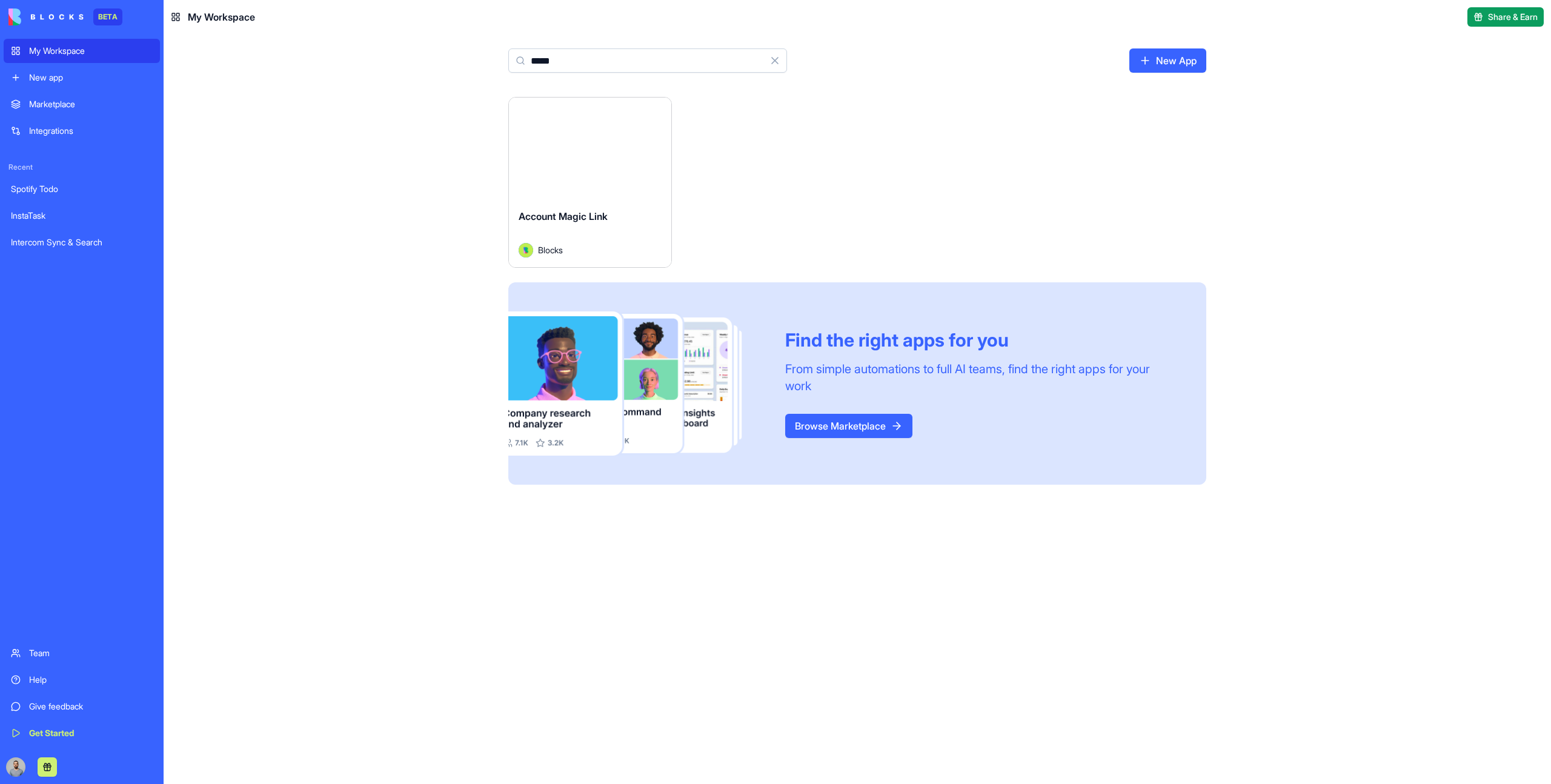
type input "*****"
click at [639, 167] on div "Launch" at bounding box center [590, 148] width 162 height 102
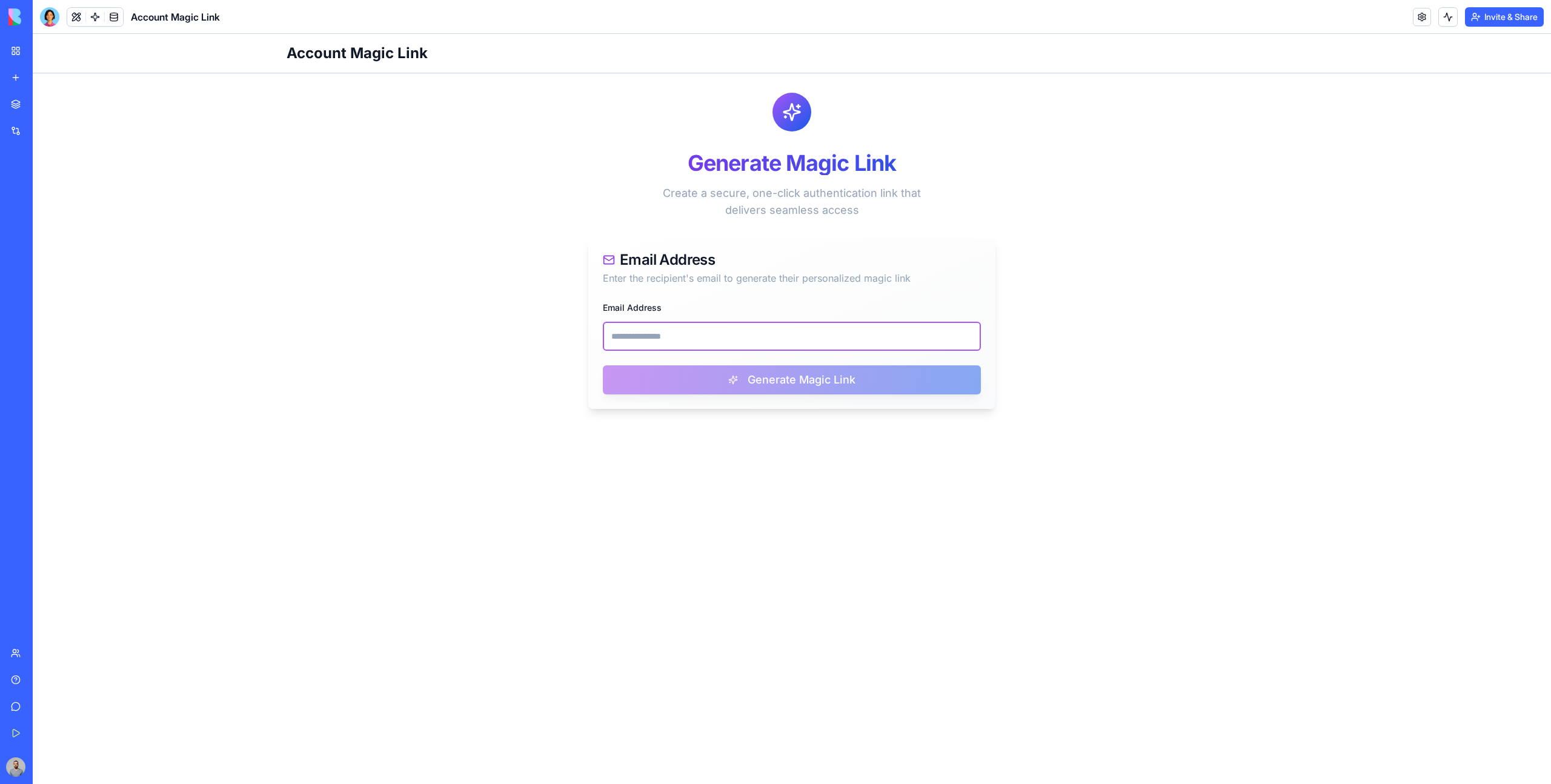
click at [744, 347] on input "Email Address" at bounding box center [791, 335] width 378 height 29
paste input "**********"
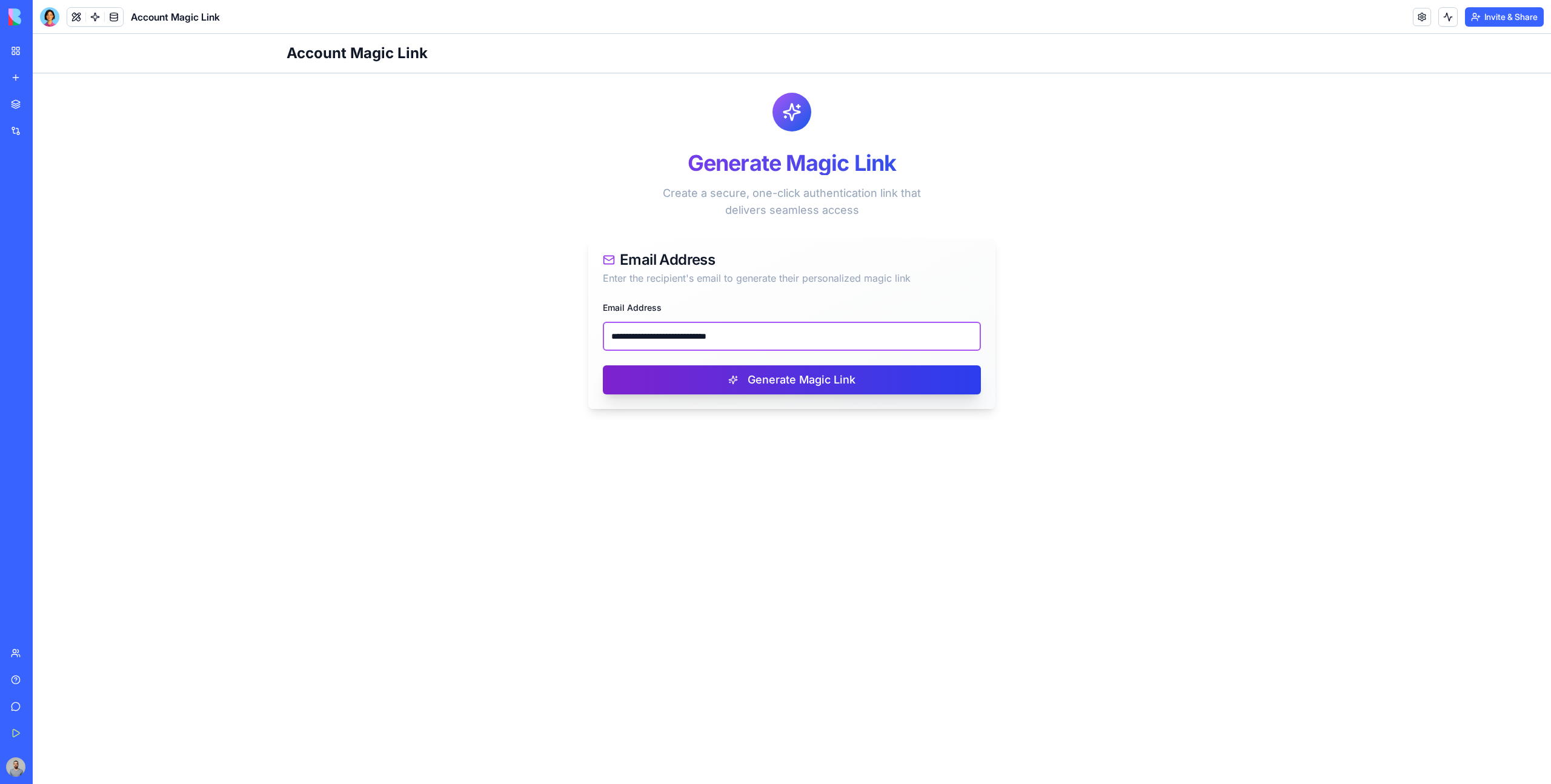
type input "**********"
click at [861, 373] on button "Generate Magic Link" at bounding box center [791, 379] width 378 height 29
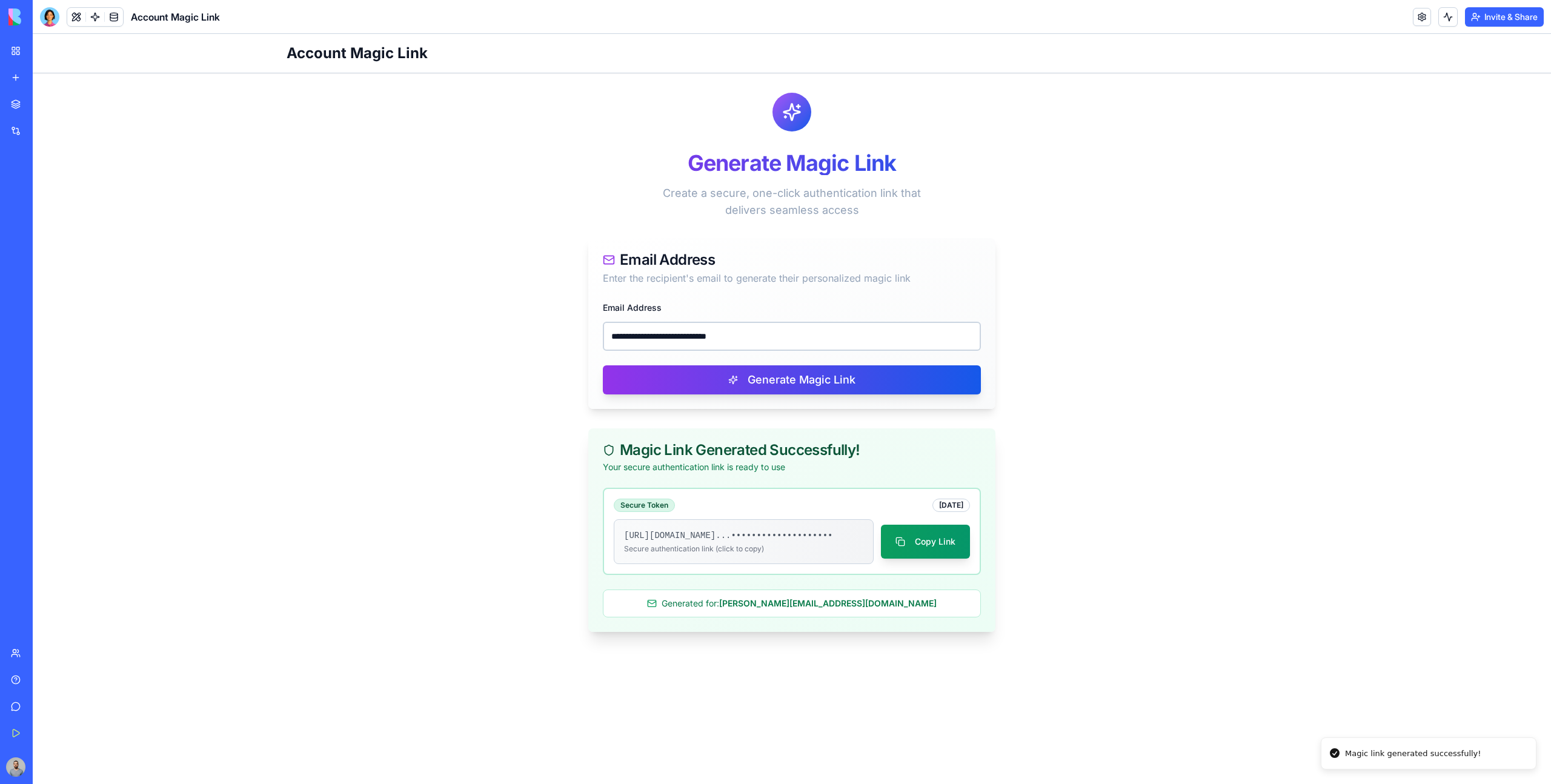
click at [933, 526] on div "https://blocks.diy/auth/magic-login?toke ...•••••••••••••••••••• Secure authent…" at bounding box center [792, 541] width 356 height 45
click at [934, 533] on button "Copy Link" at bounding box center [925, 541] width 89 height 34
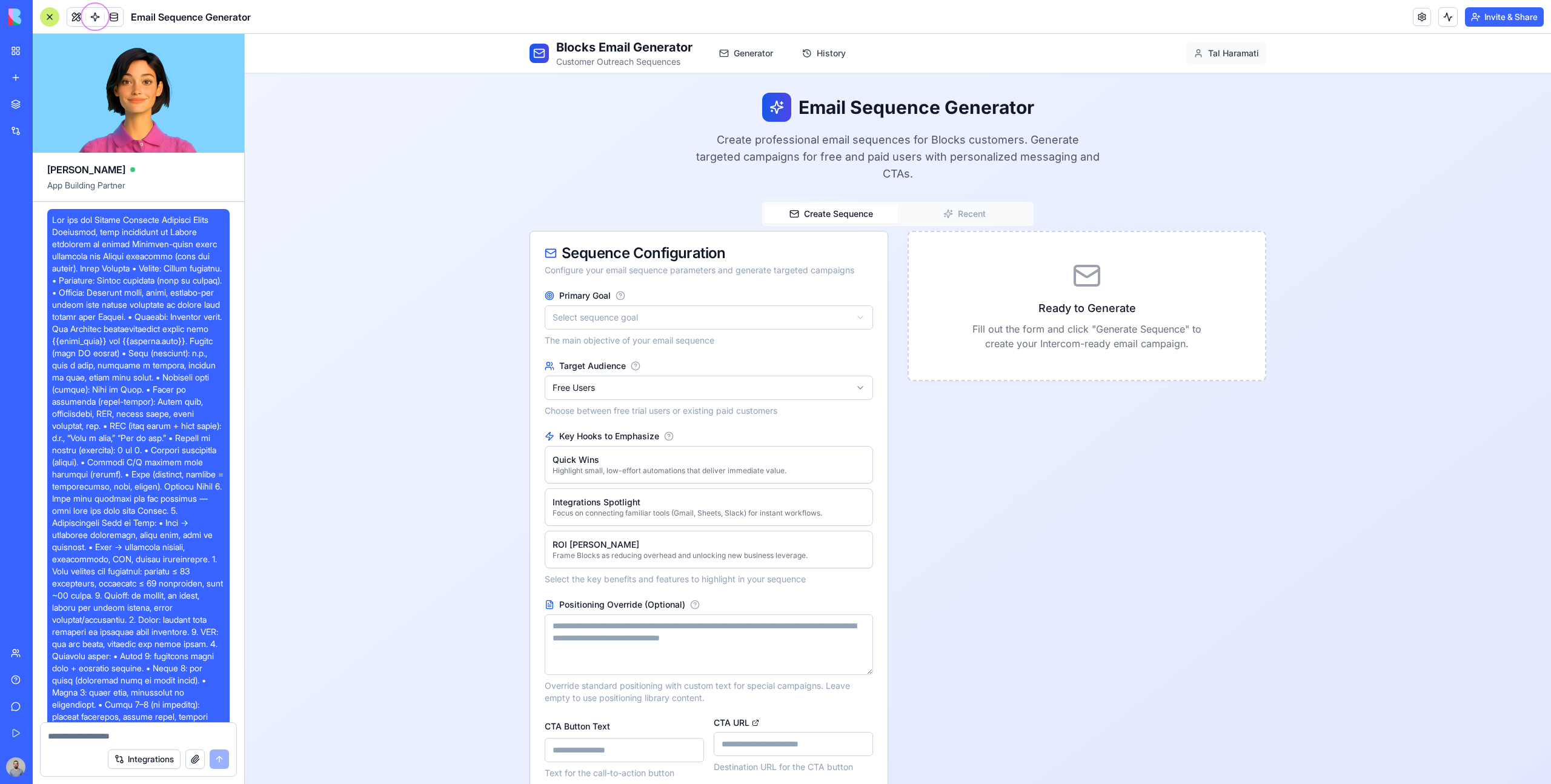
scroll to position [9478, 0]
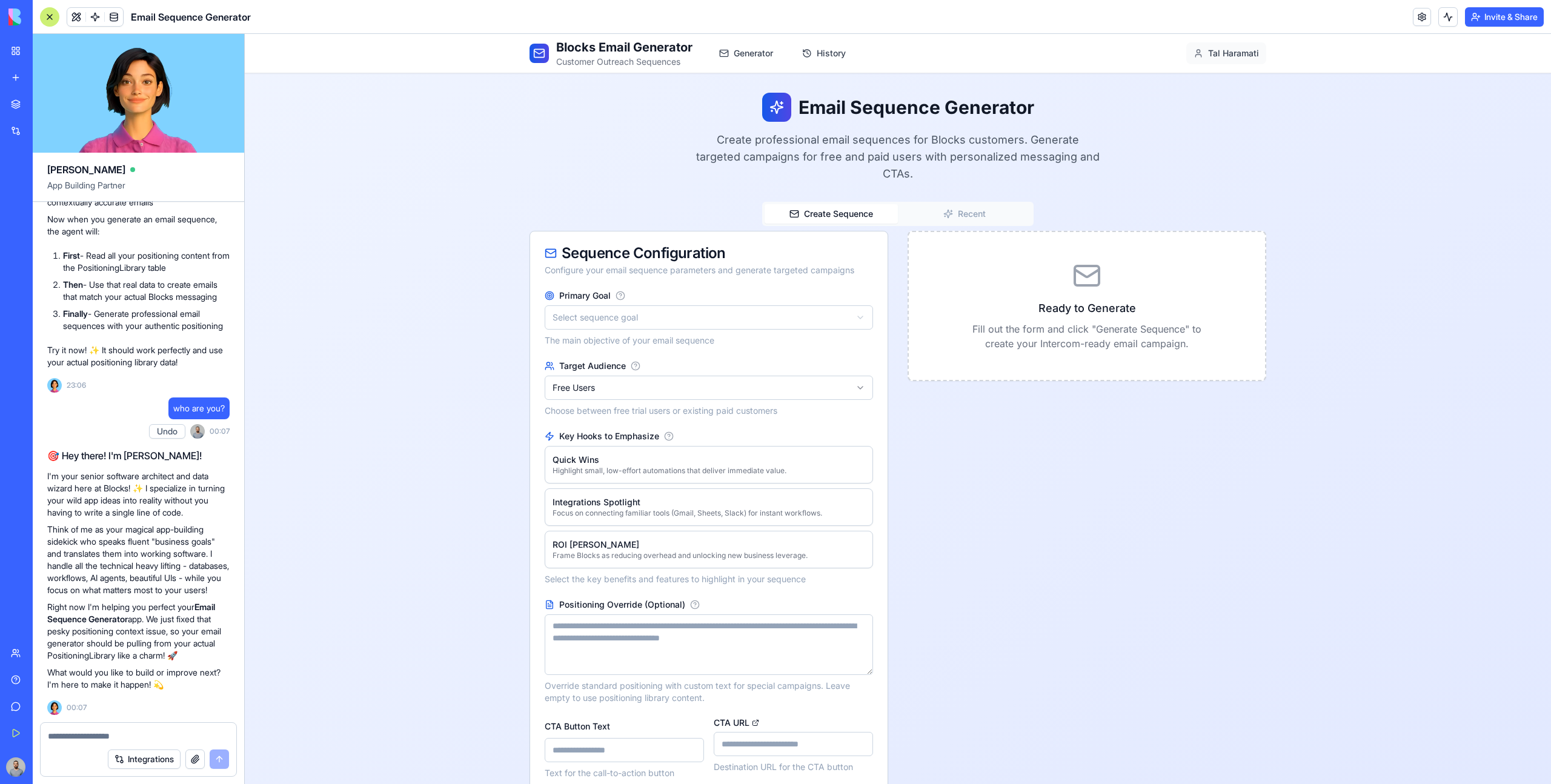
click at [24, 46] on link "My Workspace" at bounding box center [27, 51] width 49 height 24
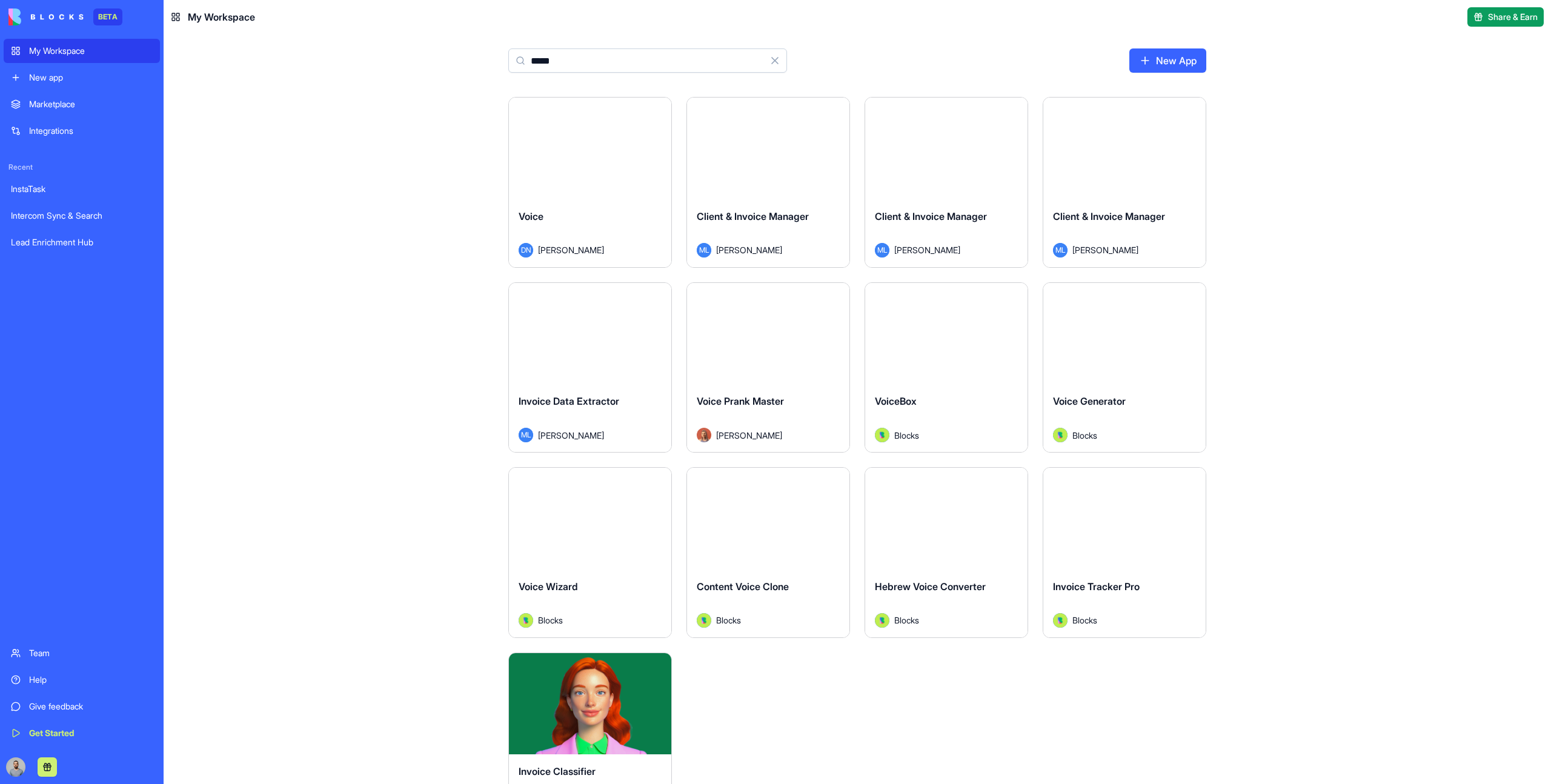
click at [596, 187] on div "Launch" at bounding box center [590, 148] width 162 height 102
click at [564, 53] on input "*****" at bounding box center [648, 60] width 279 height 24
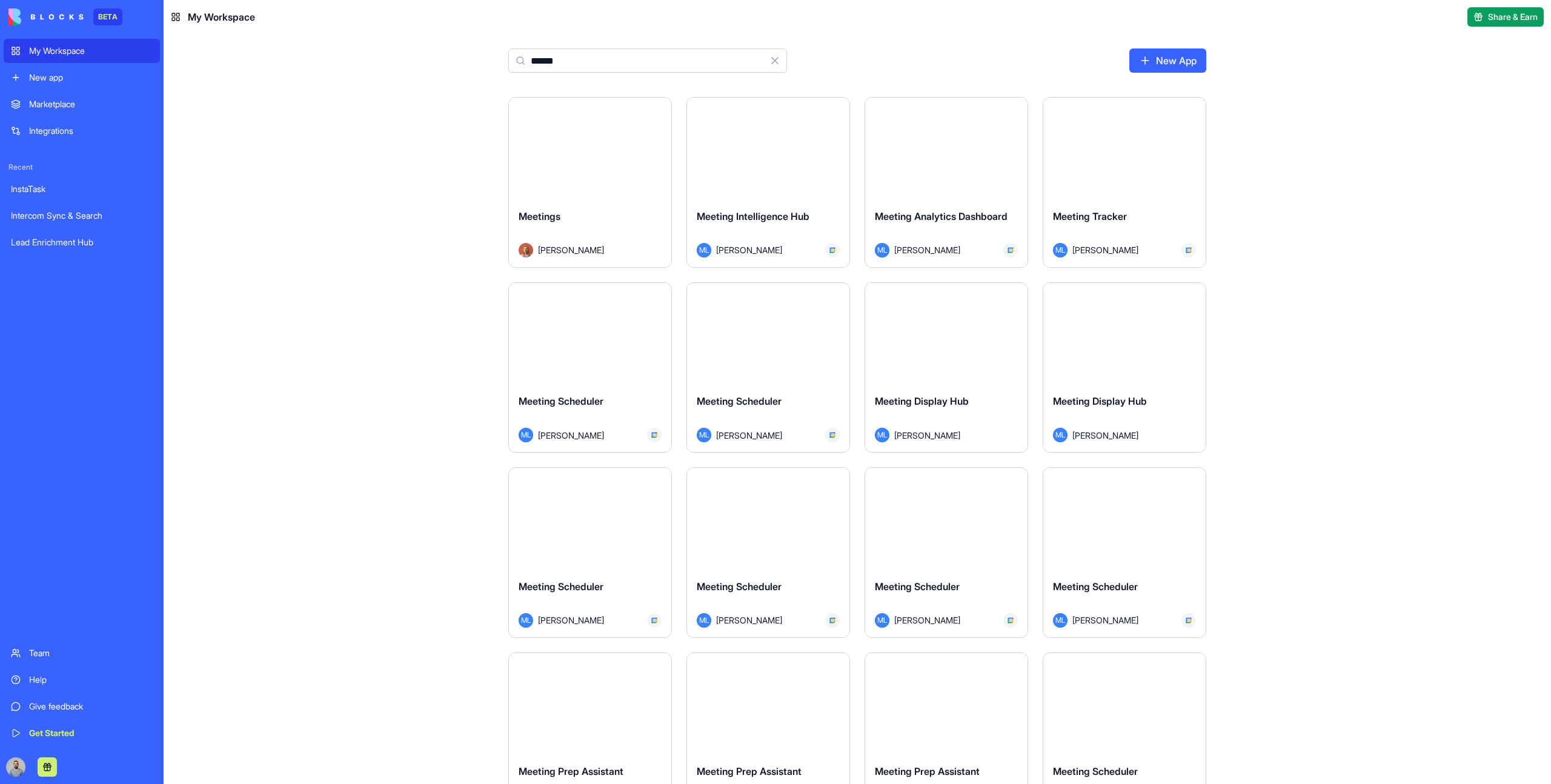
type input "******"
click at [609, 143] on button "Launch" at bounding box center [589, 148] width 91 height 24
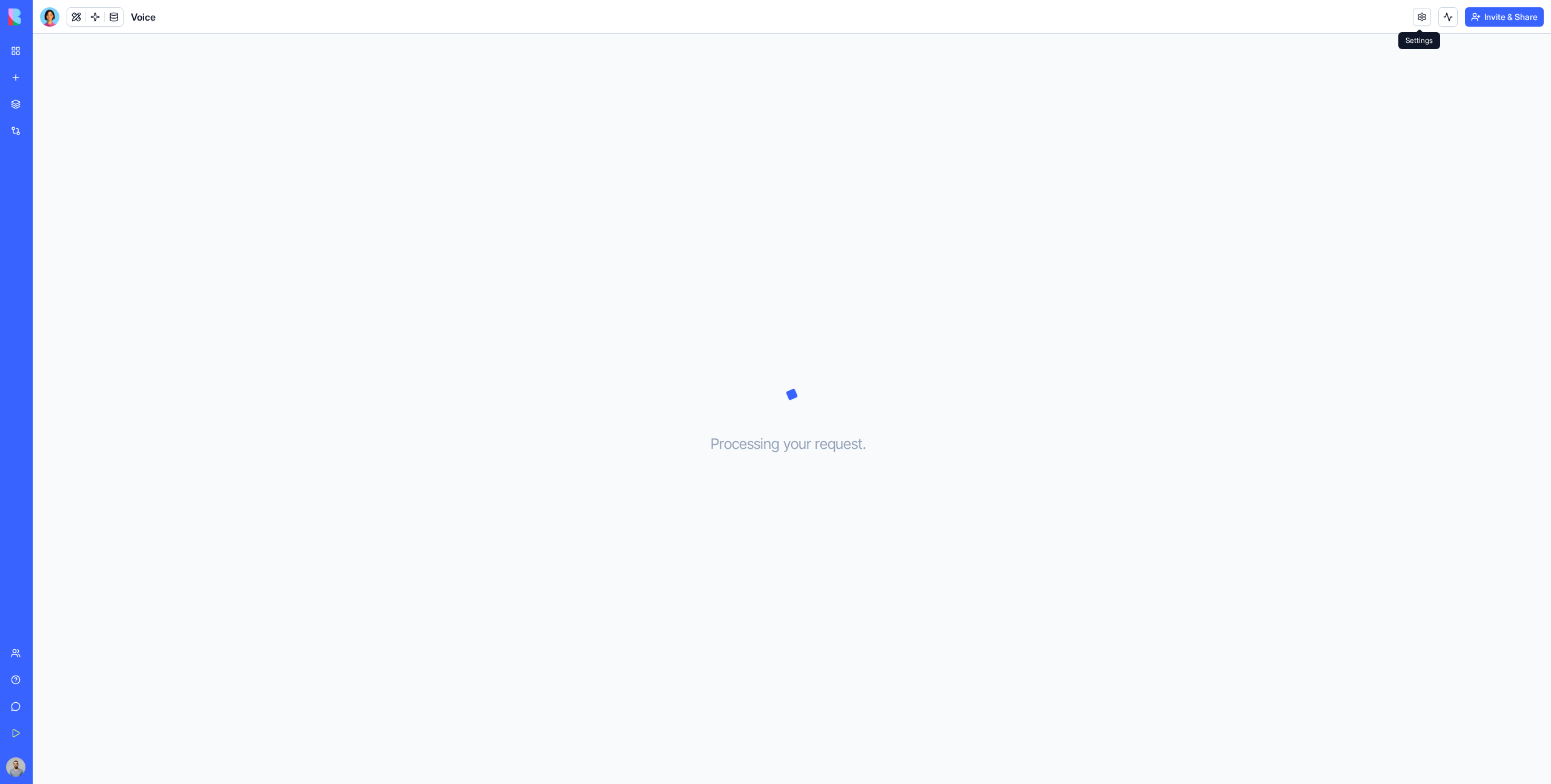
click at [1419, 17] on link at bounding box center [1422, 17] width 18 height 18
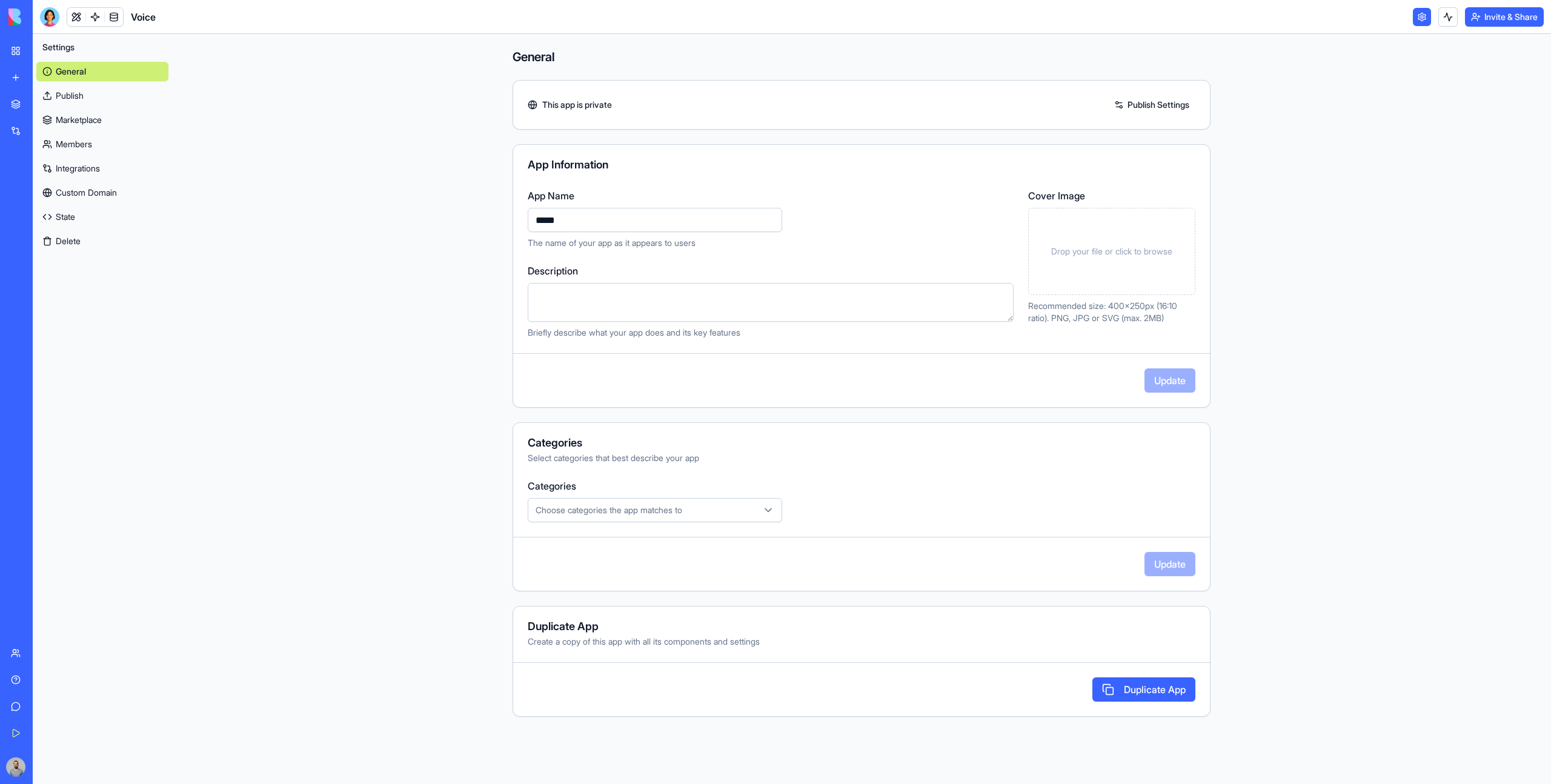
click at [102, 124] on link "Marketplace" at bounding box center [103, 120] width 132 height 20
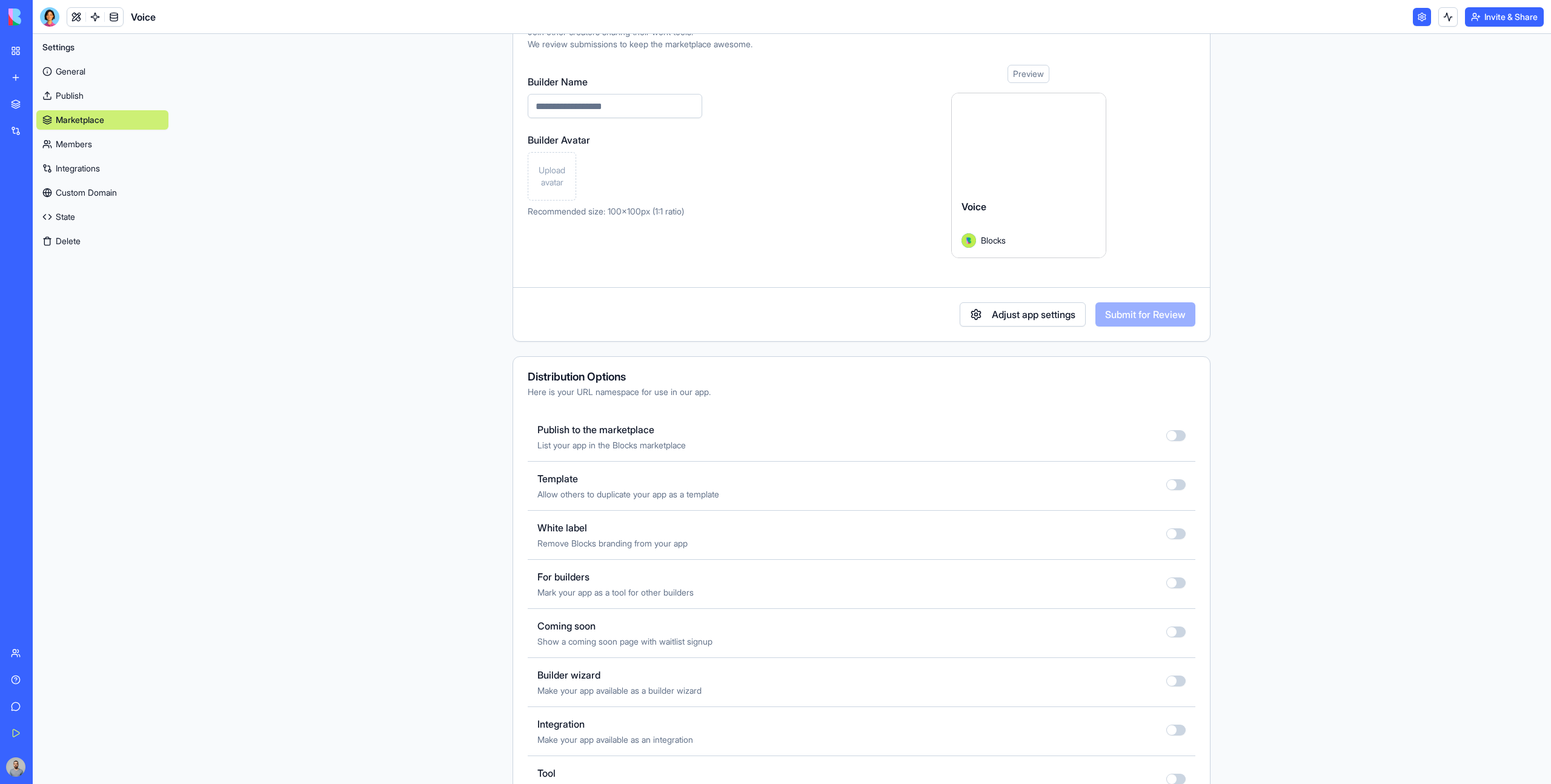
scroll to position [139, 0]
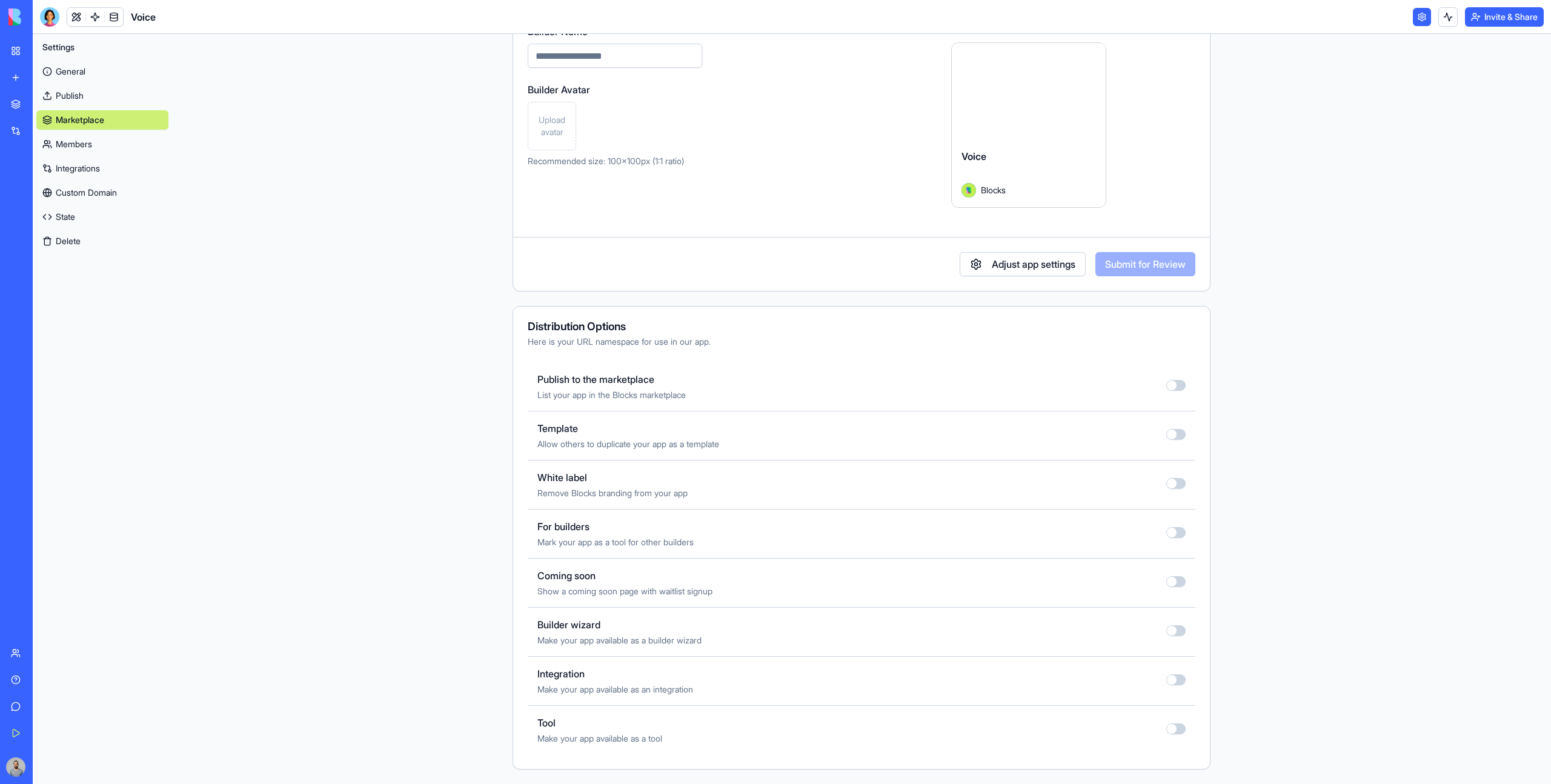
click at [1177, 382] on button "button" at bounding box center [1176, 385] width 20 height 11
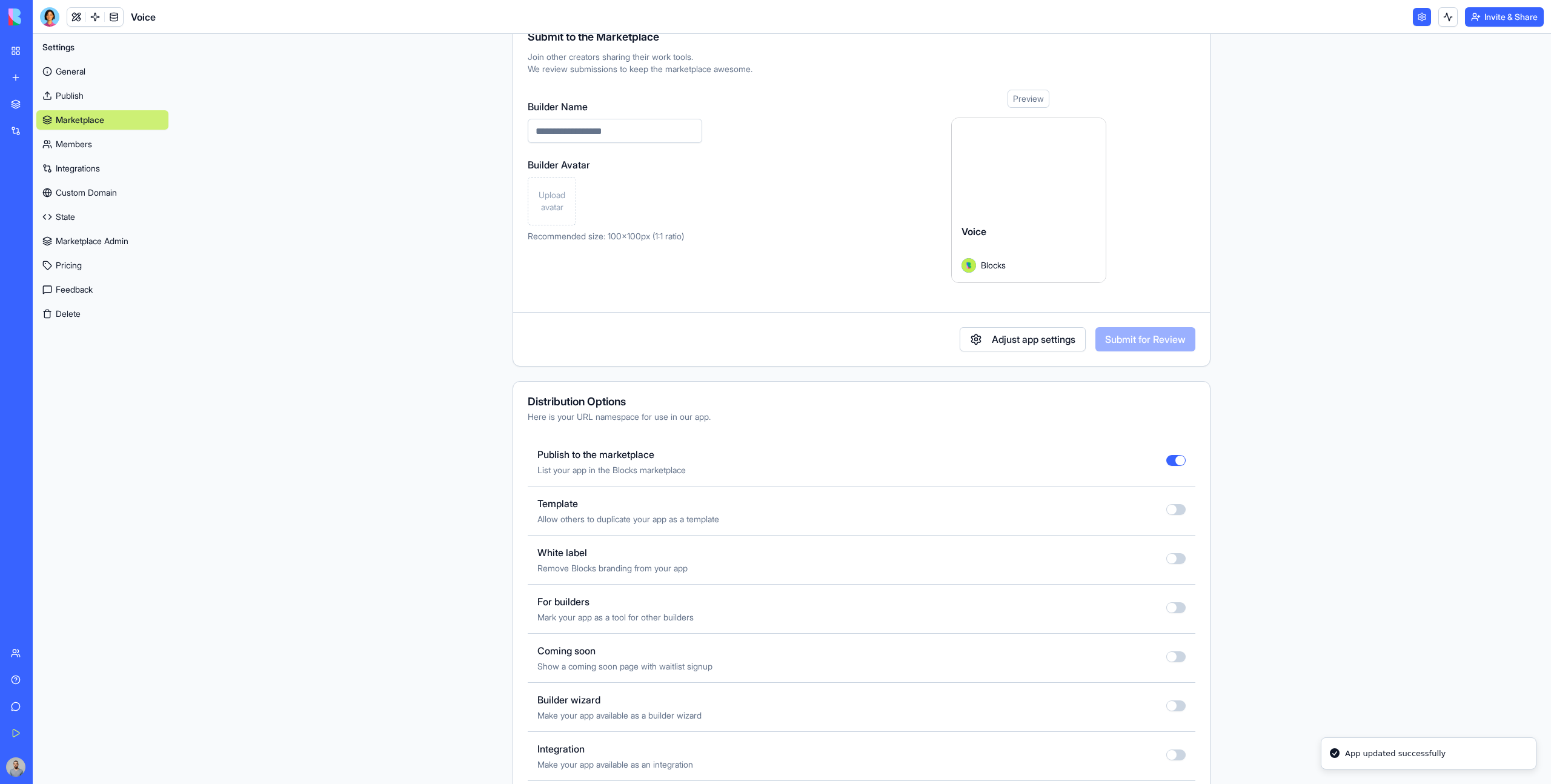
scroll to position [0, 0]
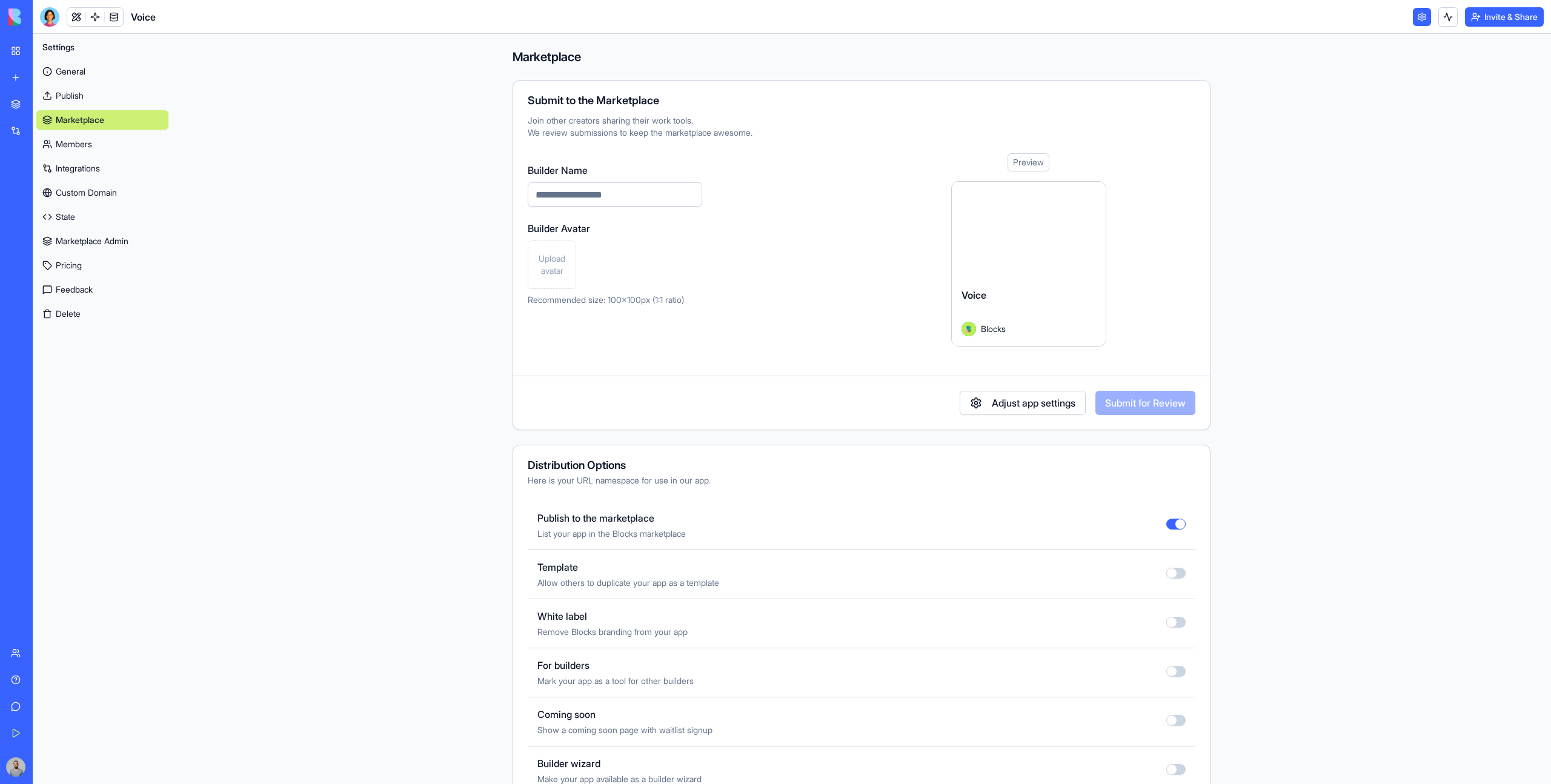
click at [89, 88] on link "Publish" at bounding box center [103, 96] width 132 height 20
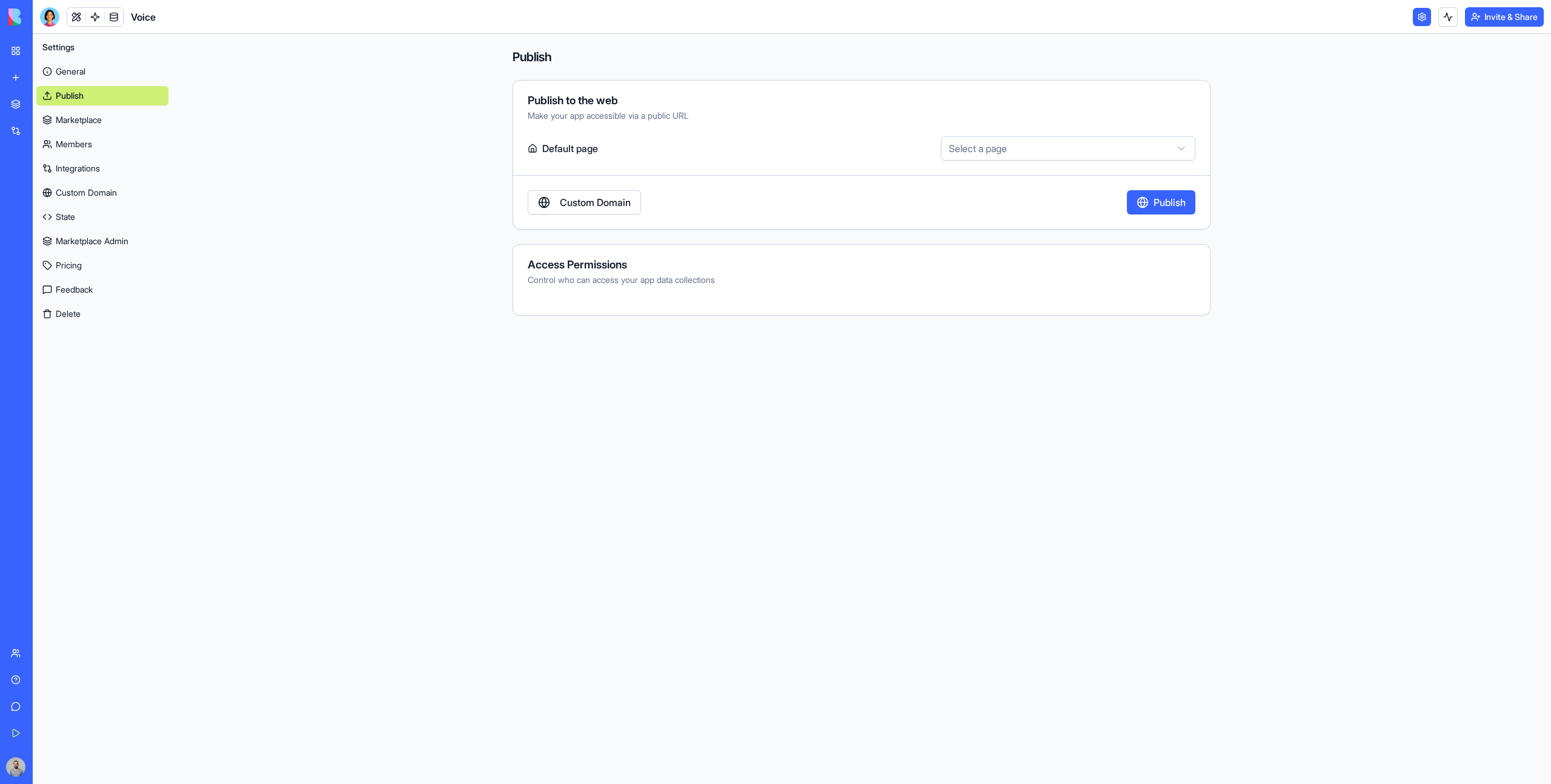
click at [1189, 202] on button "Publish" at bounding box center [1161, 202] width 68 height 24
click at [141, 125] on link "Marketplace" at bounding box center [103, 120] width 132 height 20
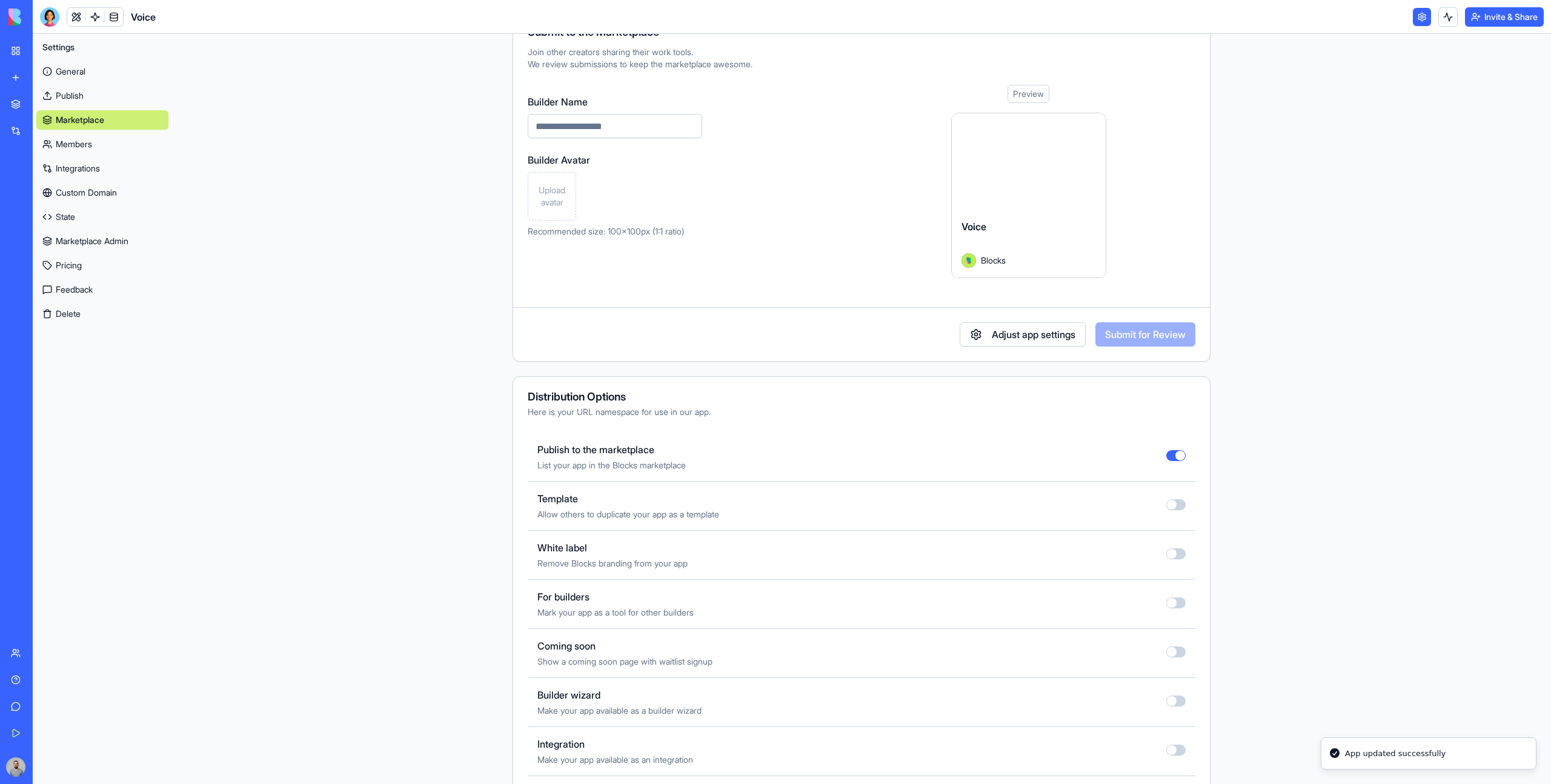
scroll to position [139, 0]
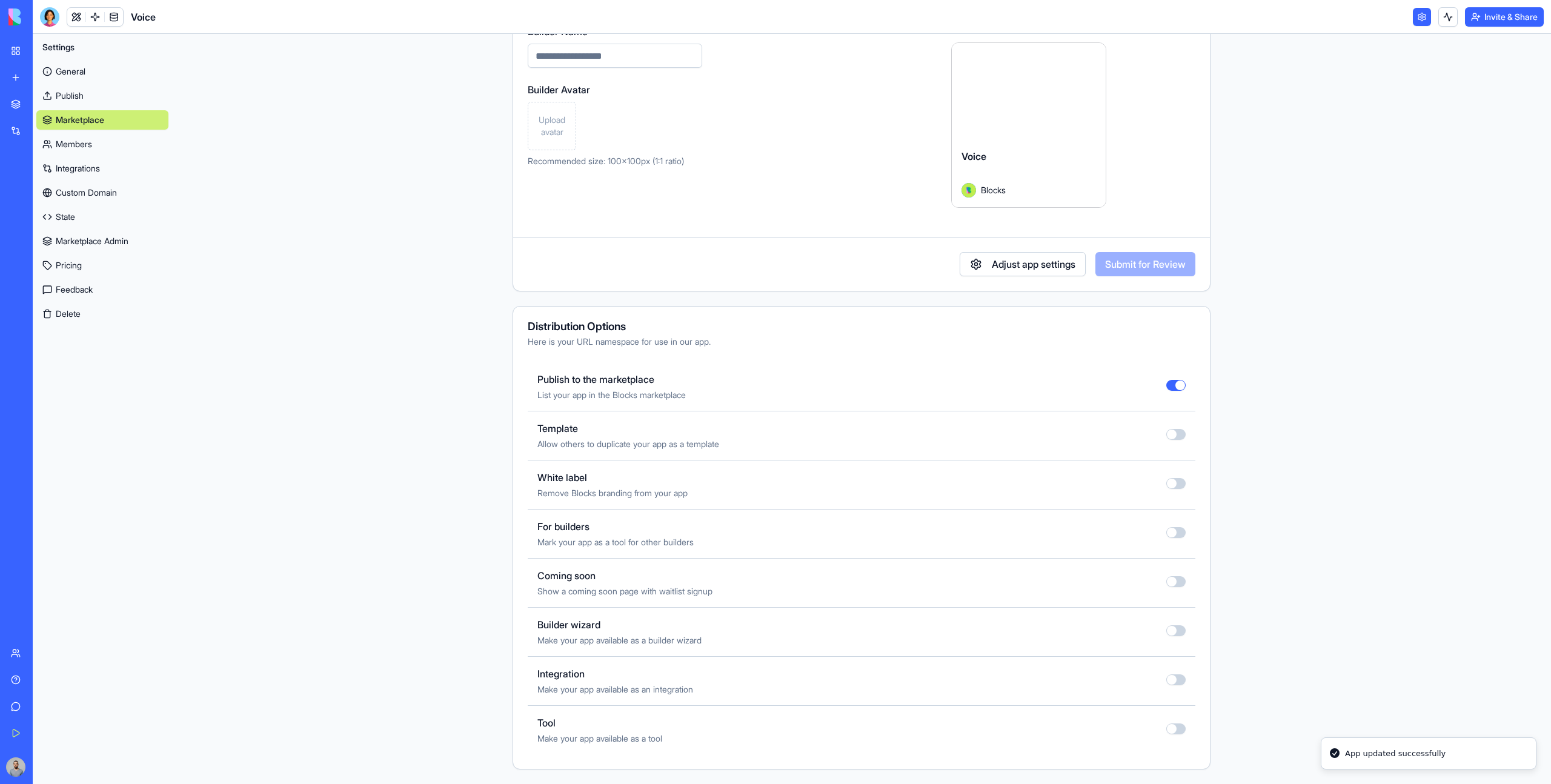
click at [1173, 536] on button "button" at bounding box center [1176, 532] width 20 height 11
click at [1176, 728] on button "button" at bounding box center [1176, 728] width 20 height 11
click at [1173, 577] on button "button" at bounding box center [1176, 581] width 20 height 11
click at [45, 124] on div "Integrations" at bounding box center [37, 130] width 15 height 12
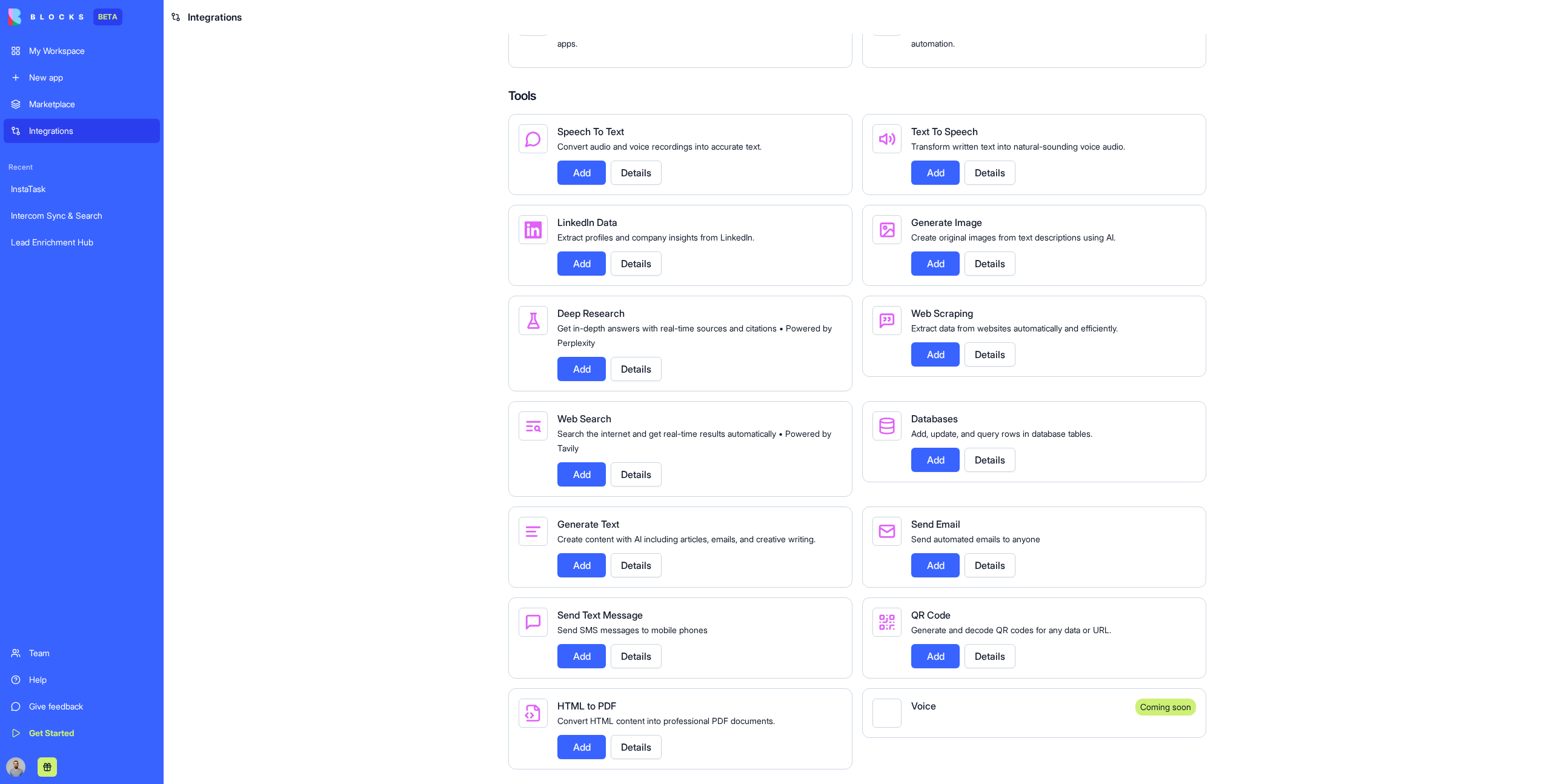
scroll to position [1445, 0]
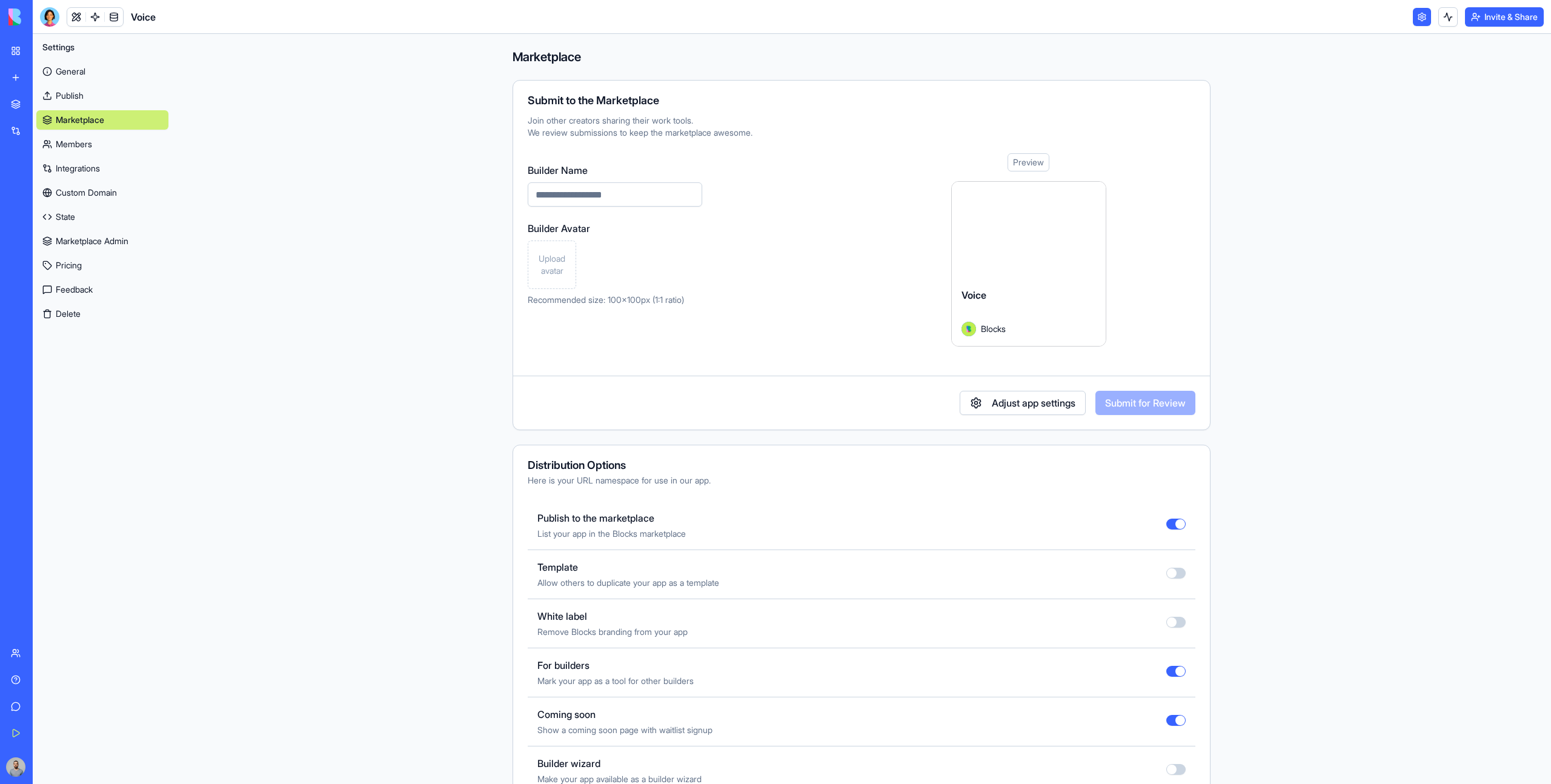
click at [105, 79] on link "General" at bounding box center [103, 72] width 132 height 20
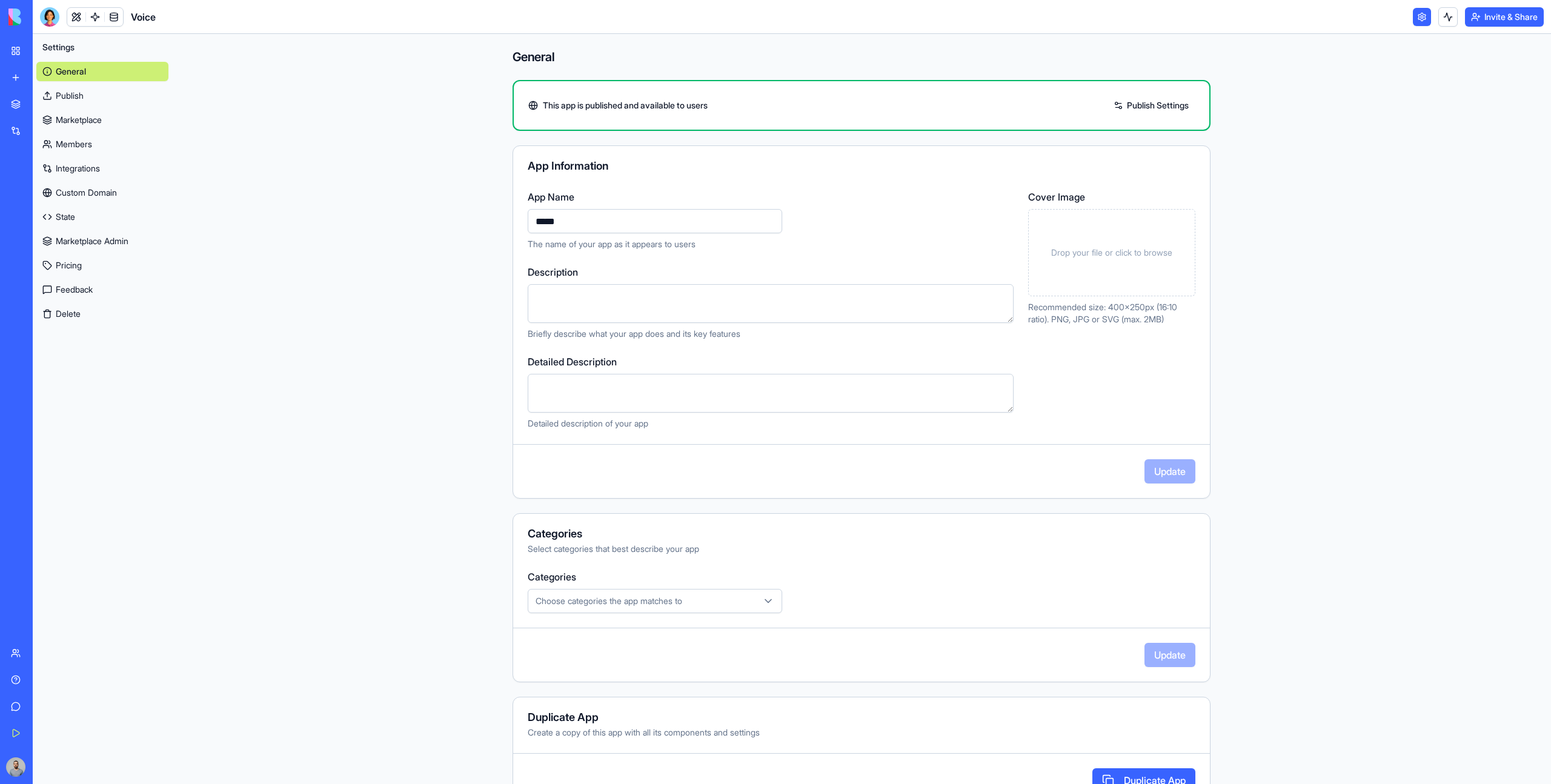
click at [610, 308] on textarea "Description" at bounding box center [770, 303] width 486 height 39
click at [566, 229] on input "*****" at bounding box center [655, 221] width 255 height 24
click at [577, 318] on textarea "Description" at bounding box center [770, 303] width 486 height 39
paste textarea "**********"
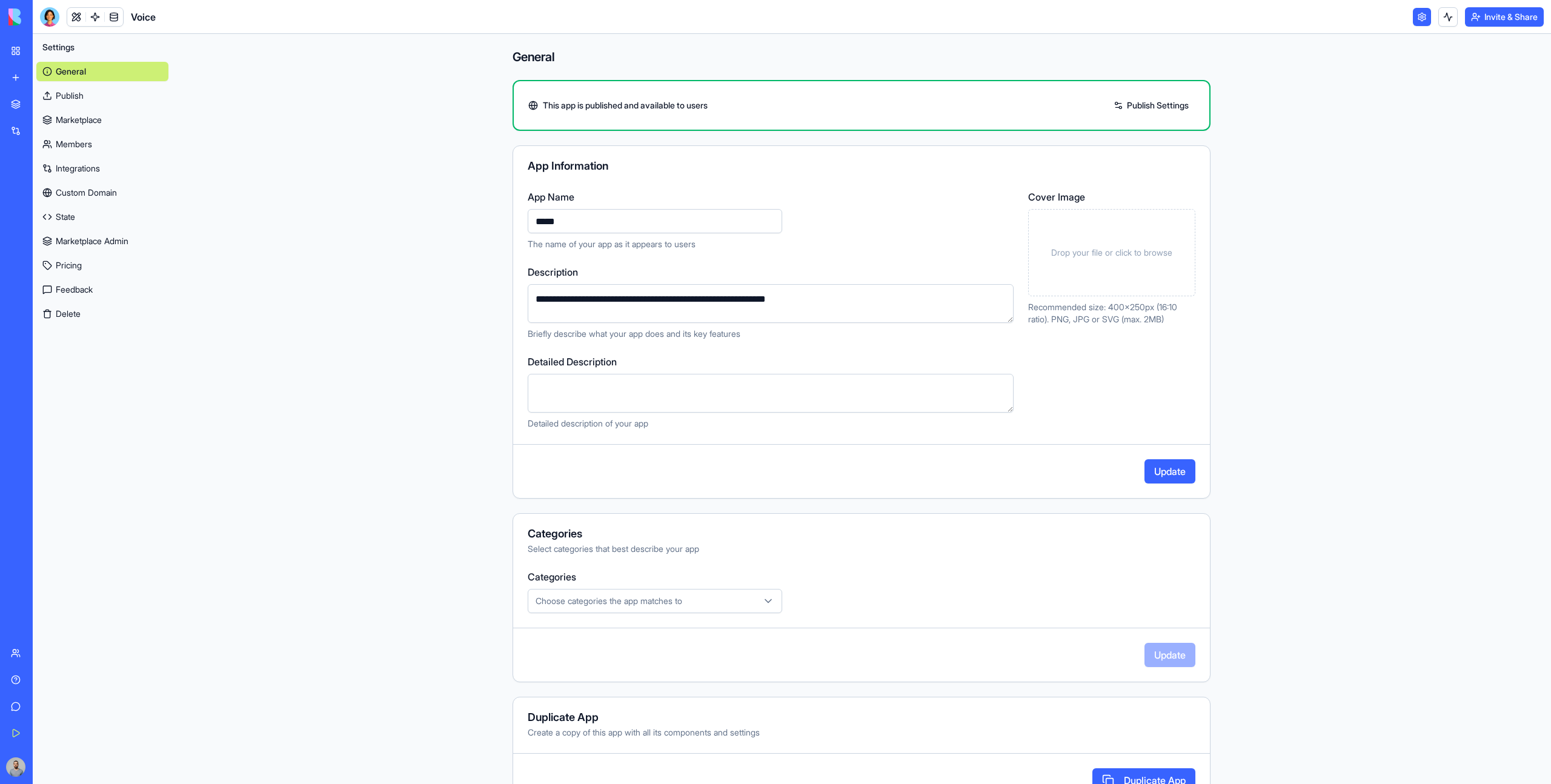
type textarea "**********"
click at [1177, 465] on button "Update" at bounding box center [1170, 471] width 51 height 24
click at [17, 50] on link "My Workspace" at bounding box center [27, 51] width 49 height 24
click at [1135, 255] on span "Drop your file or click to browse" at bounding box center [1111, 252] width 121 height 12
click at [1156, 477] on button "Update" at bounding box center [1170, 471] width 51 height 24
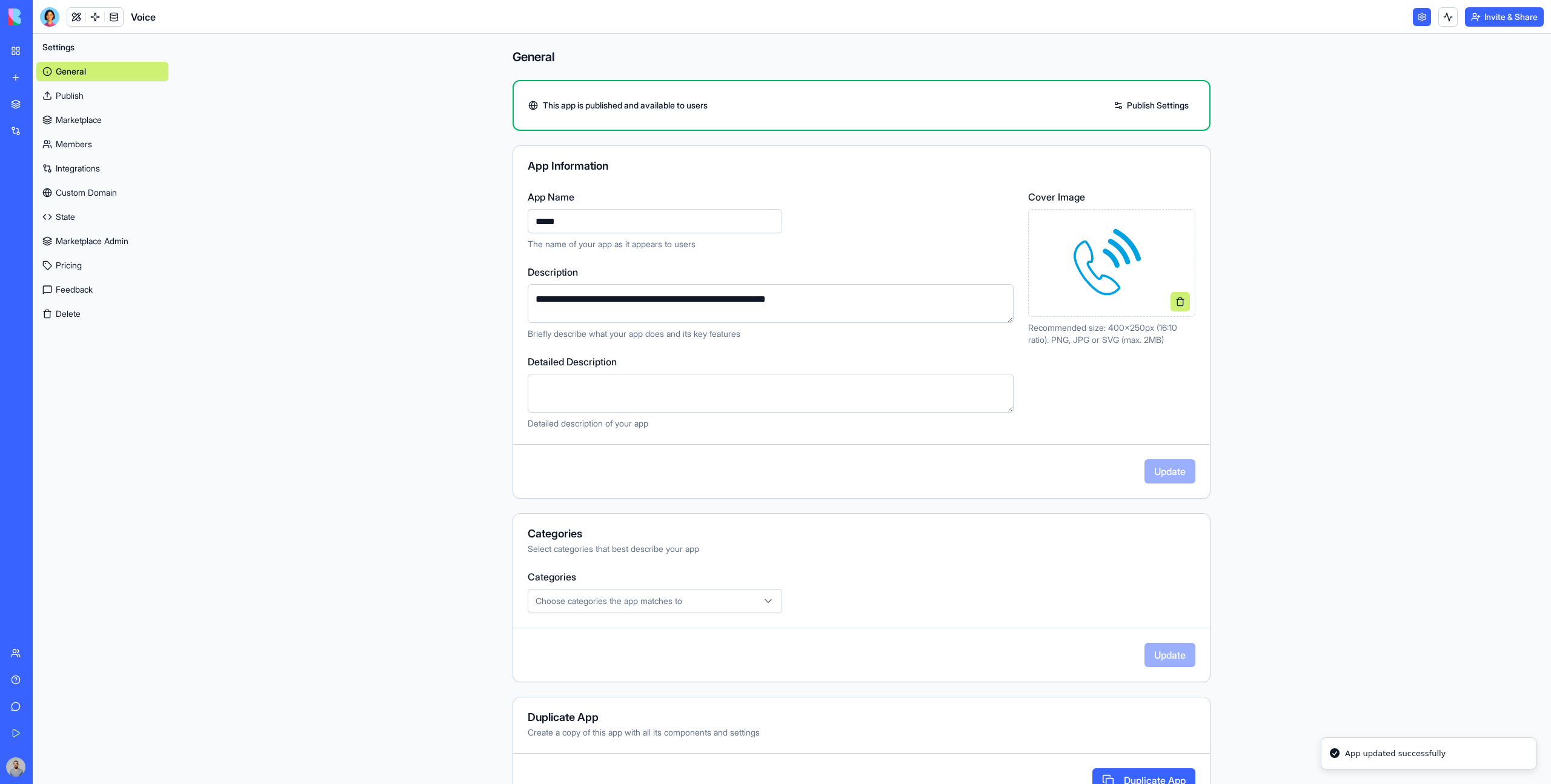
click at [45, 134] on div "Integrations" at bounding box center [37, 130] width 15 height 12
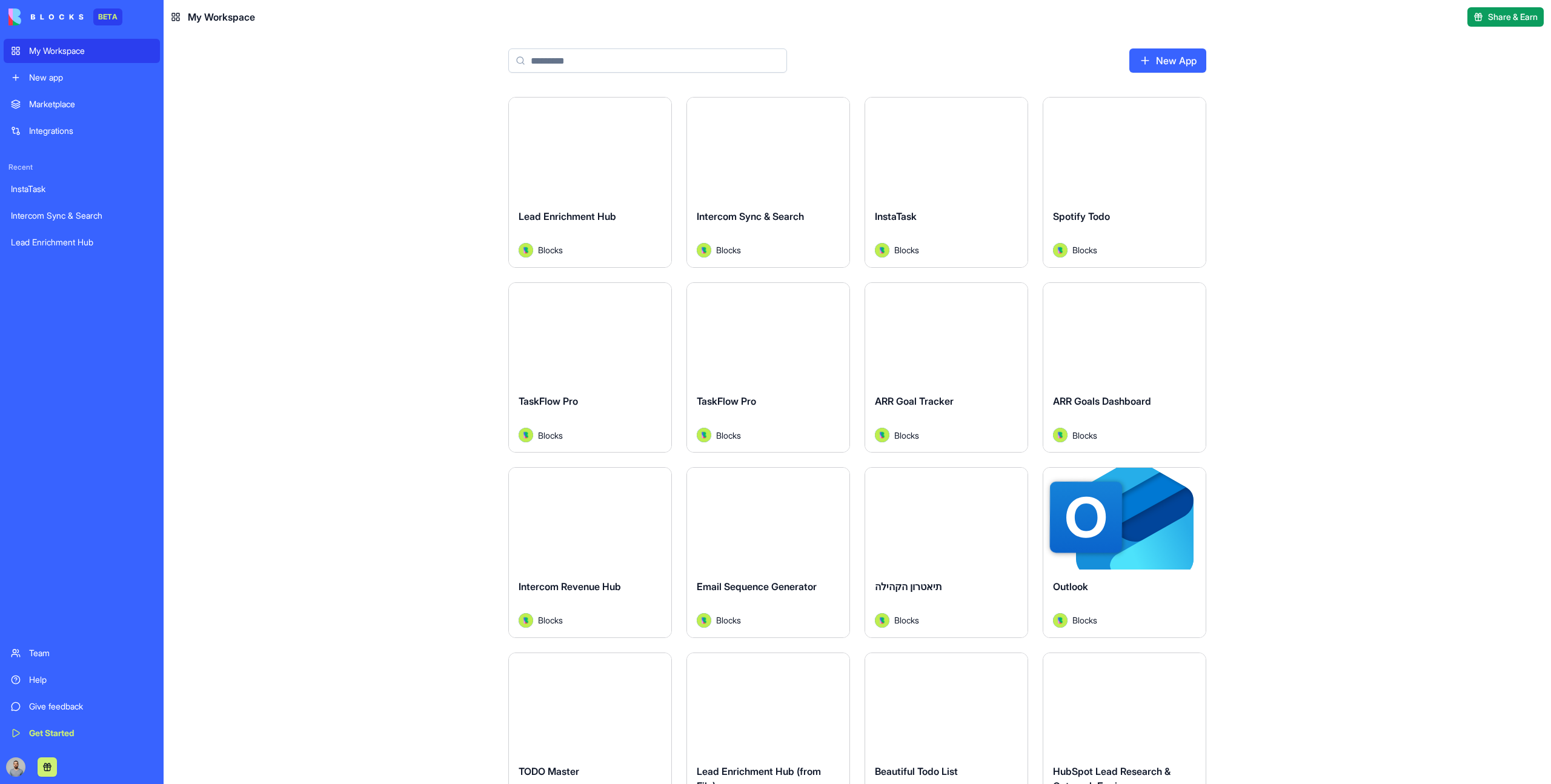
click at [596, 53] on input at bounding box center [648, 60] width 279 height 24
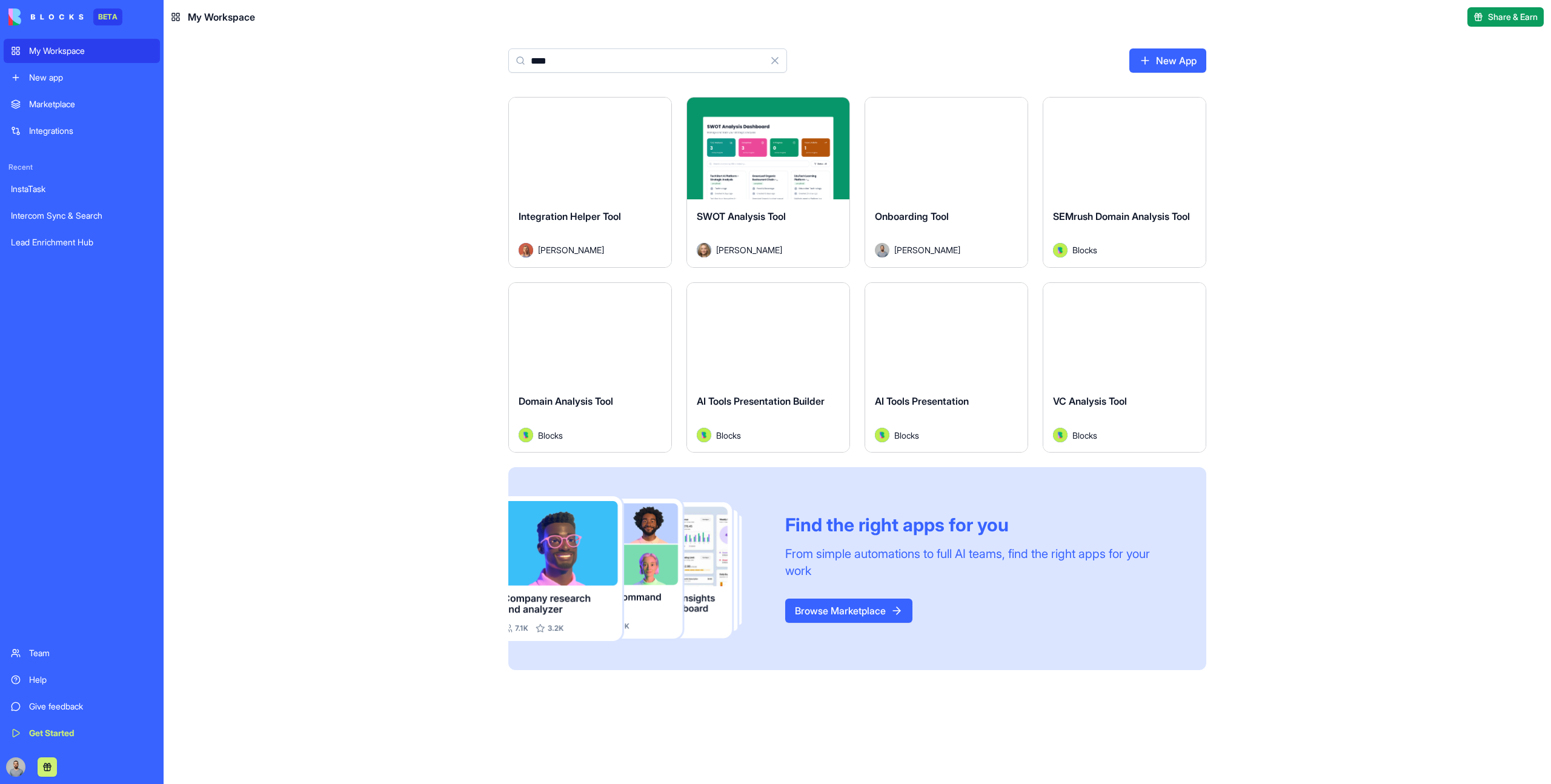
type input "****"
click at [644, 179] on div "Launch" at bounding box center [590, 148] width 162 height 102
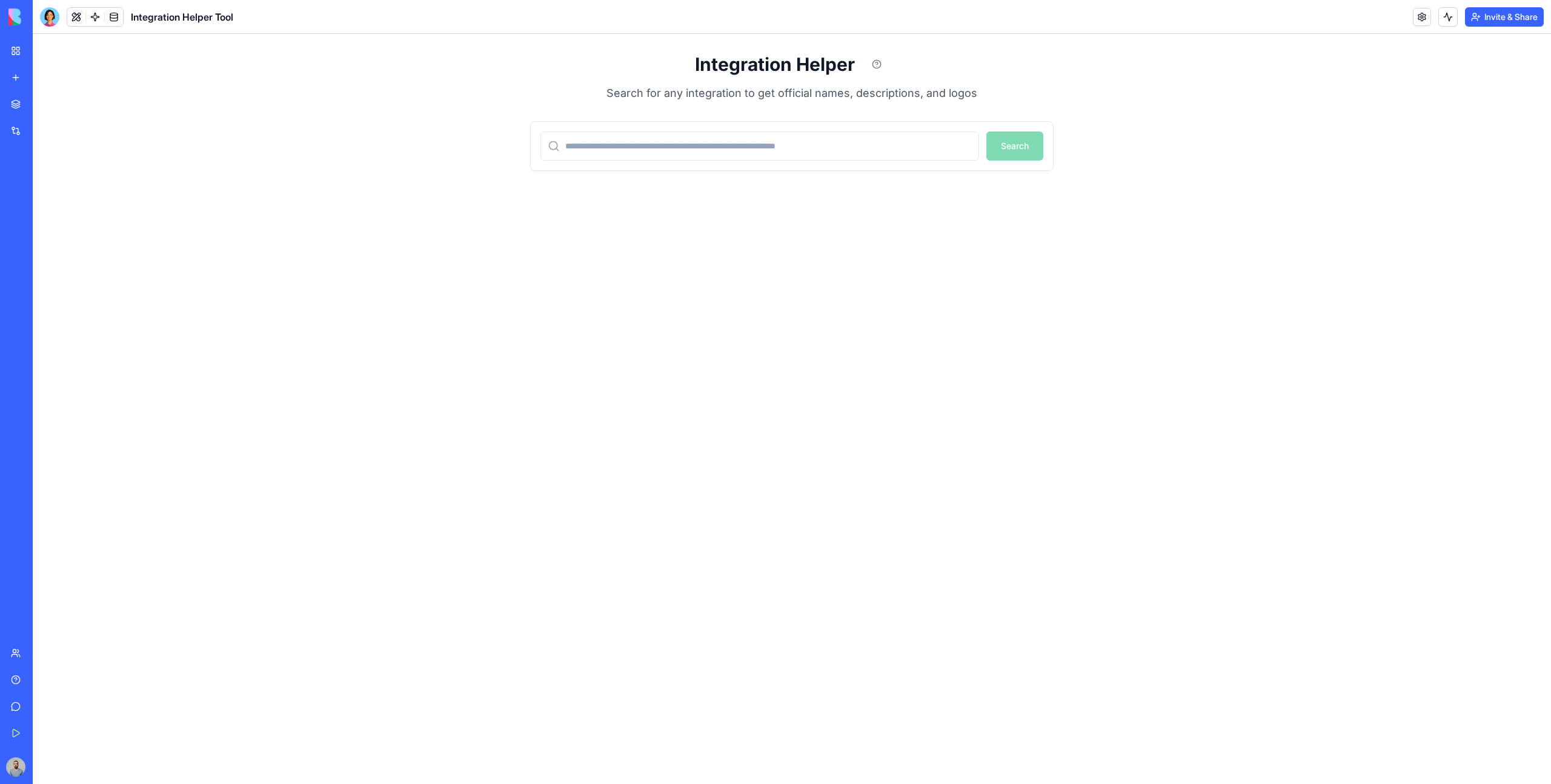
click at [20, 56] on link "My Workspace" at bounding box center [27, 51] width 49 height 24
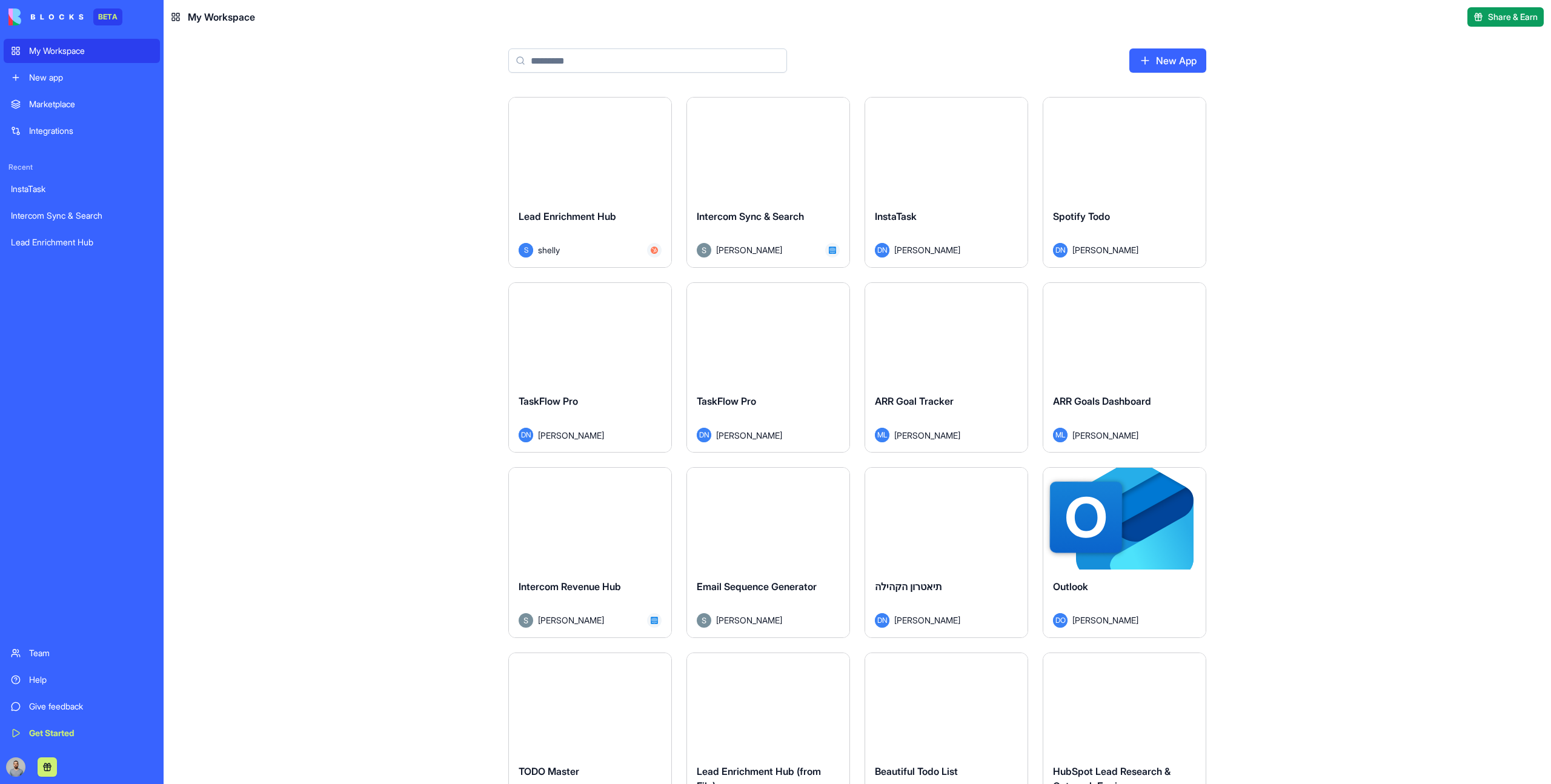
click at [572, 57] on input at bounding box center [648, 60] width 279 height 24
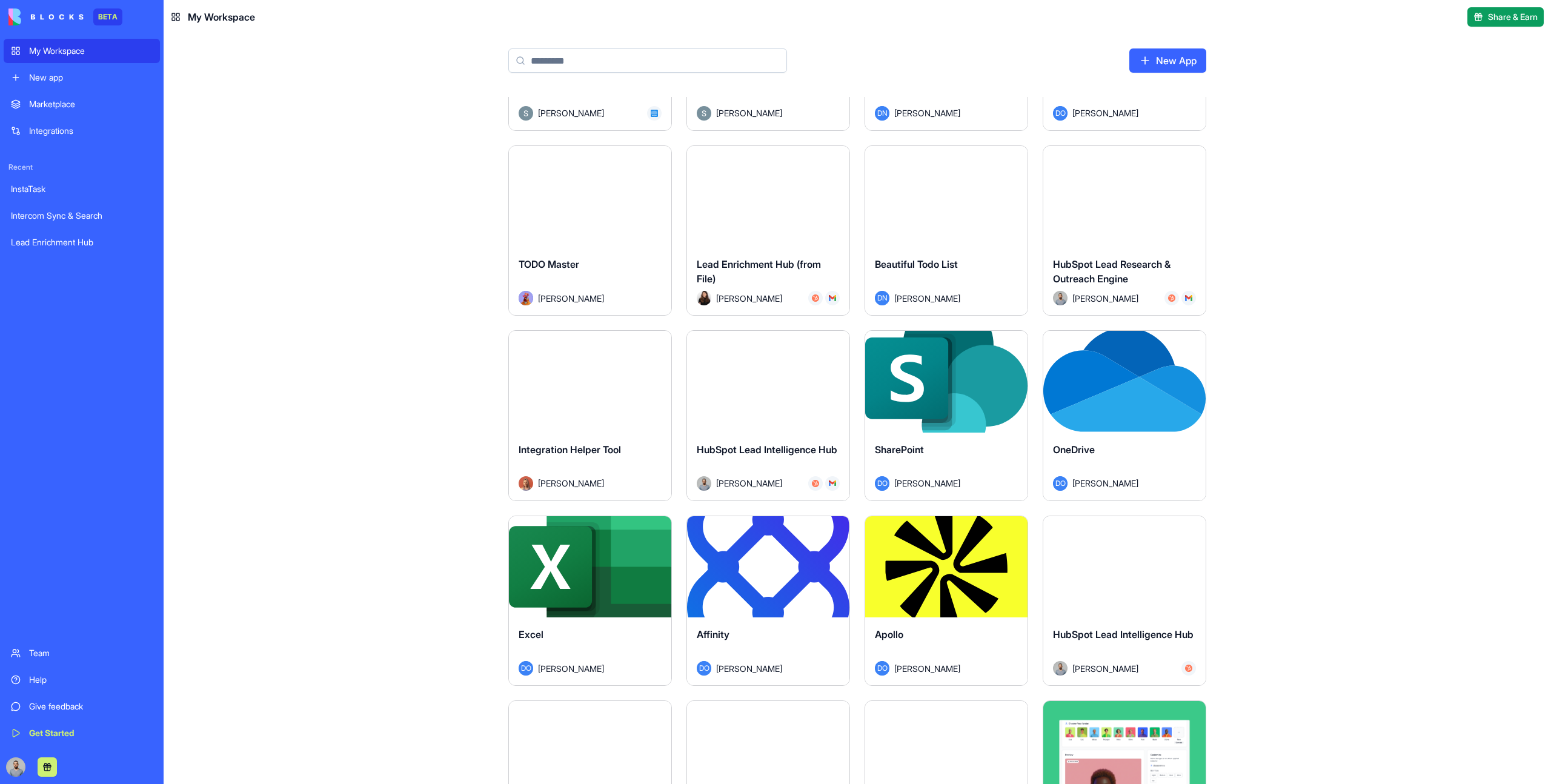
scroll to position [513, 0]
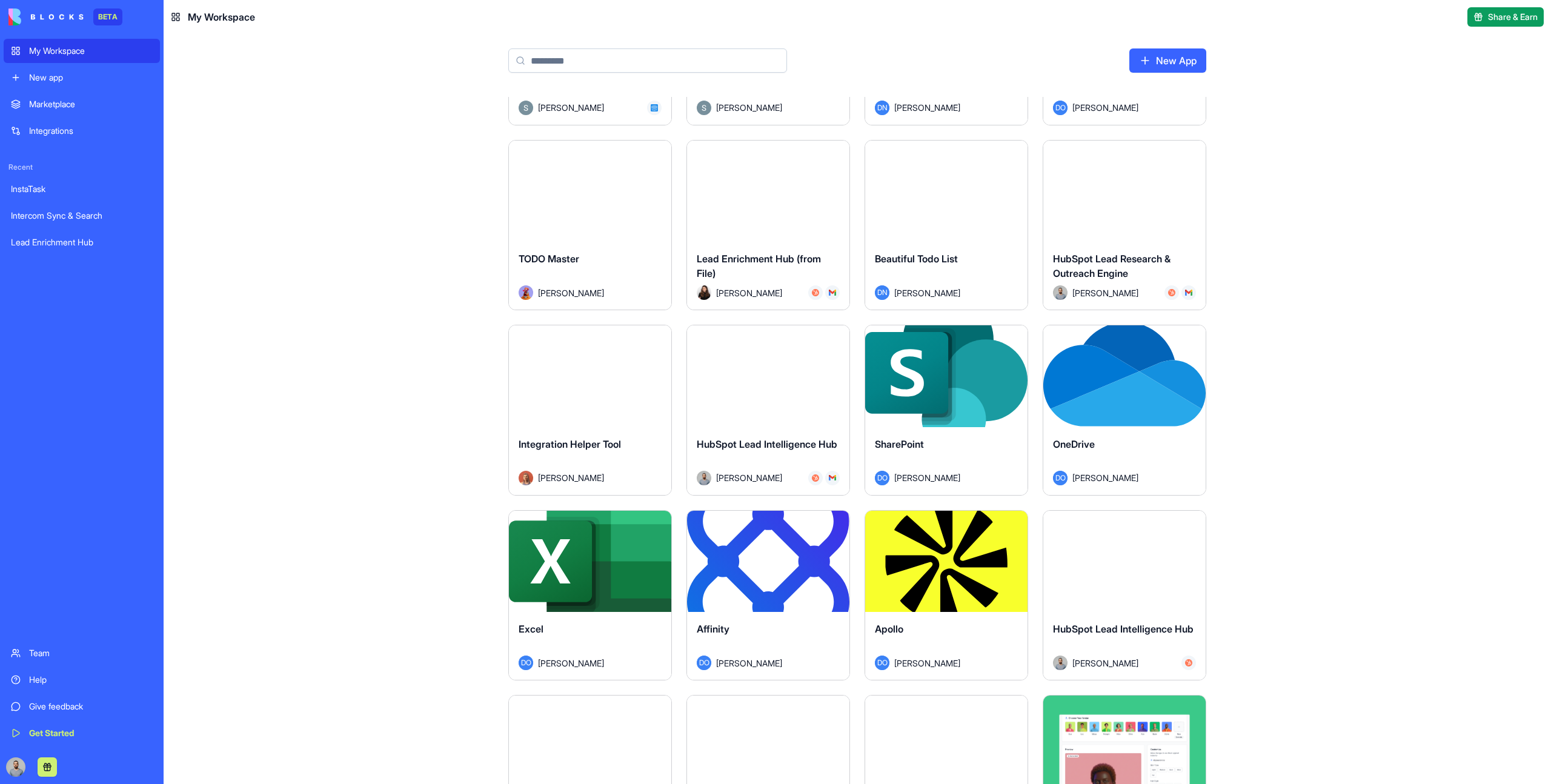
click at [647, 430] on div "Integration Helper Tool Marina Sokolov" at bounding box center [590, 461] width 162 height 68
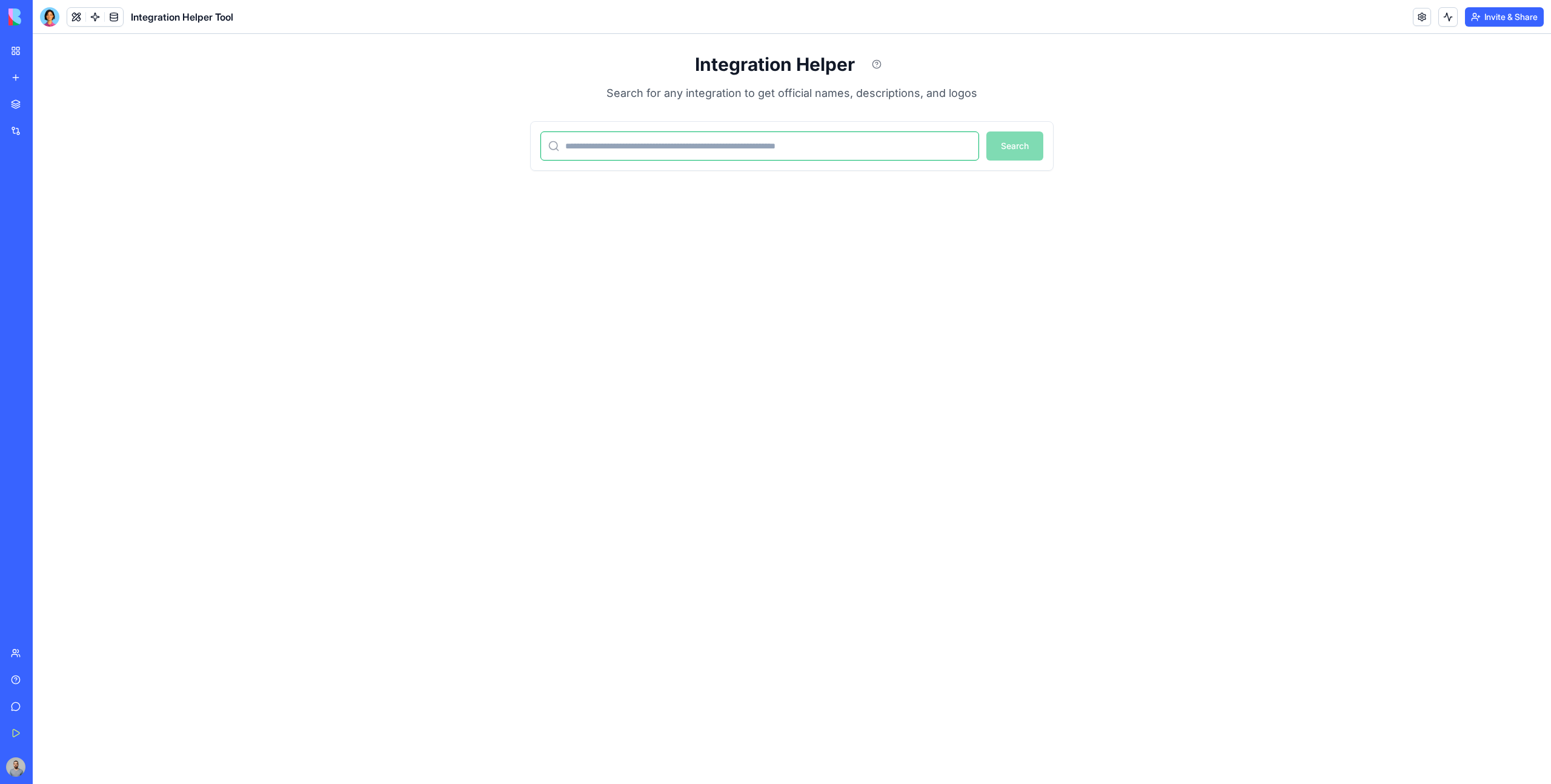
click at [582, 140] on input at bounding box center [760, 146] width 439 height 29
type input "****"
click at [1440, 25] on button at bounding box center [1448, 17] width 20 height 20
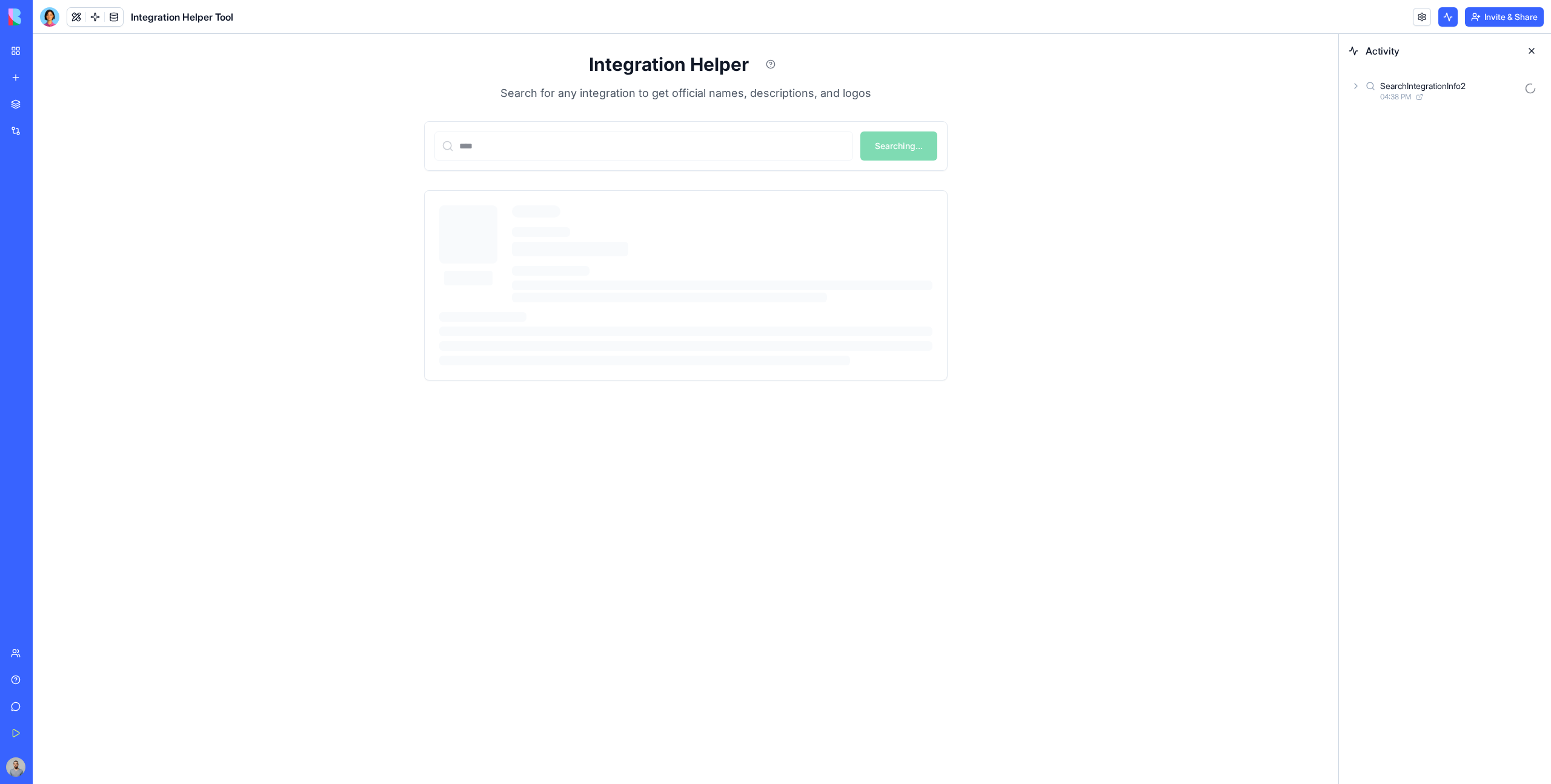
click at [1439, 94] on div "04:38 PM" at bounding box center [1450, 97] width 139 height 10
click at [1467, 139] on div "AgentCall2" at bounding box center [1460, 139] width 120 height 12
click at [1475, 196] on div "Web Search" at bounding box center [1469, 192] width 99 height 12
click at [1493, 227] on div "Input" at bounding box center [1469, 224] width 143 height 22
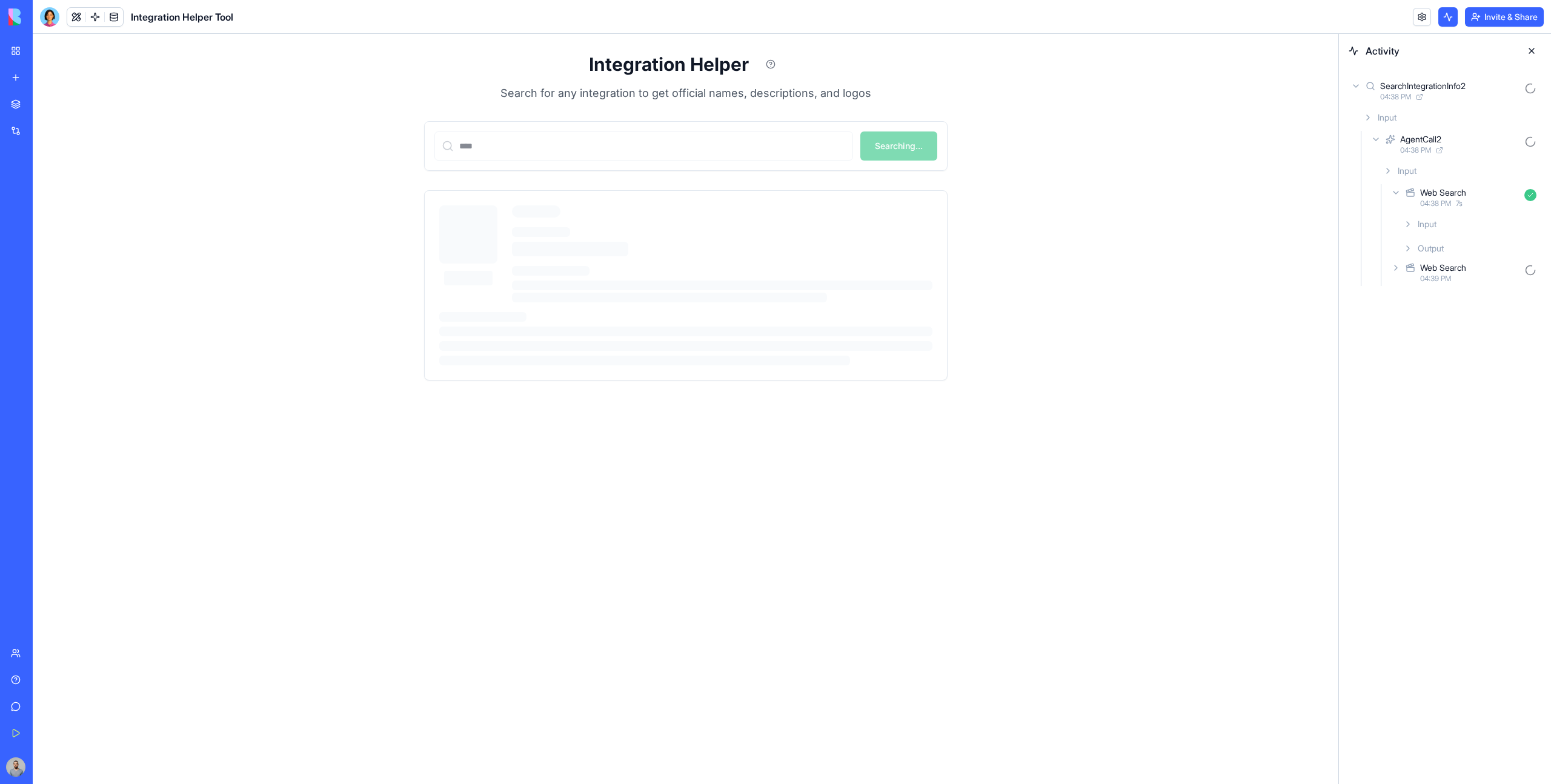
click at [1476, 203] on div "04:38 PM 7 s" at bounding box center [1469, 204] width 99 height 10
click at [1400, 149] on span "04:38 PM" at bounding box center [1416, 150] width 31 height 10
click at [1360, 89] on icon at bounding box center [1356, 86] width 10 height 10
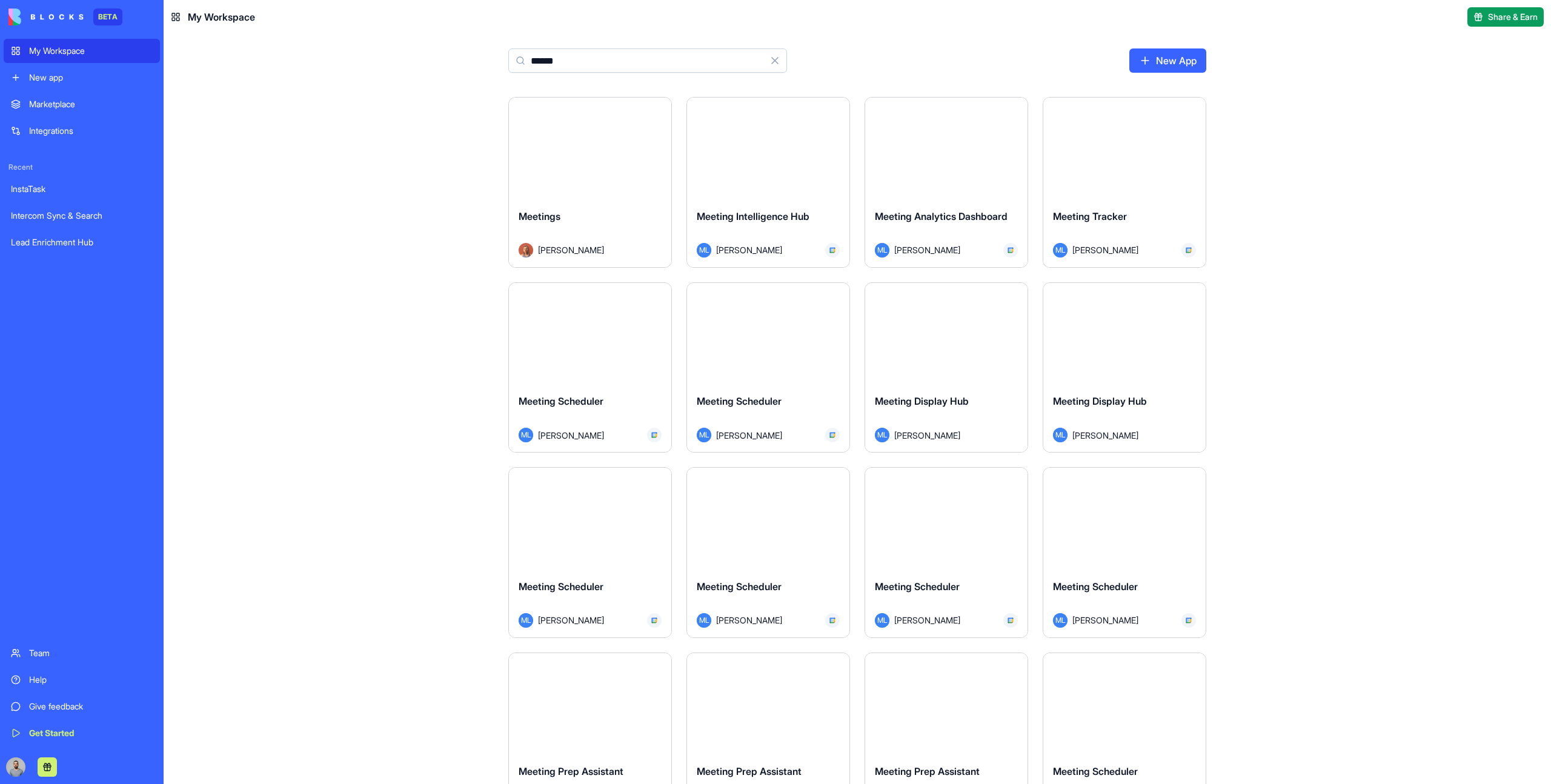
type input "******"
click at [604, 146] on button "Launch" at bounding box center [589, 148] width 91 height 24
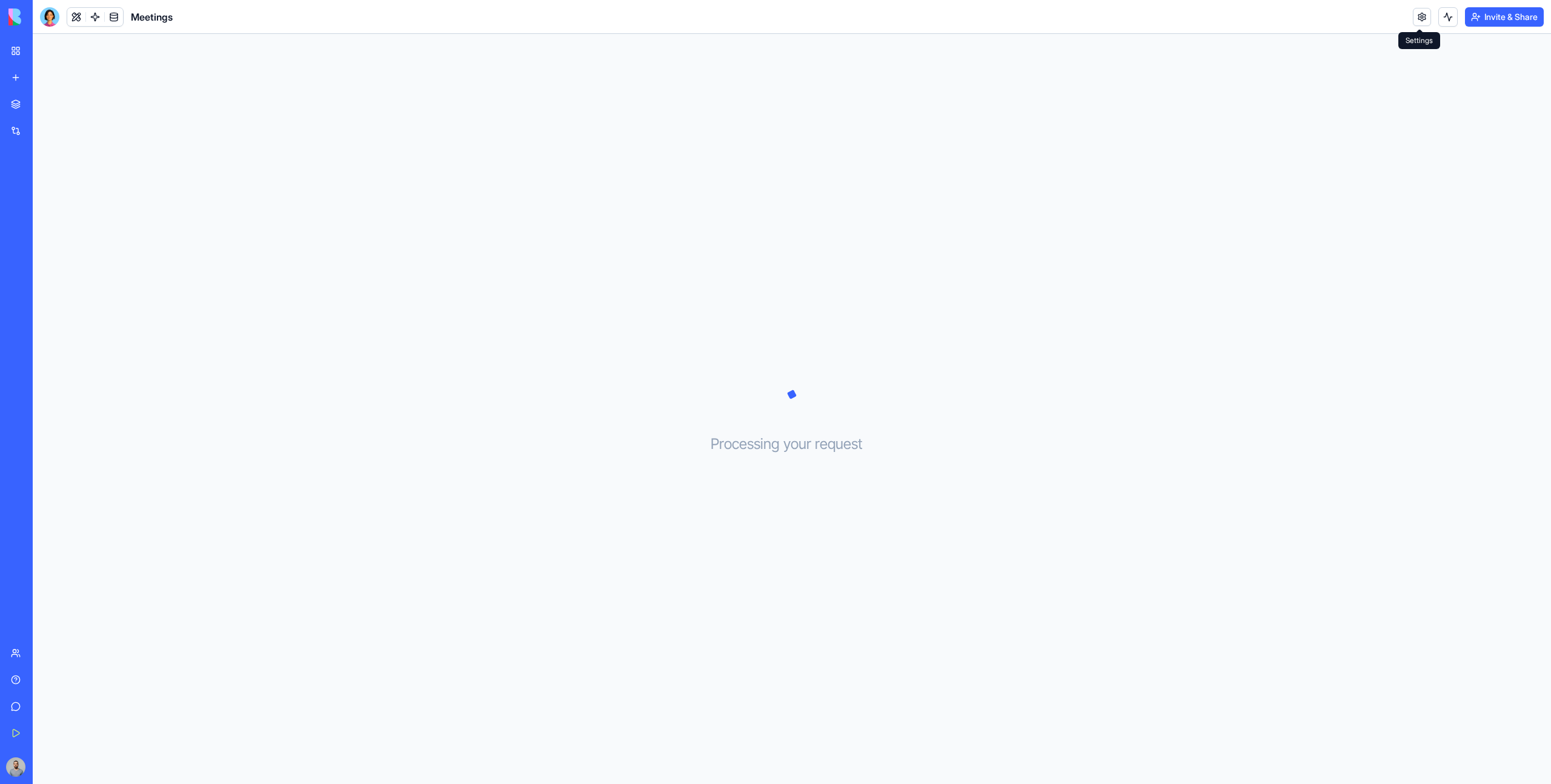
click at [1417, 23] on body "BETA My Workspace New app Marketplace Integrations Recent InstaTask Intercom Sy…" at bounding box center [775, 392] width 1551 height 784
click at [1413, 20] on link at bounding box center [1422, 17] width 18 height 18
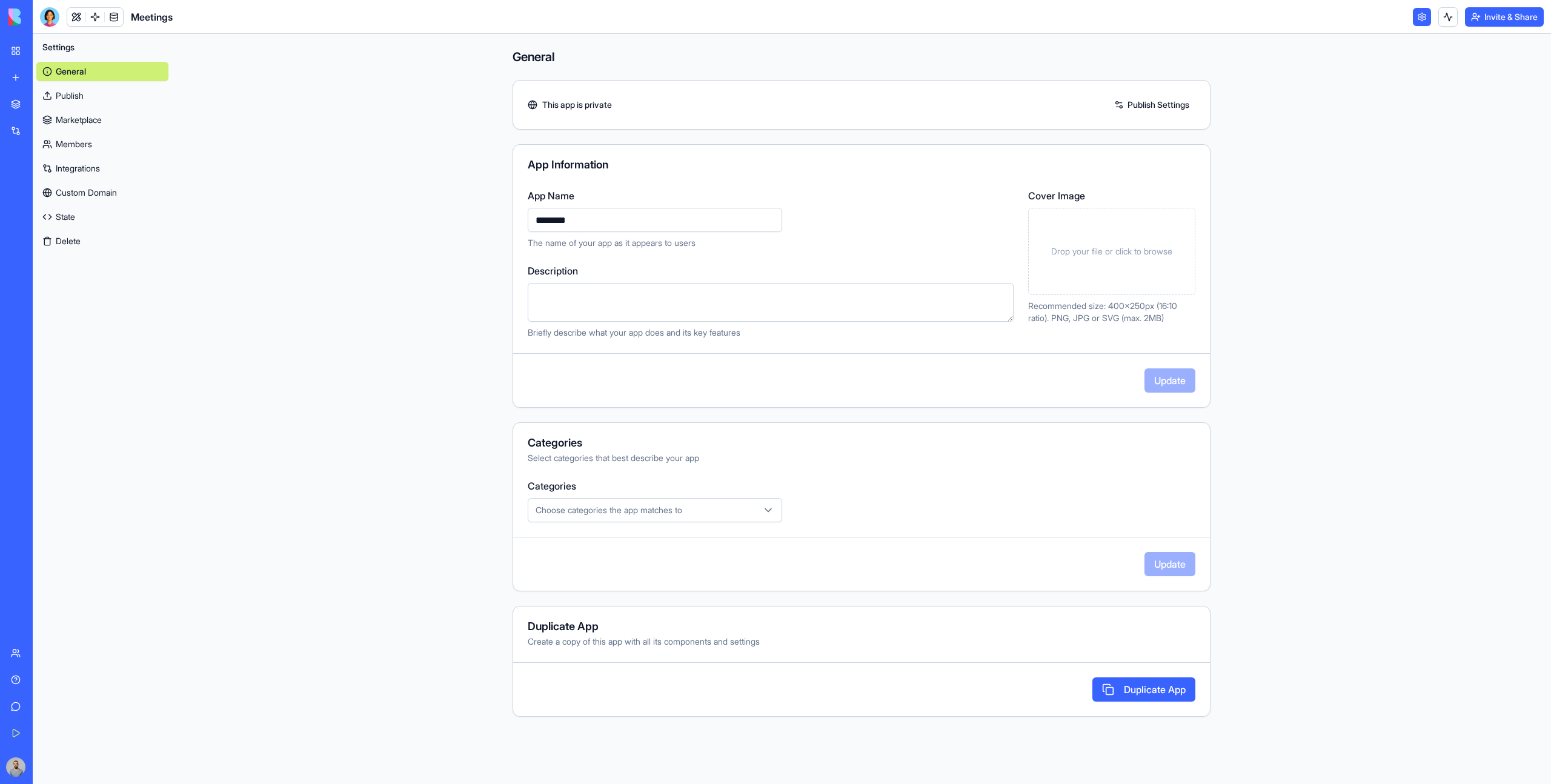
click at [833, 270] on label "Description" at bounding box center [770, 271] width 486 height 15
click at [833, 283] on textarea "Description" at bounding box center [770, 302] width 486 height 39
click at [832, 290] on textarea "Description" at bounding box center [770, 302] width 486 height 39
paste textarea "**********"
type textarea "**********"
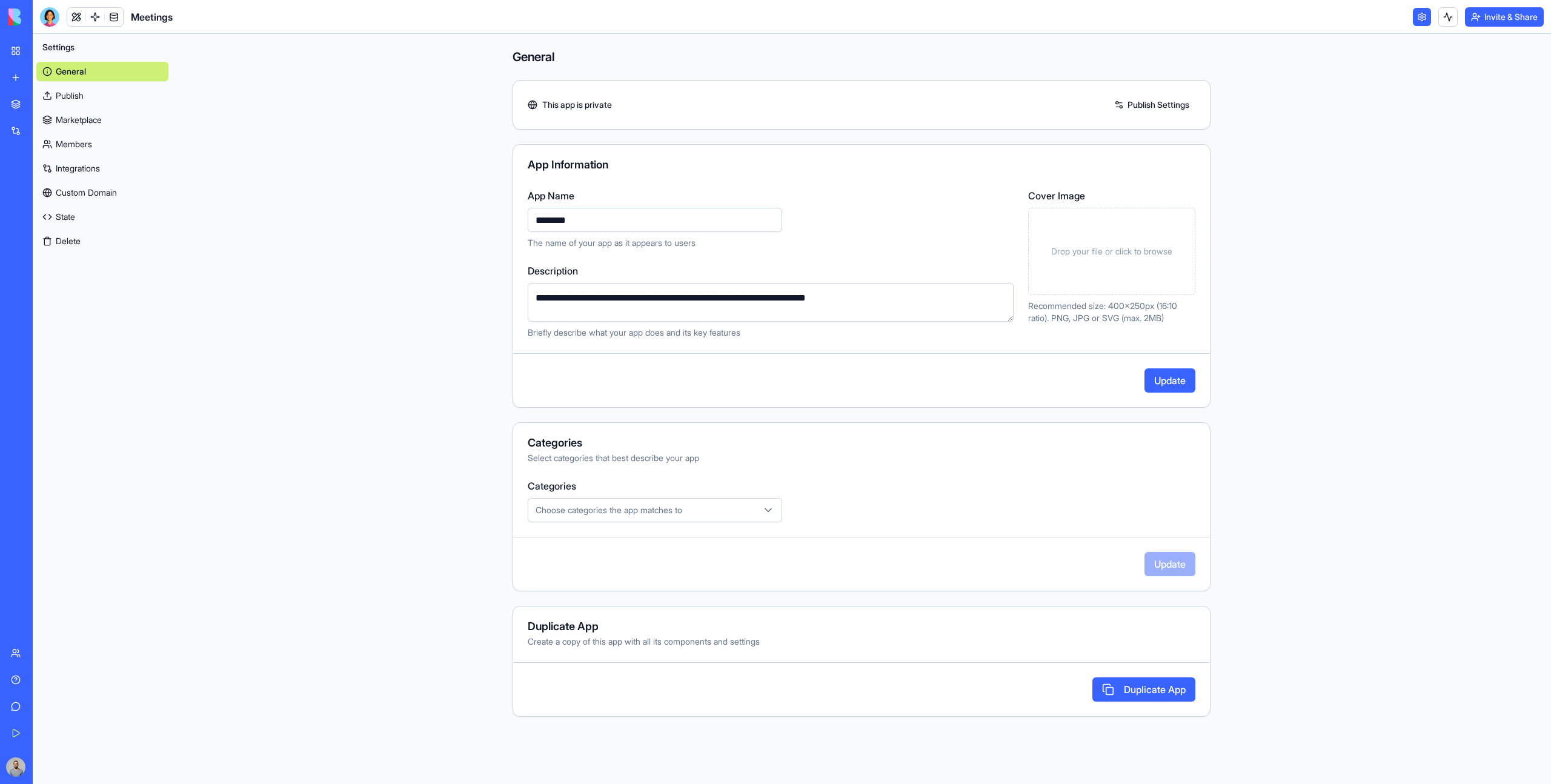
click at [1092, 250] on span "Drop your file or click to browse" at bounding box center [1111, 251] width 121 height 12
click at [1129, 255] on span "Drop your file or click to browse" at bounding box center [1111, 251] width 121 height 12
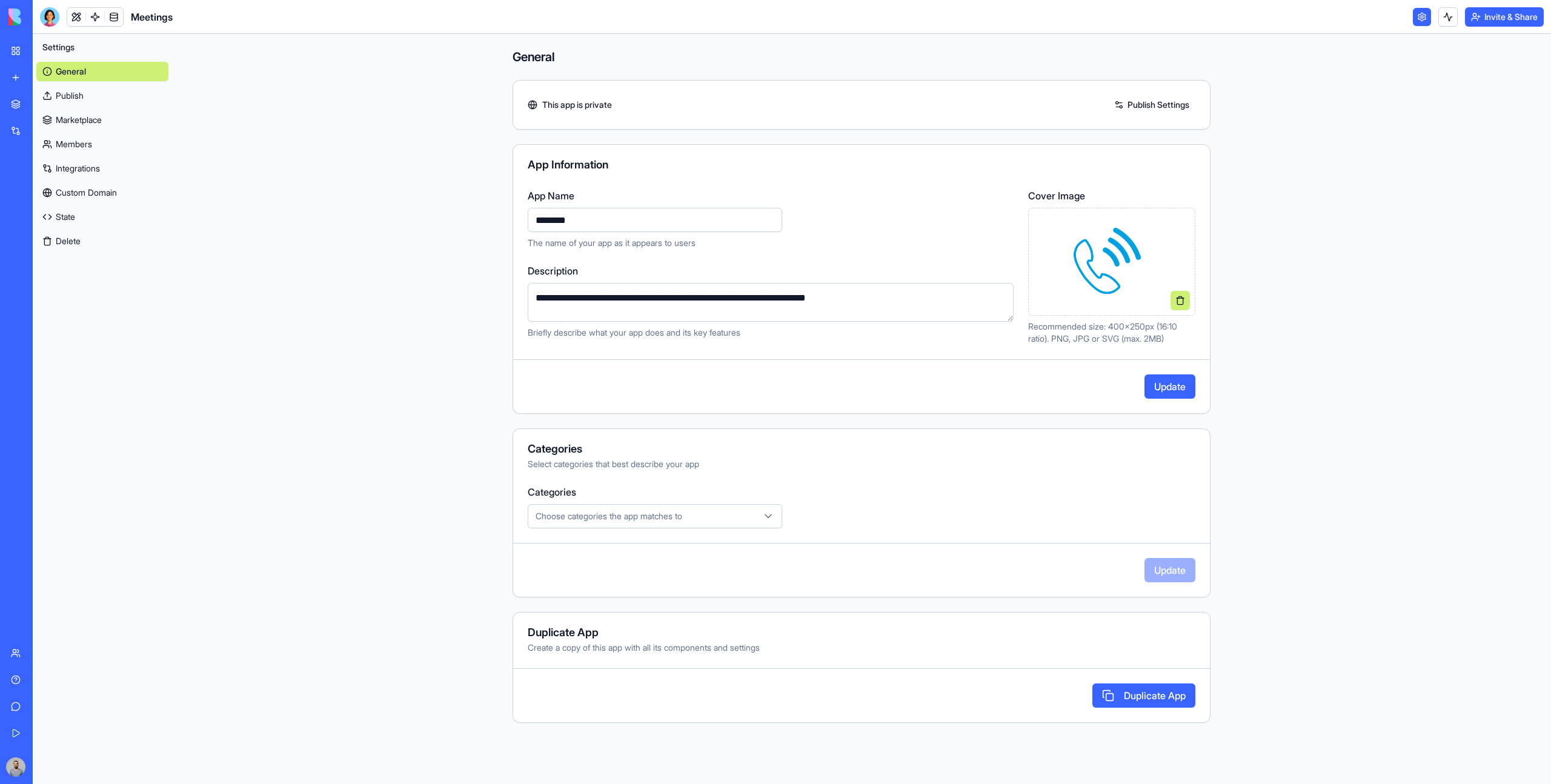
click at [1162, 380] on button "Update" at bounding box center [1170, 386] width 51 height 24
click at [117, 126] on link "Marketplace" at bounding box center [103, 120] width 132 height 20
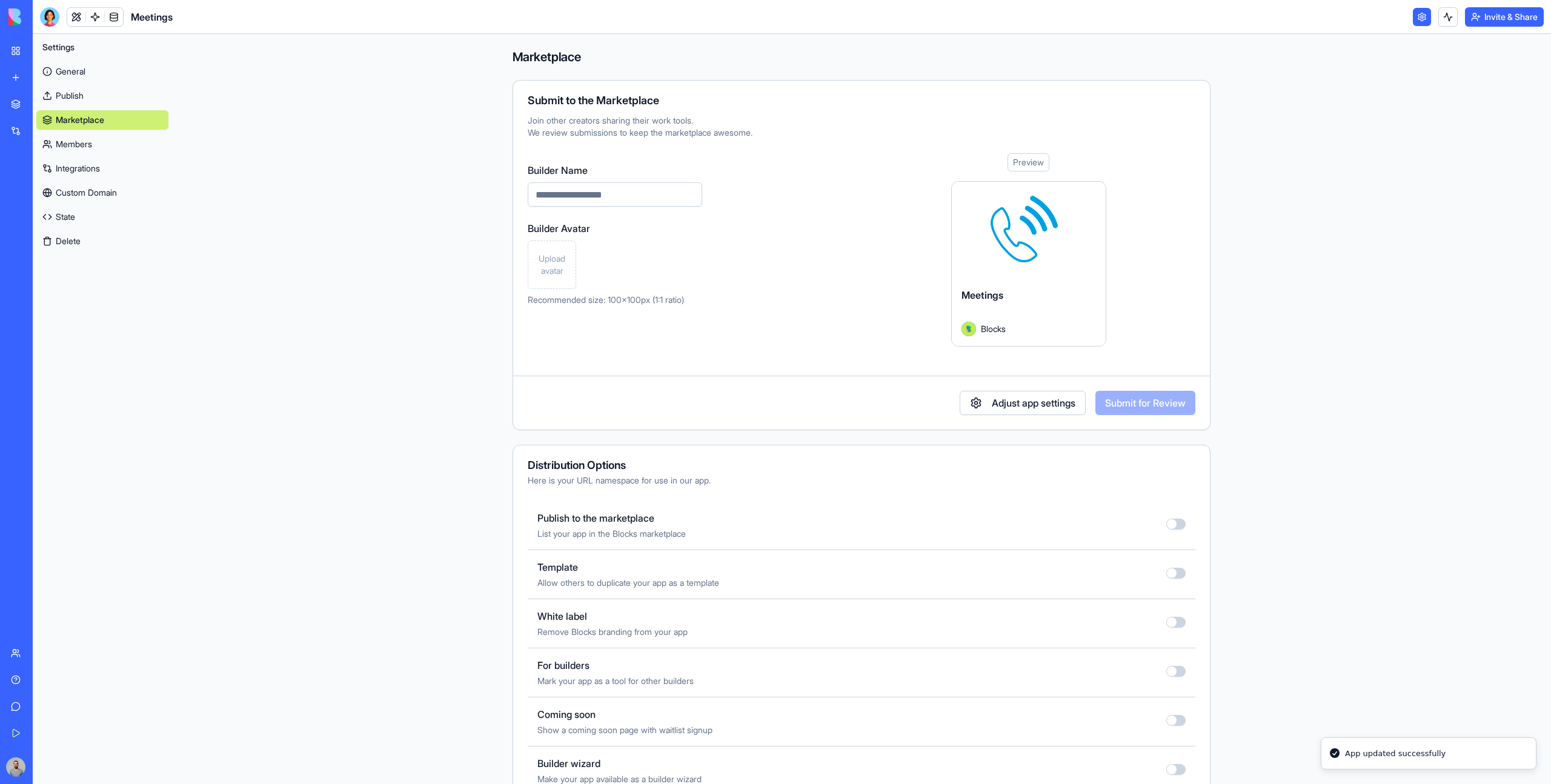
click at [122, 98] on link "Publish" at bounding box center [103, 96] width 132 height 20
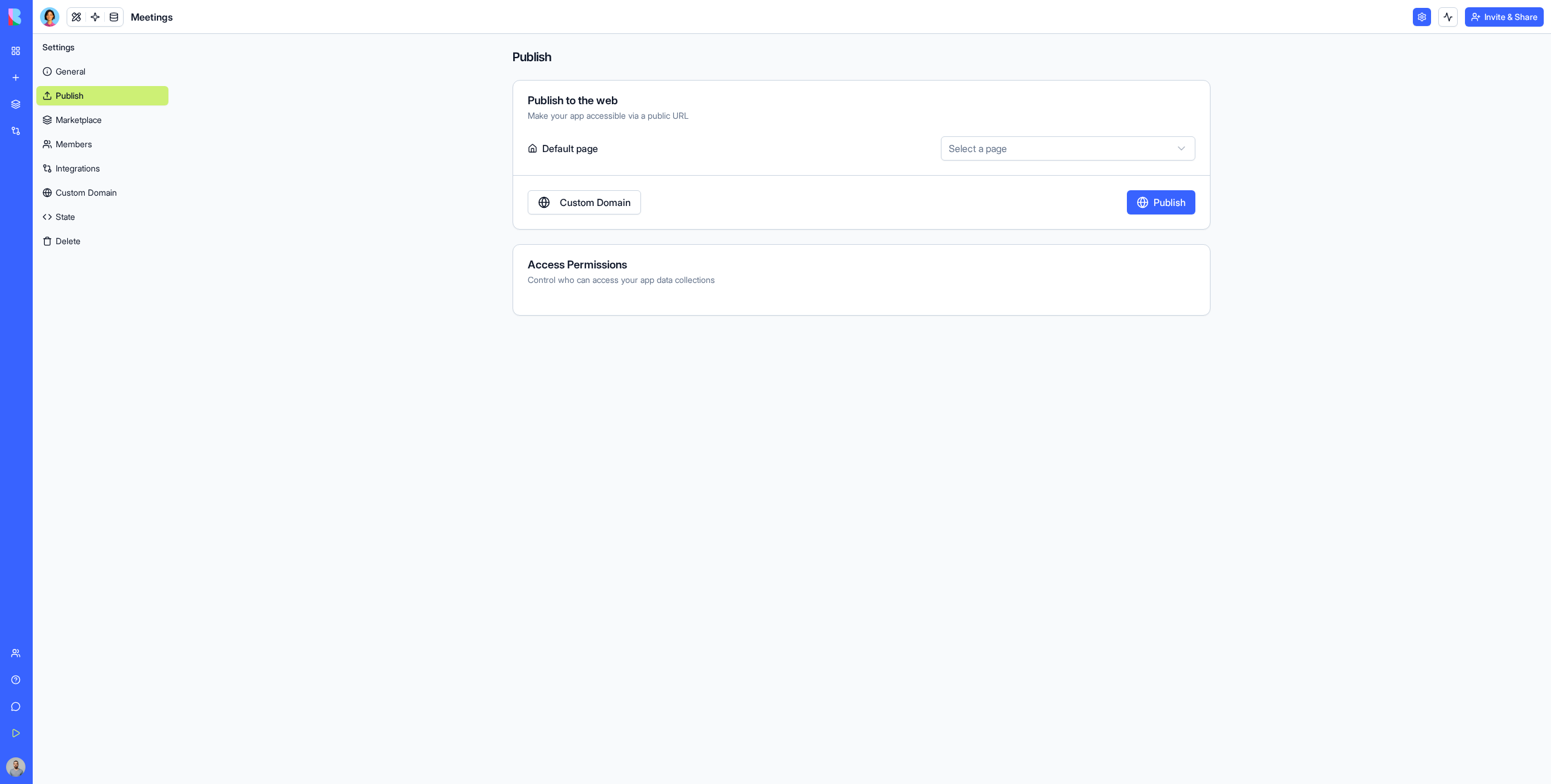
click at [1159, 207] on button "Publish" at bounding box center [1161, 202] width 68 height 24
click at [141, 122] on link "Marketplace" at bounding box center [103, 120] width 132 height 20
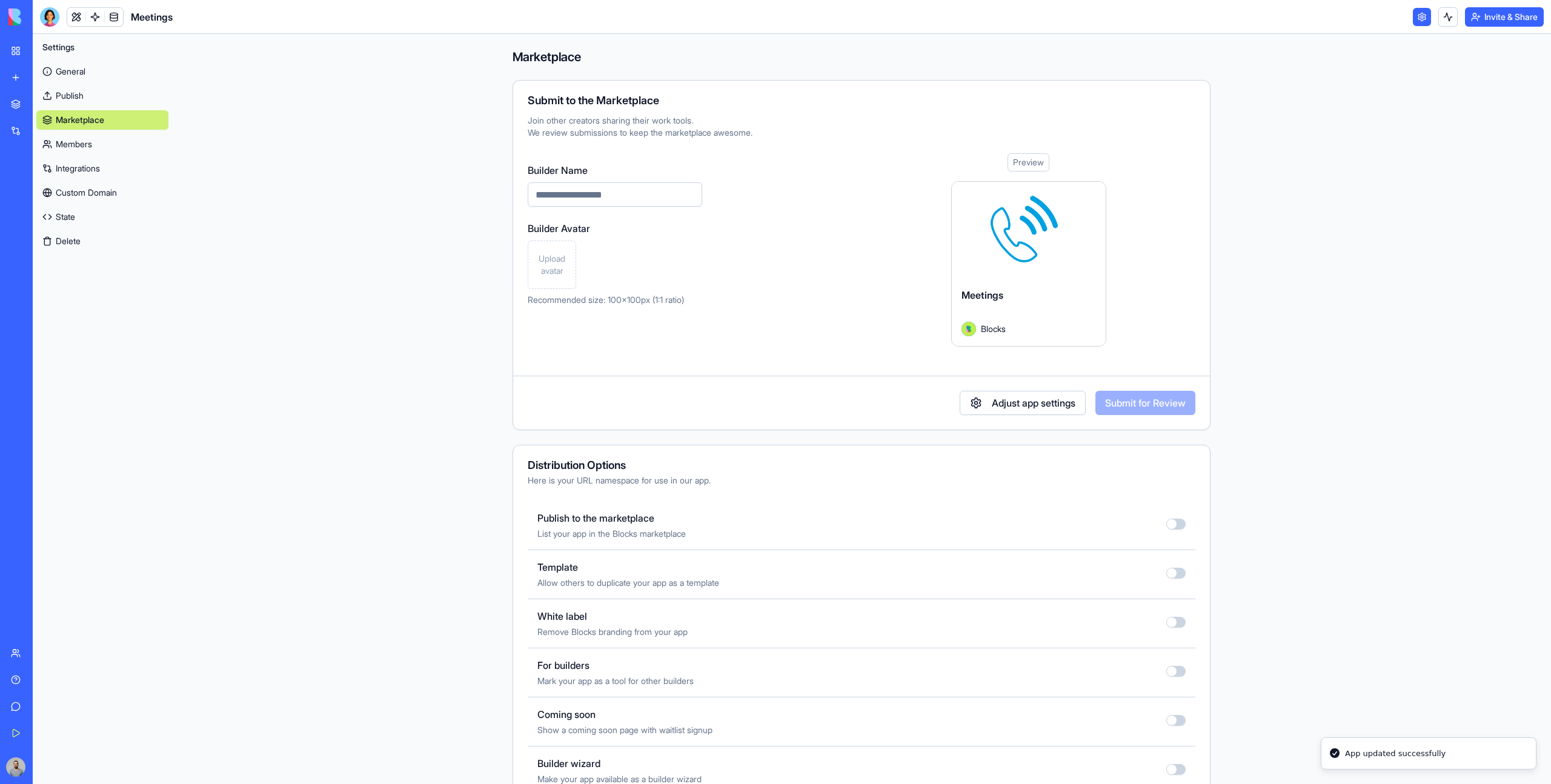
click at [1180, 517] on div "Publish to the marketplace List your app in the Blocks marketplace" at bounding box center [861, 525] width 668 height 49
click at [1180, 525] on button "button" at bounding box center [1176, 524] width 20 height 11
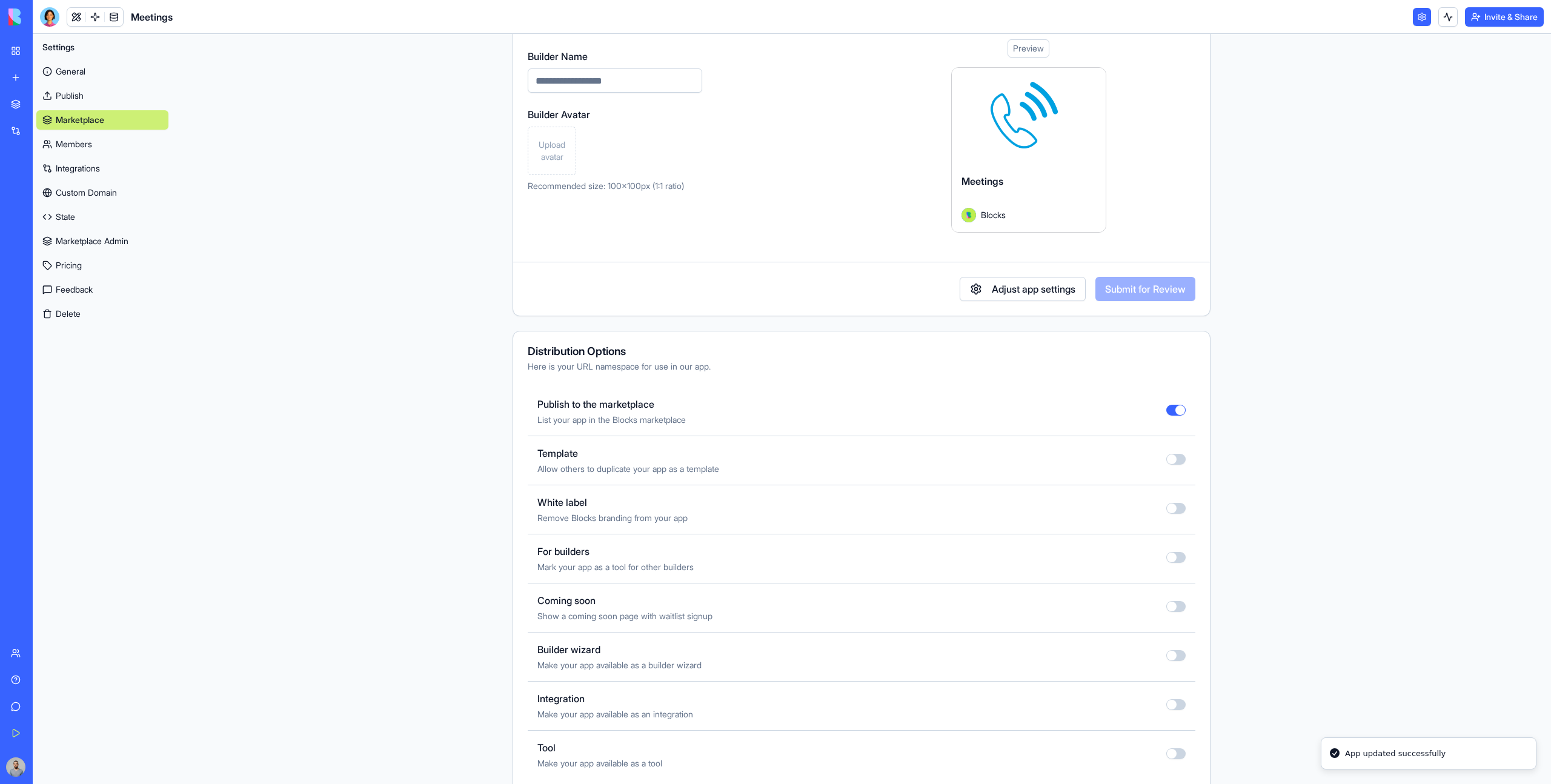
scroll to position [139, 0]
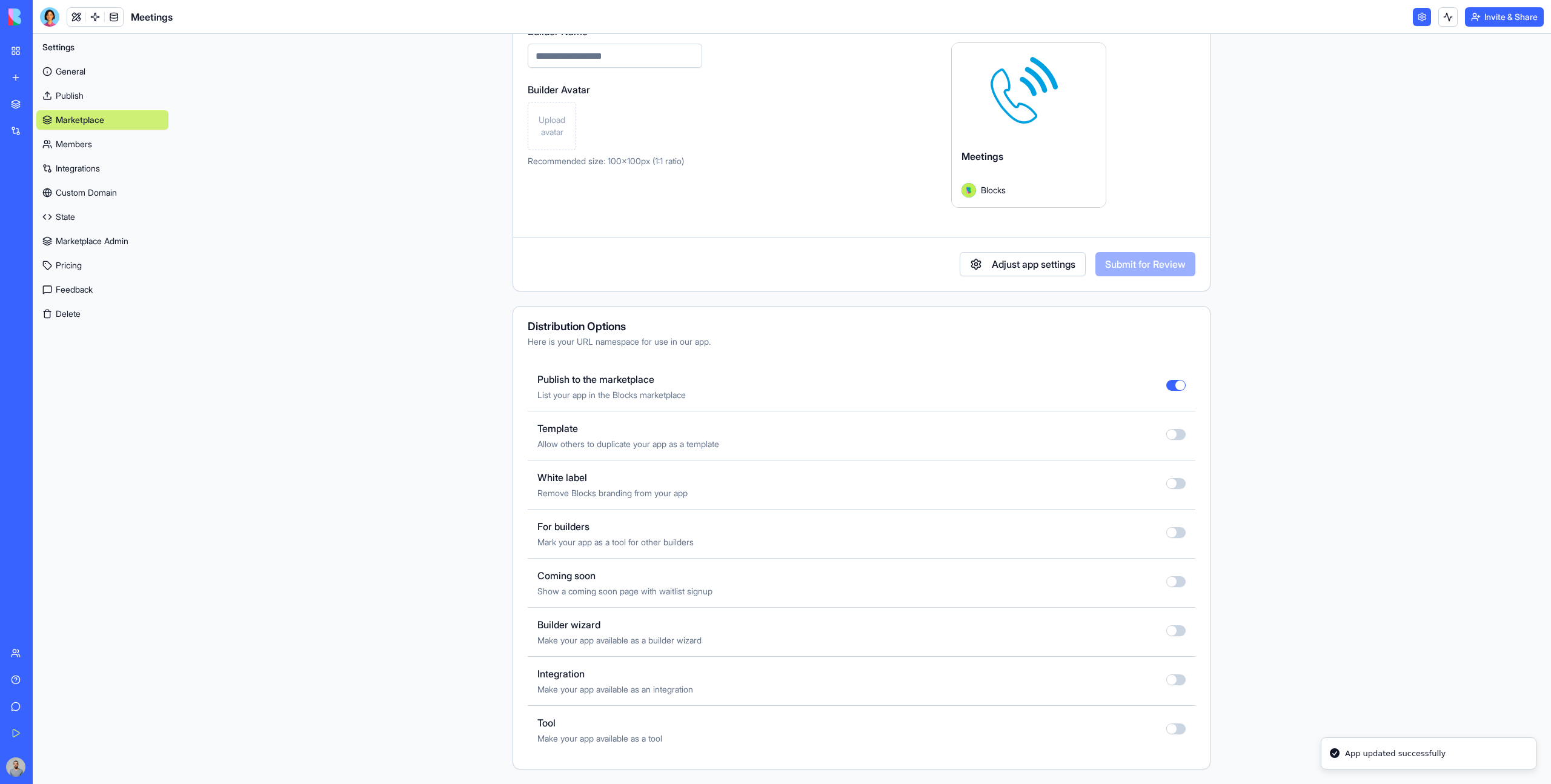
click at [1178, 539] on div at bounding box center [1176, 534] width 20 height 15
click at [1175, 535] on button "button" at bounding box center [1176, 532] width 20 height 11
click at [1173, 590] on div "Coming soon Show a coming soon page with waitlist signup" at bounding box center [861, 583] width 668 height 49
click at [1172, 578] on button "button" at bounding box center [1176, 581] width 20 height 11
click at [1175, 729] on button "button" at bounding box center [1176, 728] width 20 height 11
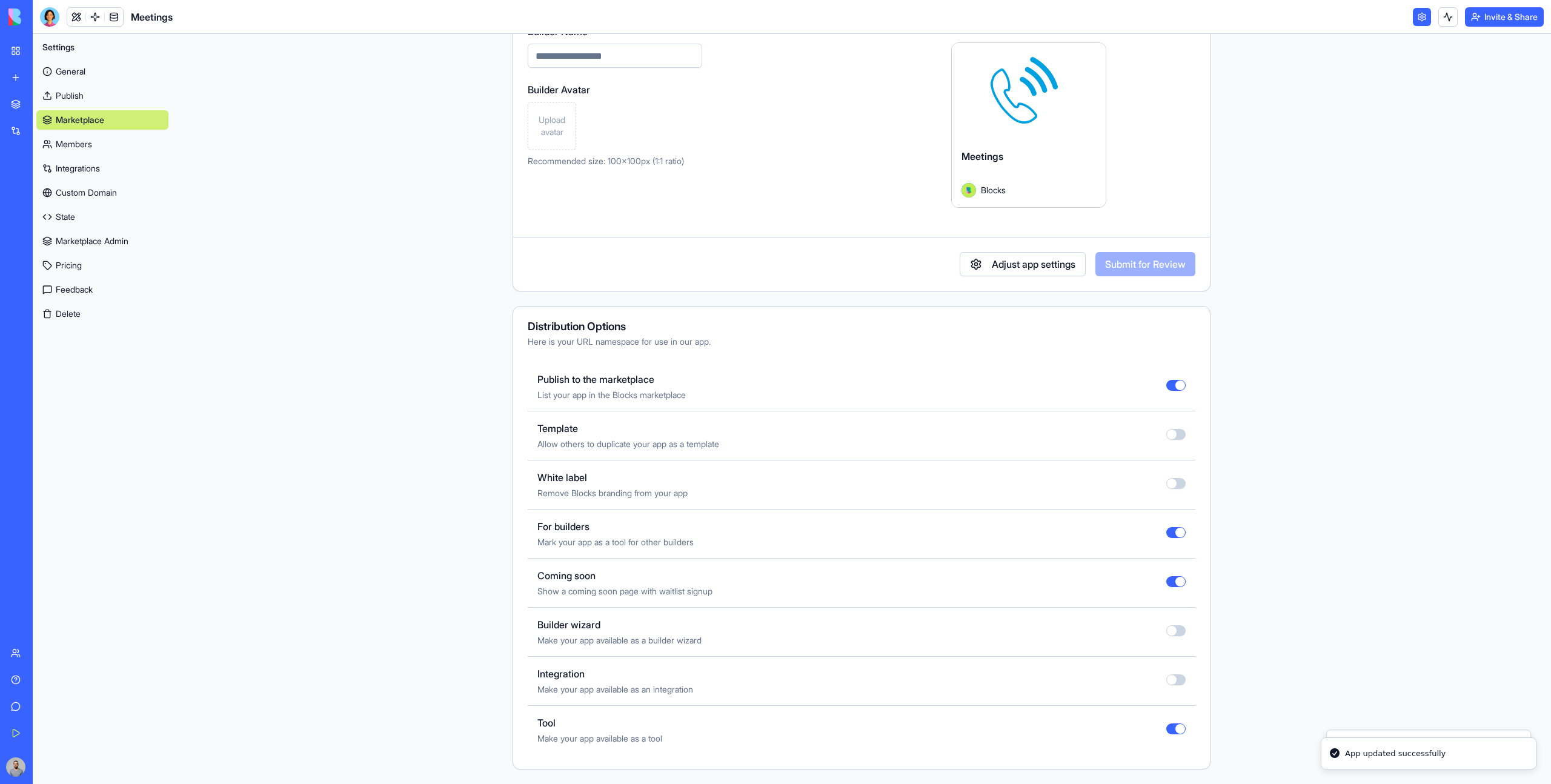
type button "on"
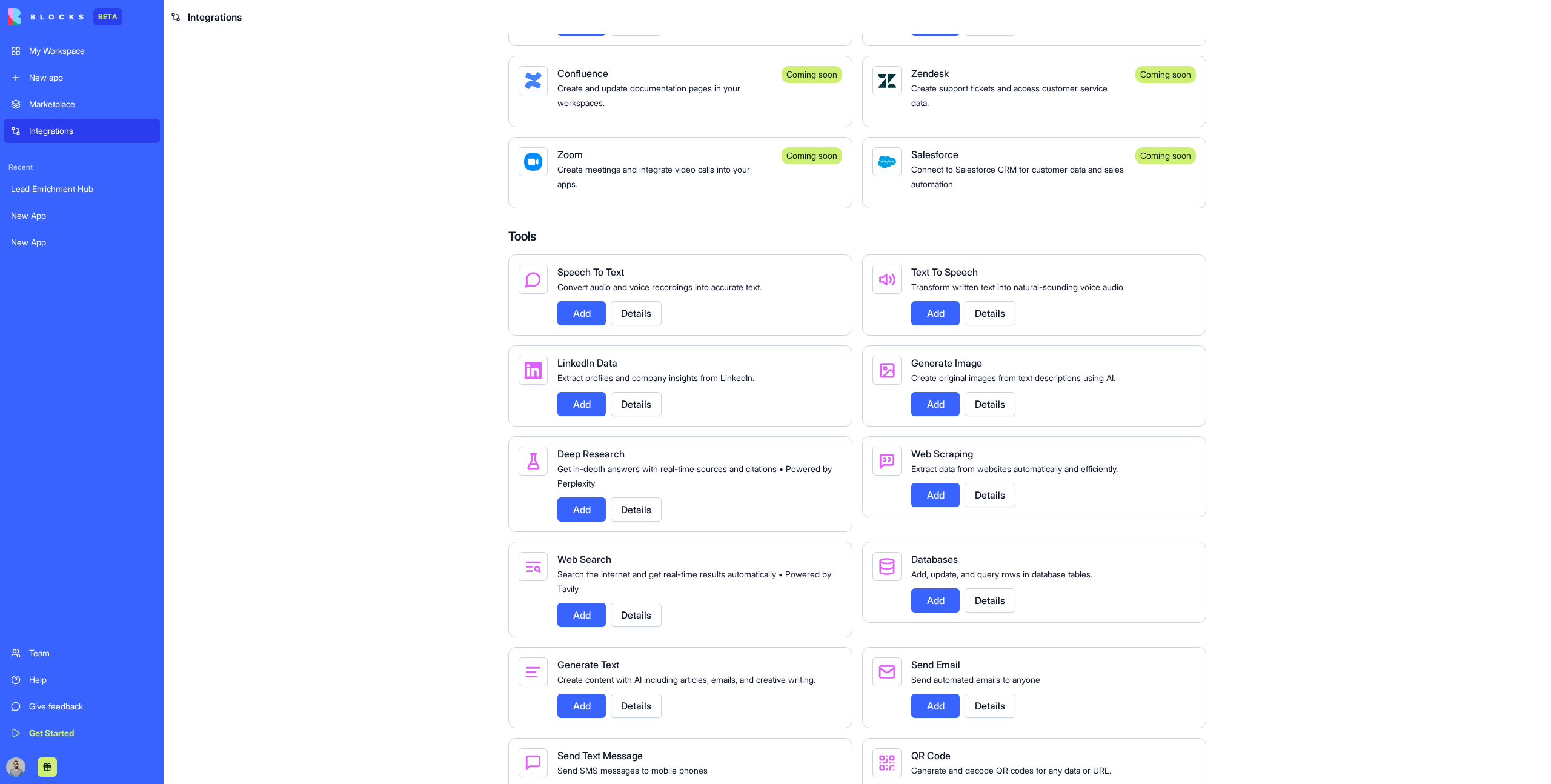
scroll to position [1445, 0]
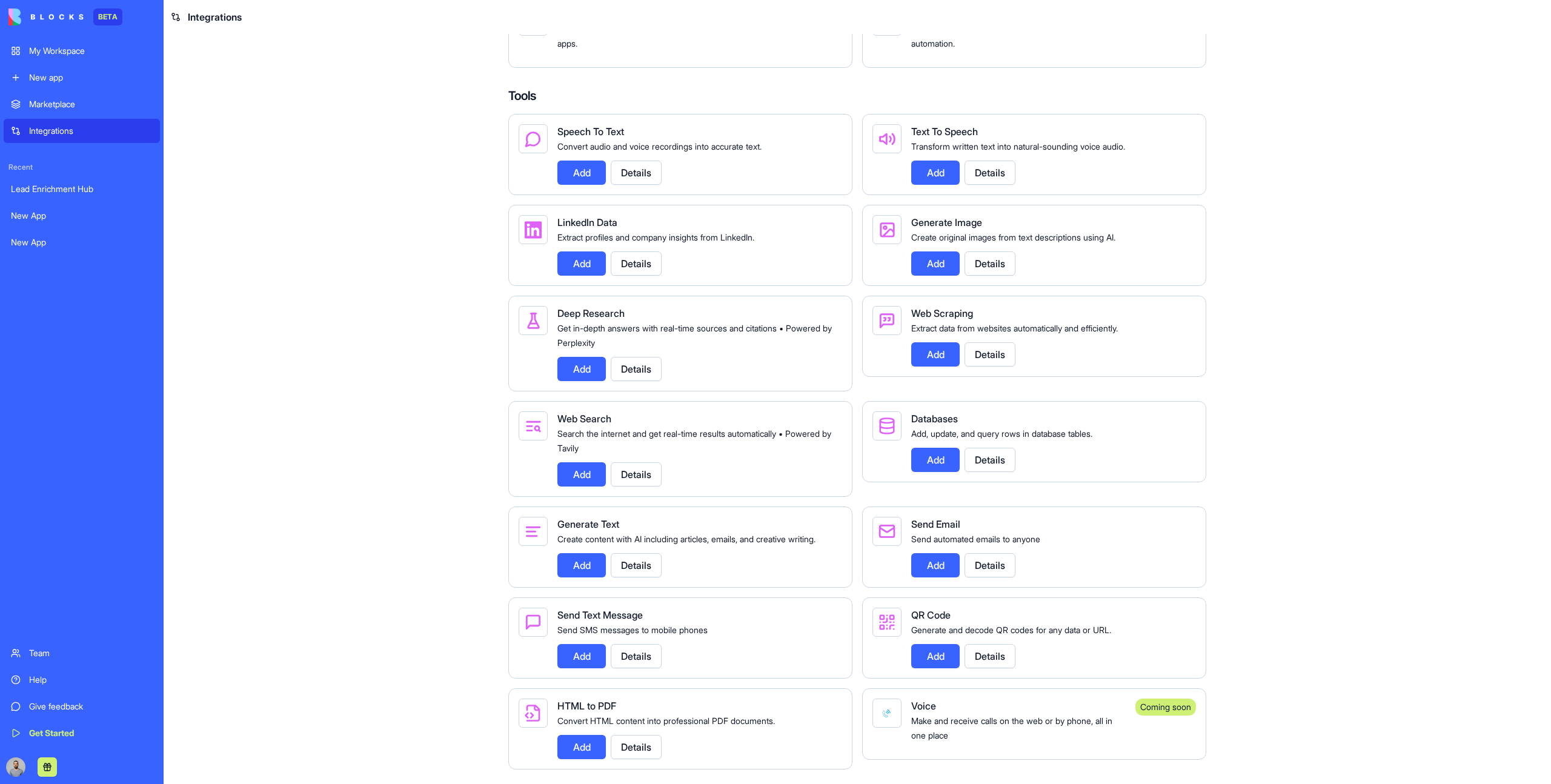
click at [1176, 724] on div "Coming soon" at bounding box center [1166, 724] width 60 height 51
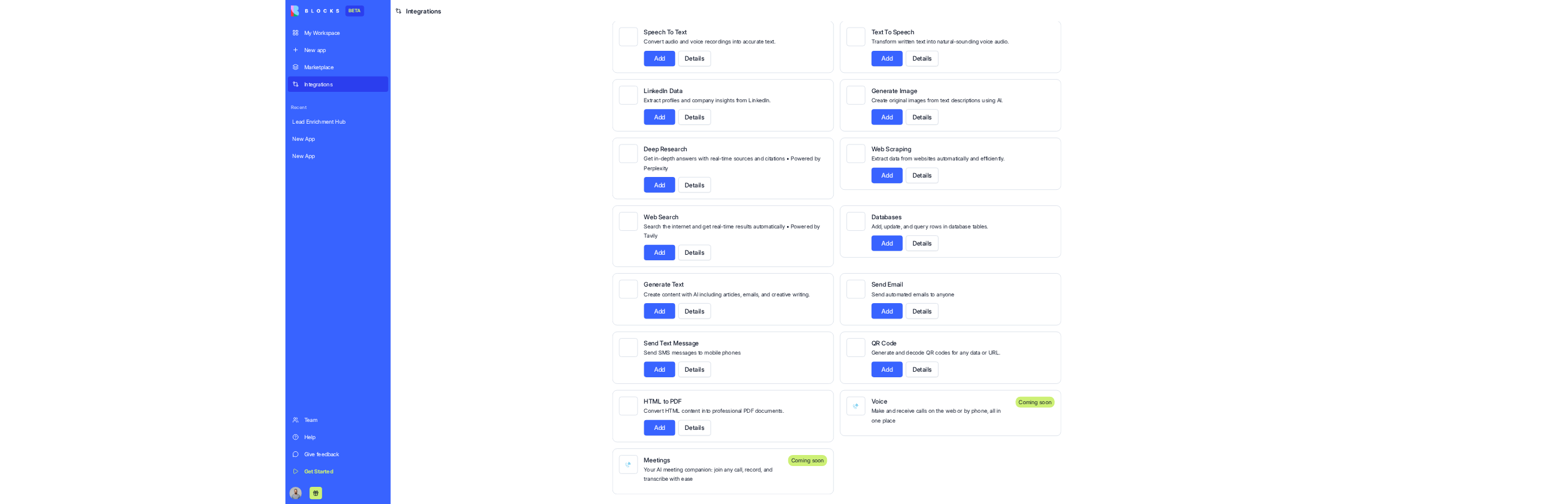
scroll to position [1514, 0]
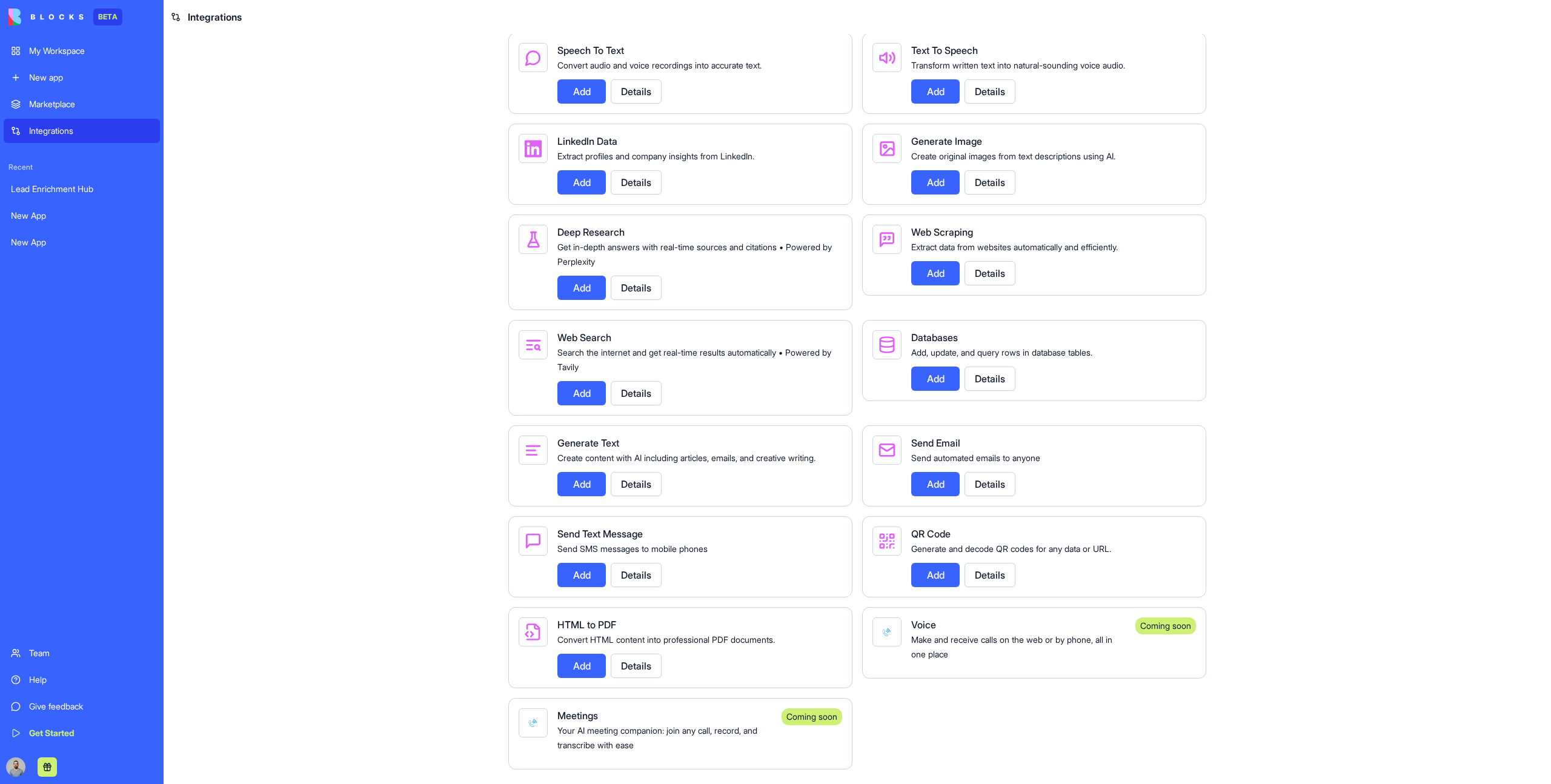
click at [942, 58] on div "Text To Speech" at bounding box center [1048, 50] width 275 height 15
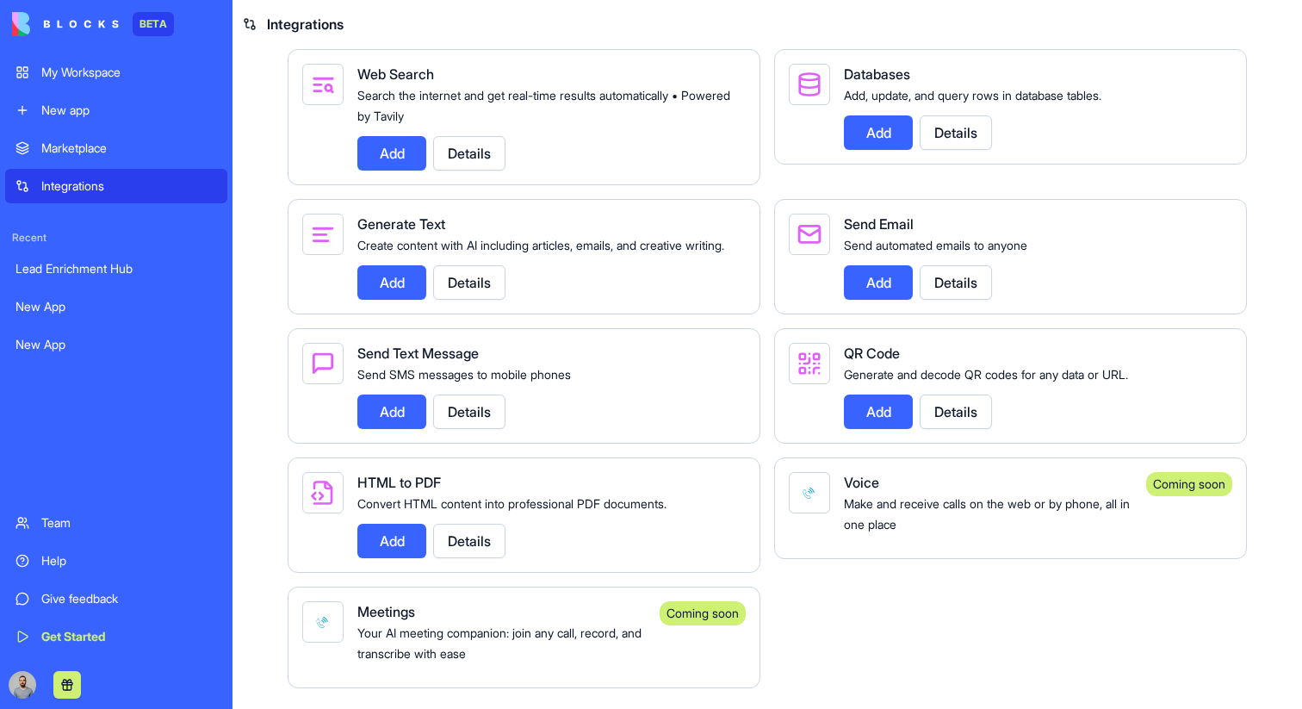
scroll to position [2700, 0]
